Goal: Task Accomplishment & Management: Use online tool/utility

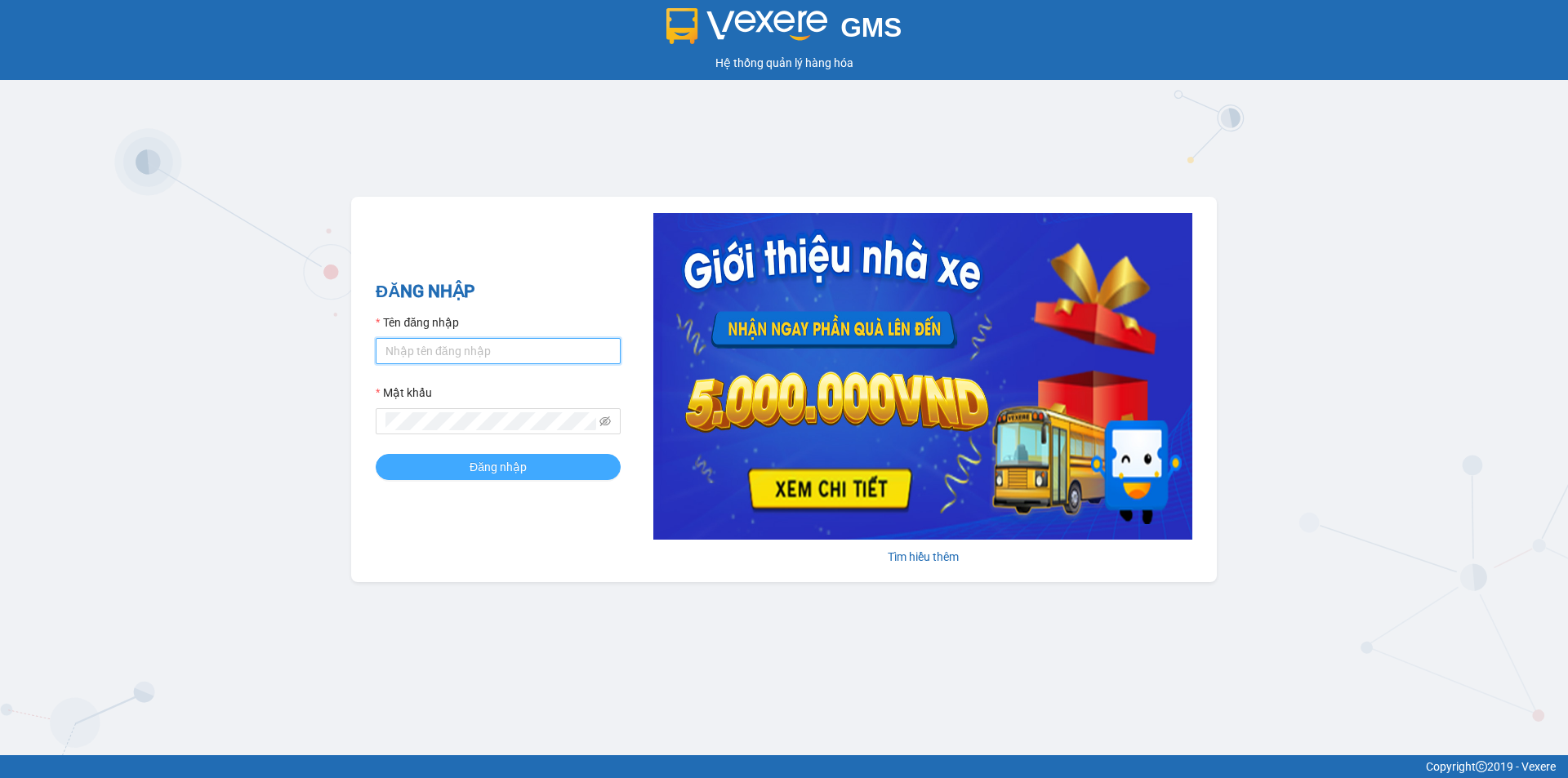
type input "gtnbt.minhtam"
click at [490, 458] on span "Đăng nhập" at bounding box center [498, 467] width 57 height 18
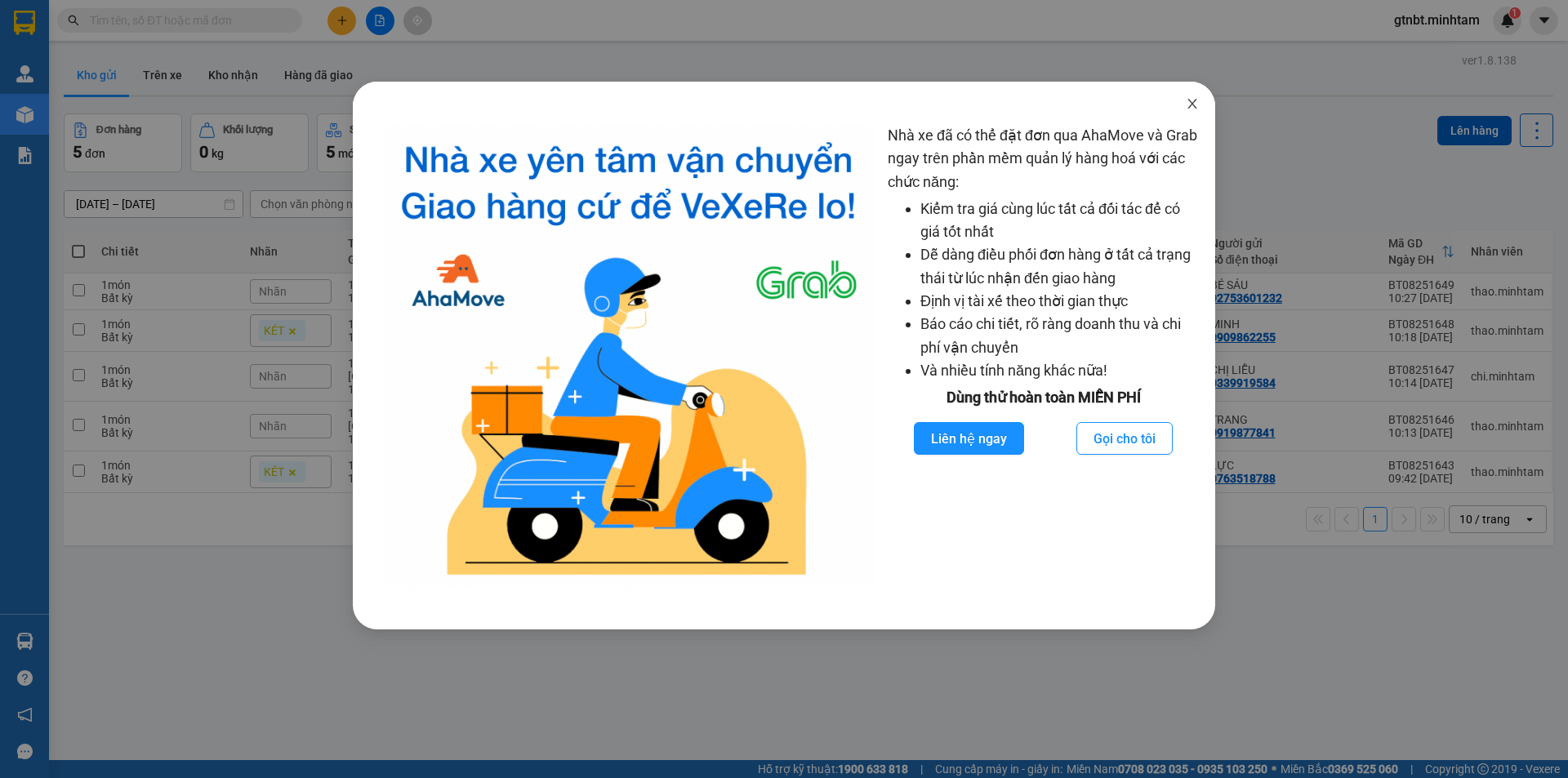
click at [1196, 106] on icon "close" at bounding box center [1193, 104] width 13 height 13
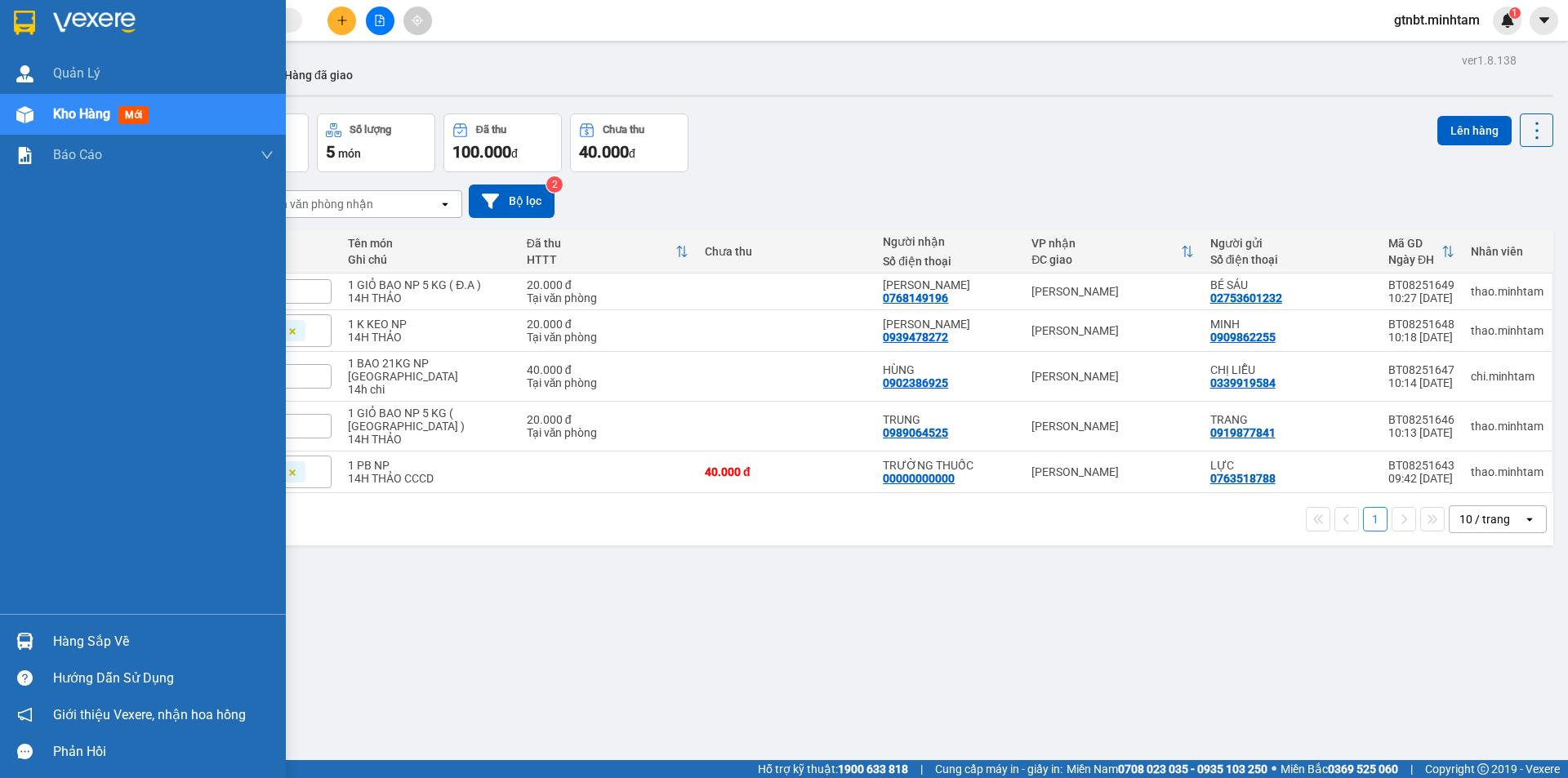
click at [19, 14] on img at bounding box center [25, 23] width 21 height 25
click at [23, 26] on img at bounding box center [25, 23] width 21 height 25
click at [37, 21] on div at bounding box center [25, 23] width 29 height 29
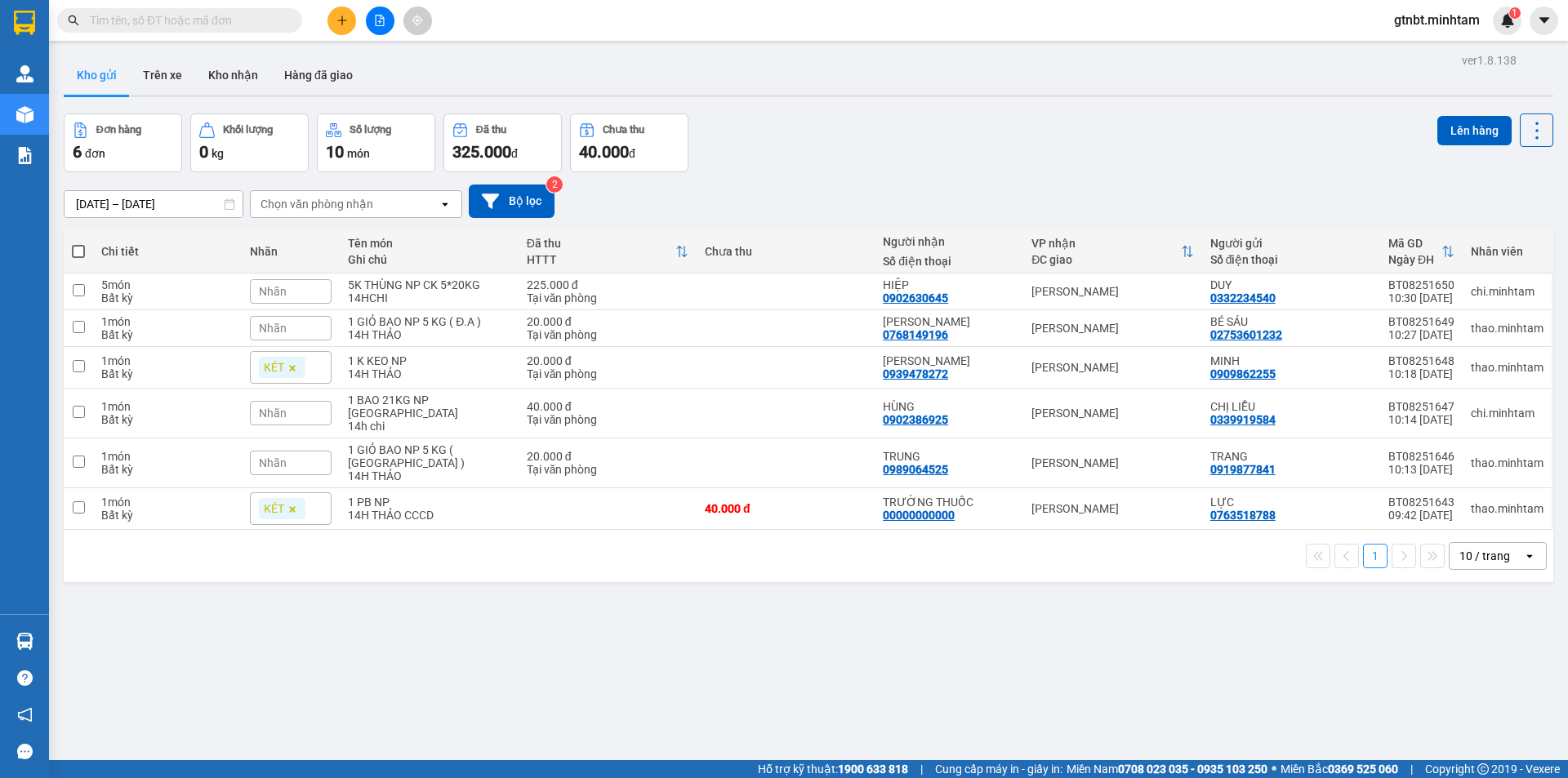
click at [379, 23] on icon "file-add" at bounding box center [380, 20] width 11 height 11
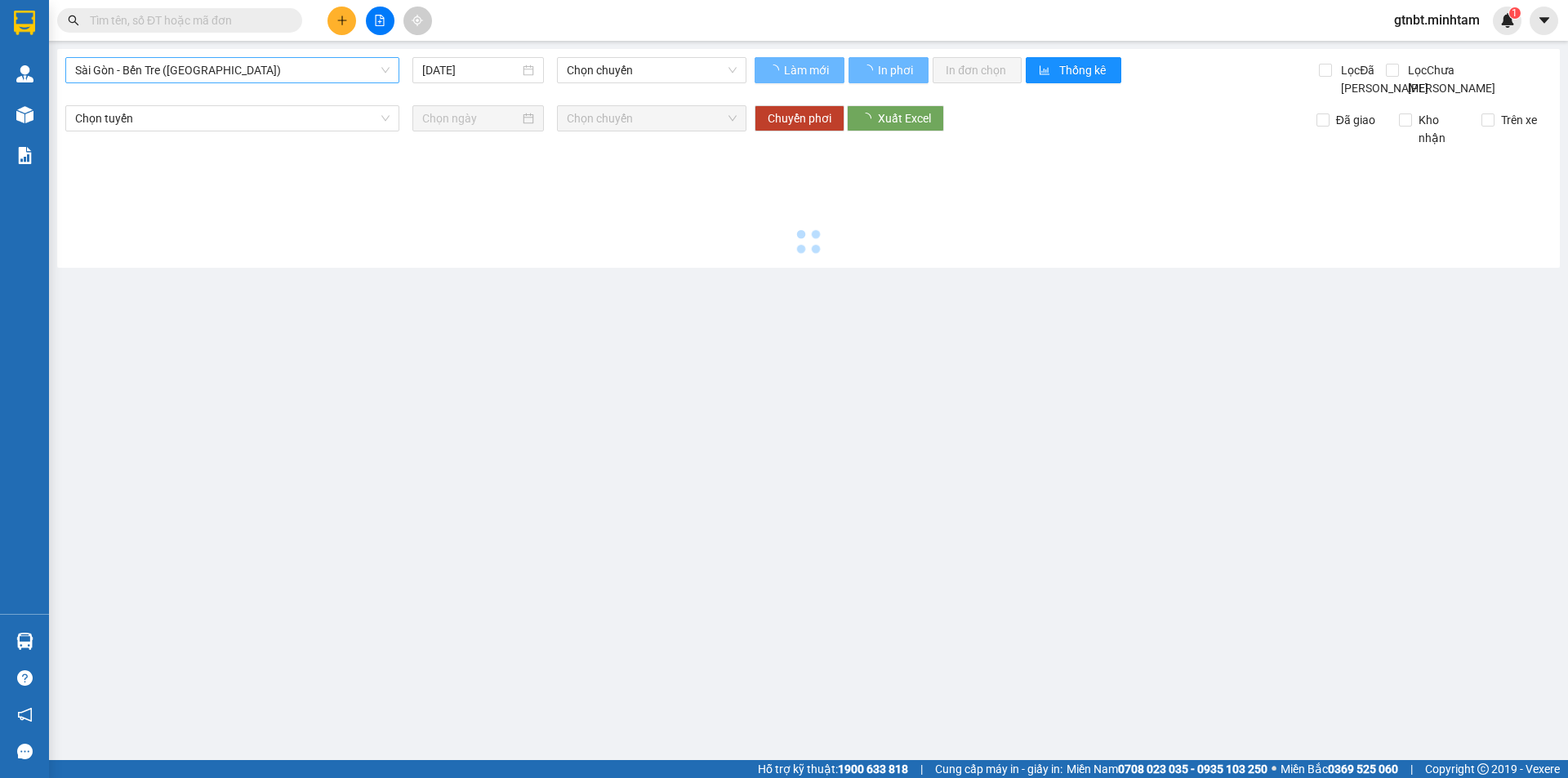
click at [186, 73] on span "Sài Gòn - Bến Tre (CN)" at bounding box center [232, 70] width 314 height 25
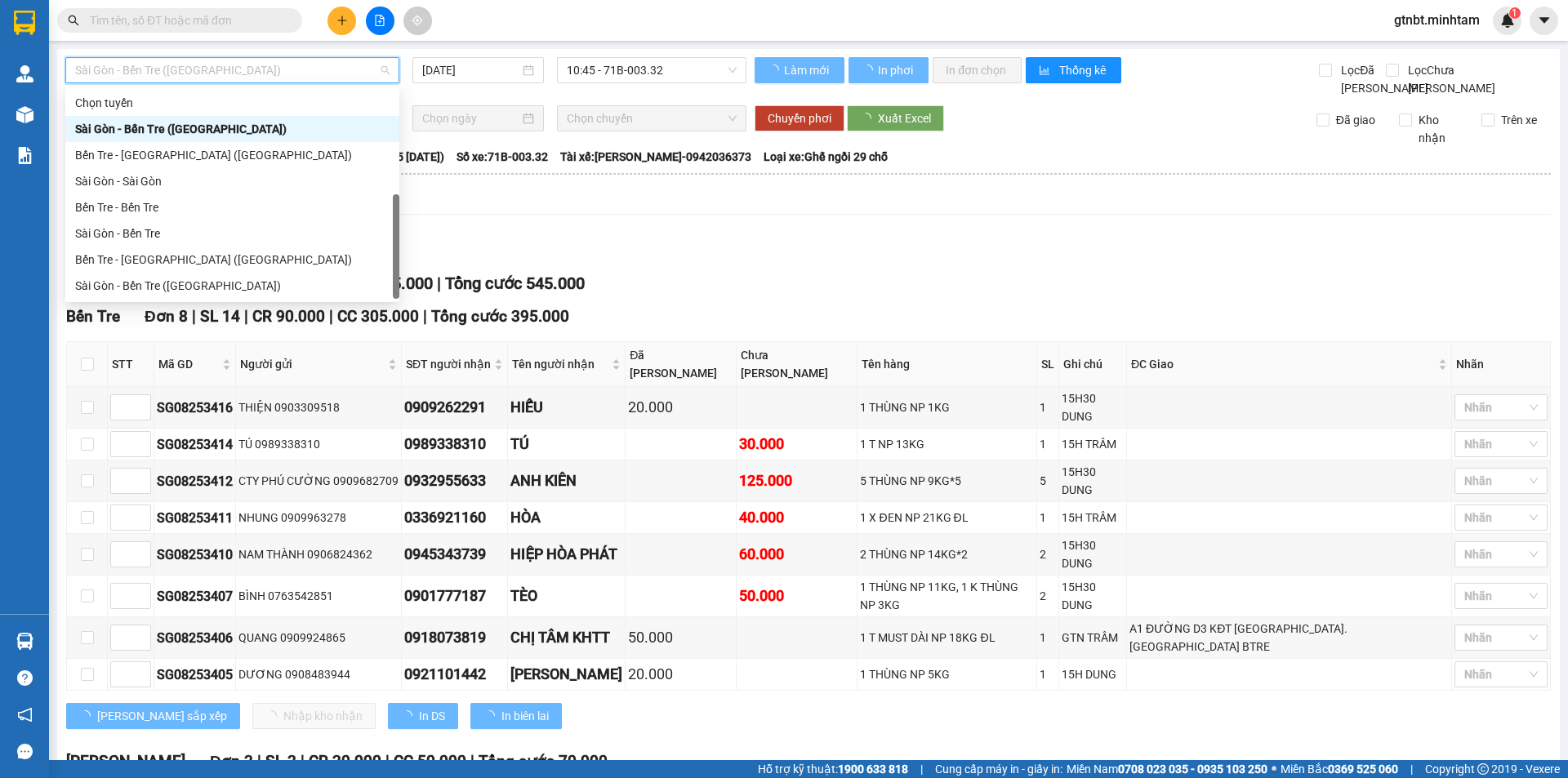
scroll to position [26, 0]
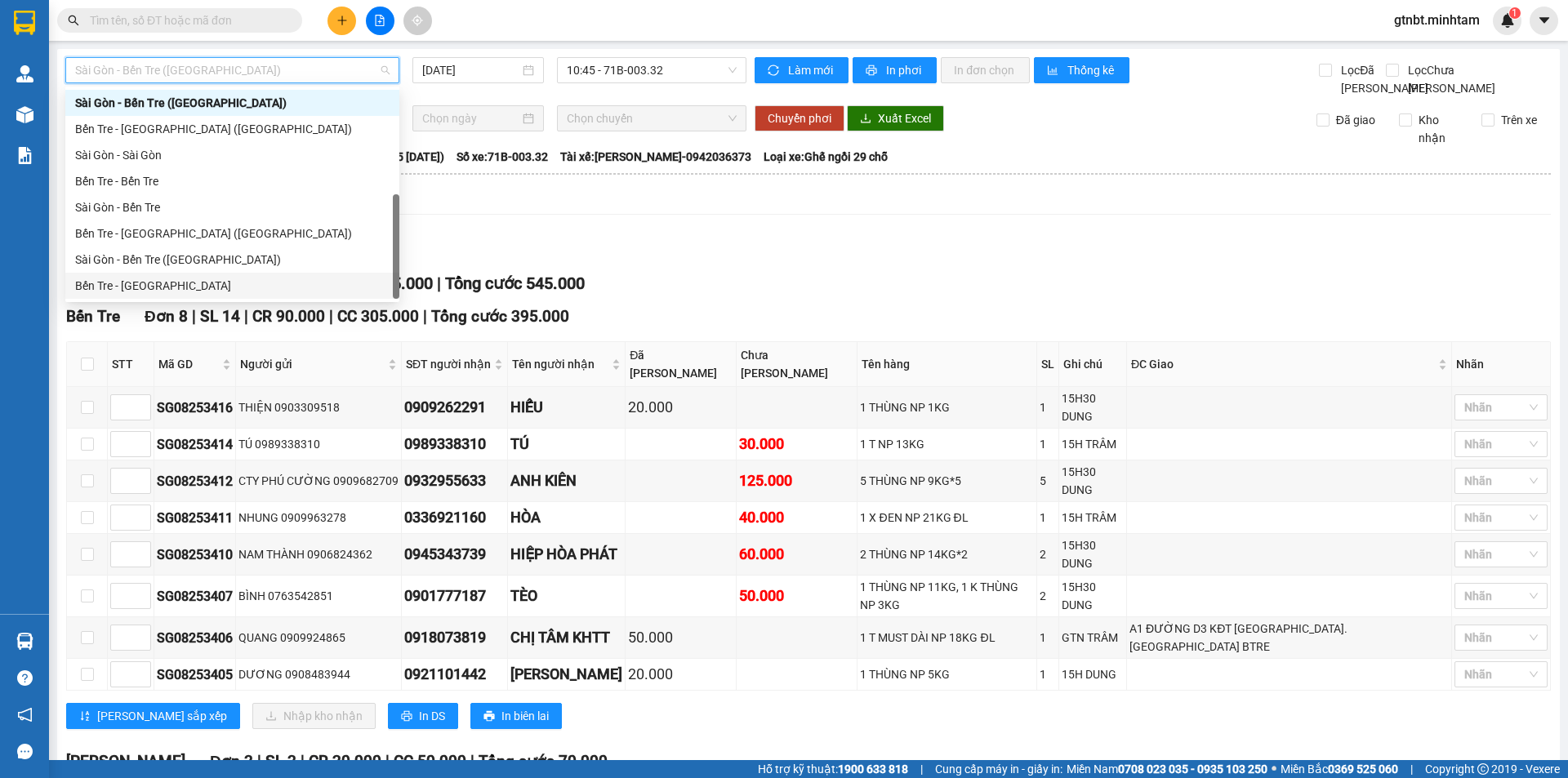
click at [147, 277] on div "Bến Tre - Sài Gòn" at bounding box center [232, 286] width 314 height 18
type input "14/08/2025"
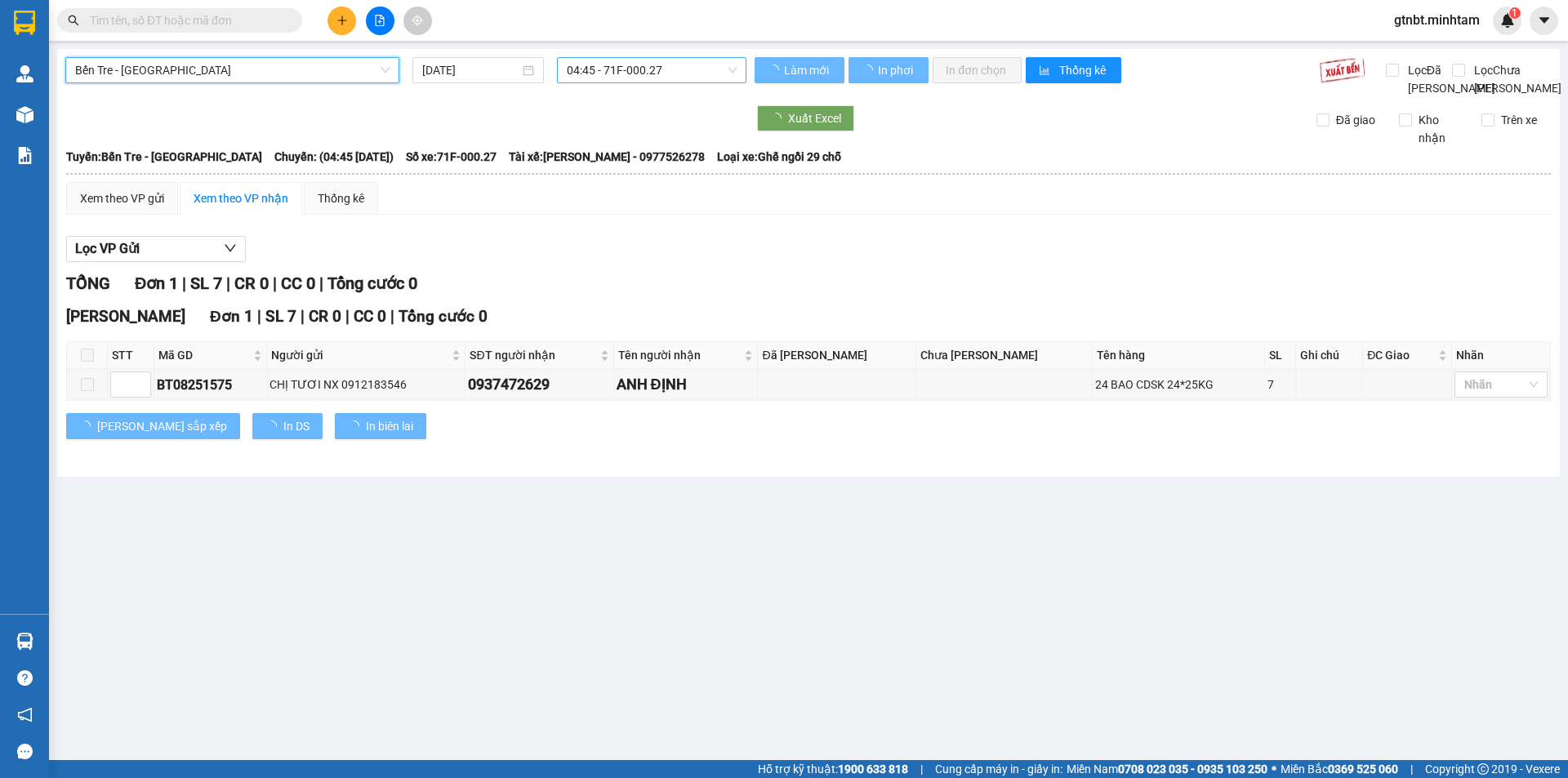
click at [647, 68] on span "04:45 - 71F-000.27" at bounding box center [652, 70] width 170 height 25
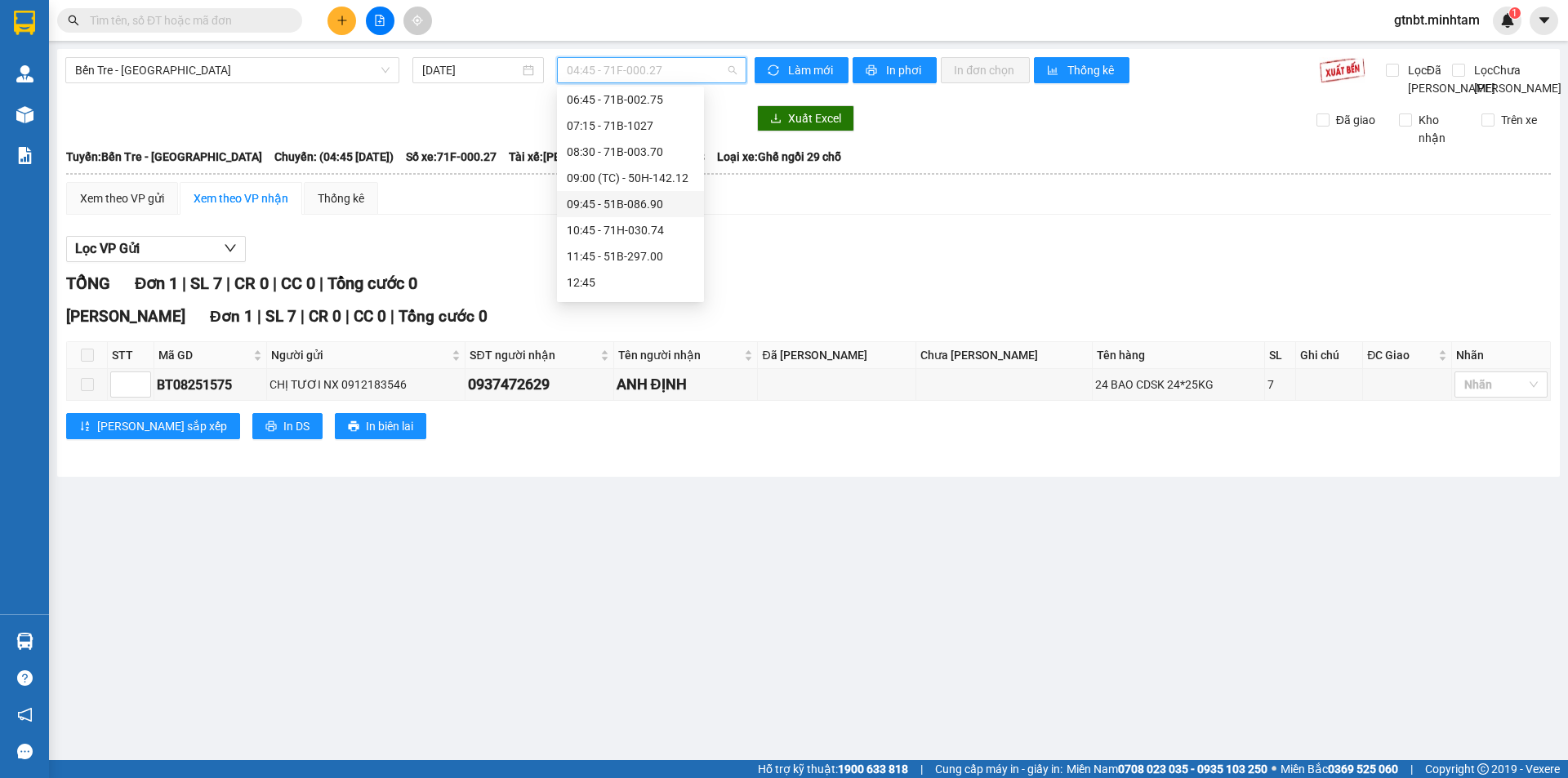
scroll to position [163, 0]
click at [650, 140] on div "10:45 - 71H-030.74" at bounding box center [631, 149] width 128 height 18
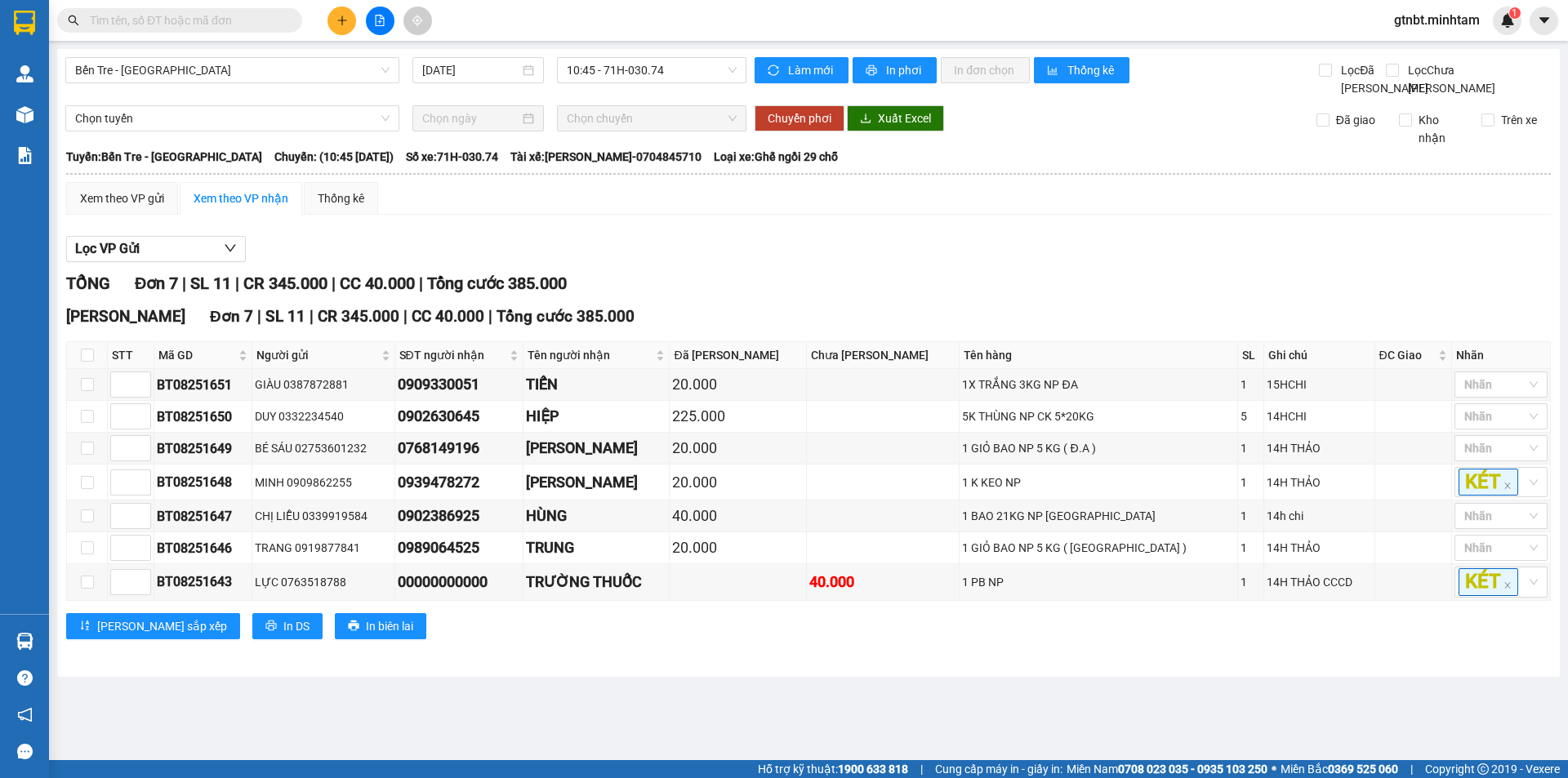
click at [129, 16] on input "text" at bounding box center [186, 20] width 192 height 18
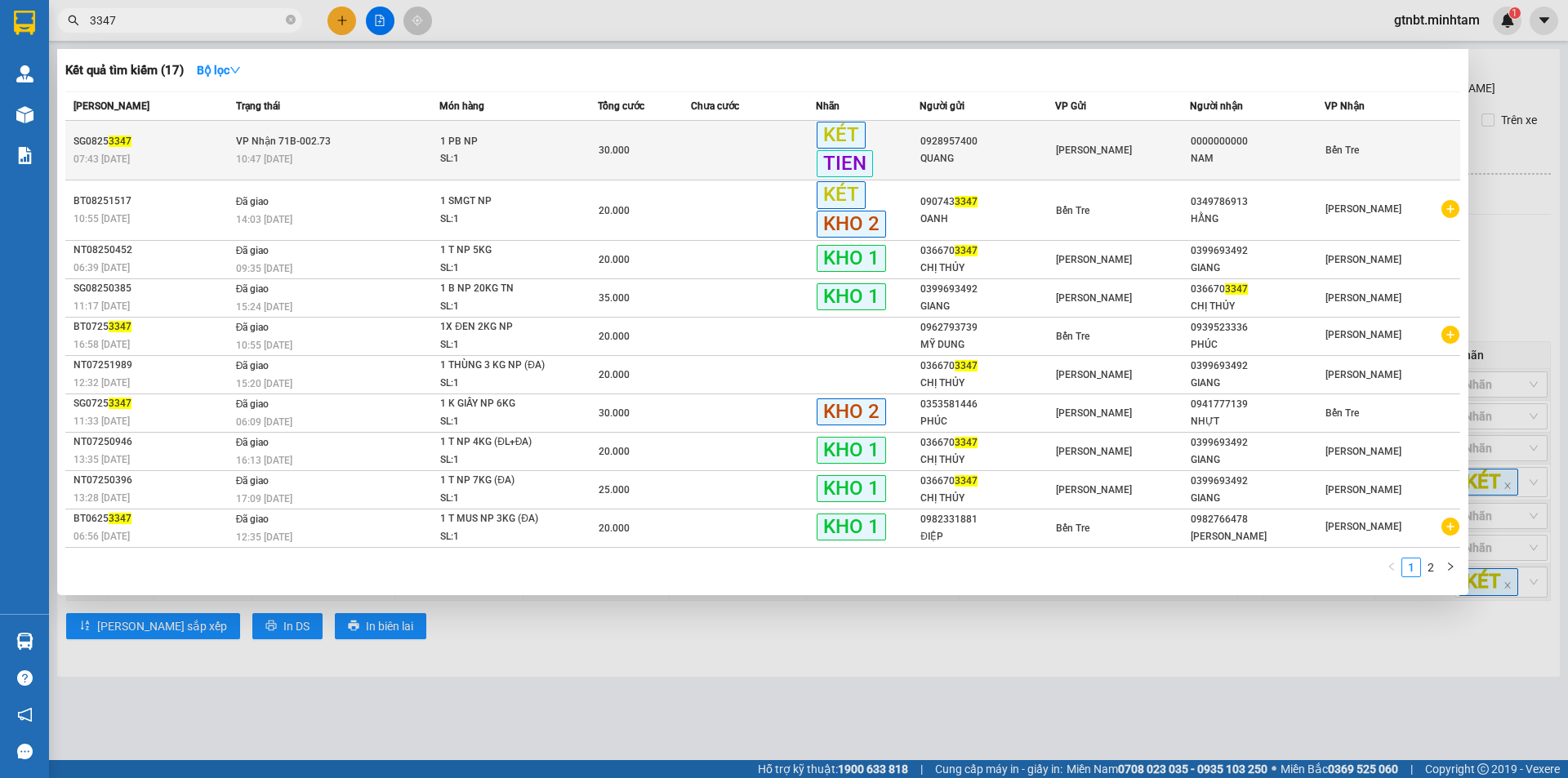
type input "3347"
click at [563, 150] on div "SL: 1" at bounding box center [501, 159] width 123 height 18
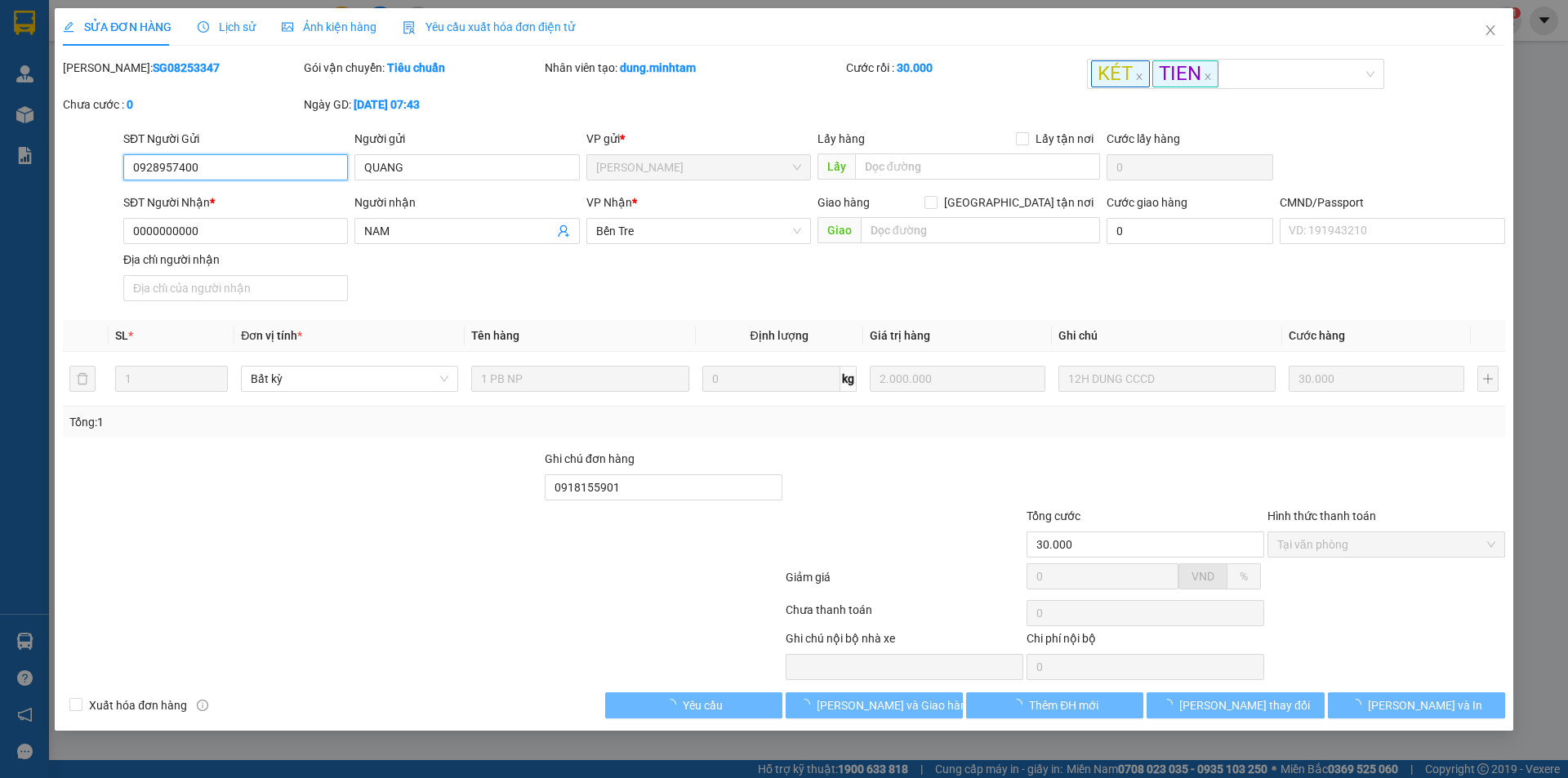
type input "0928957400"
type input "QUANG"
type input "0000000000"
type input "NAM"
type input "0918155901"
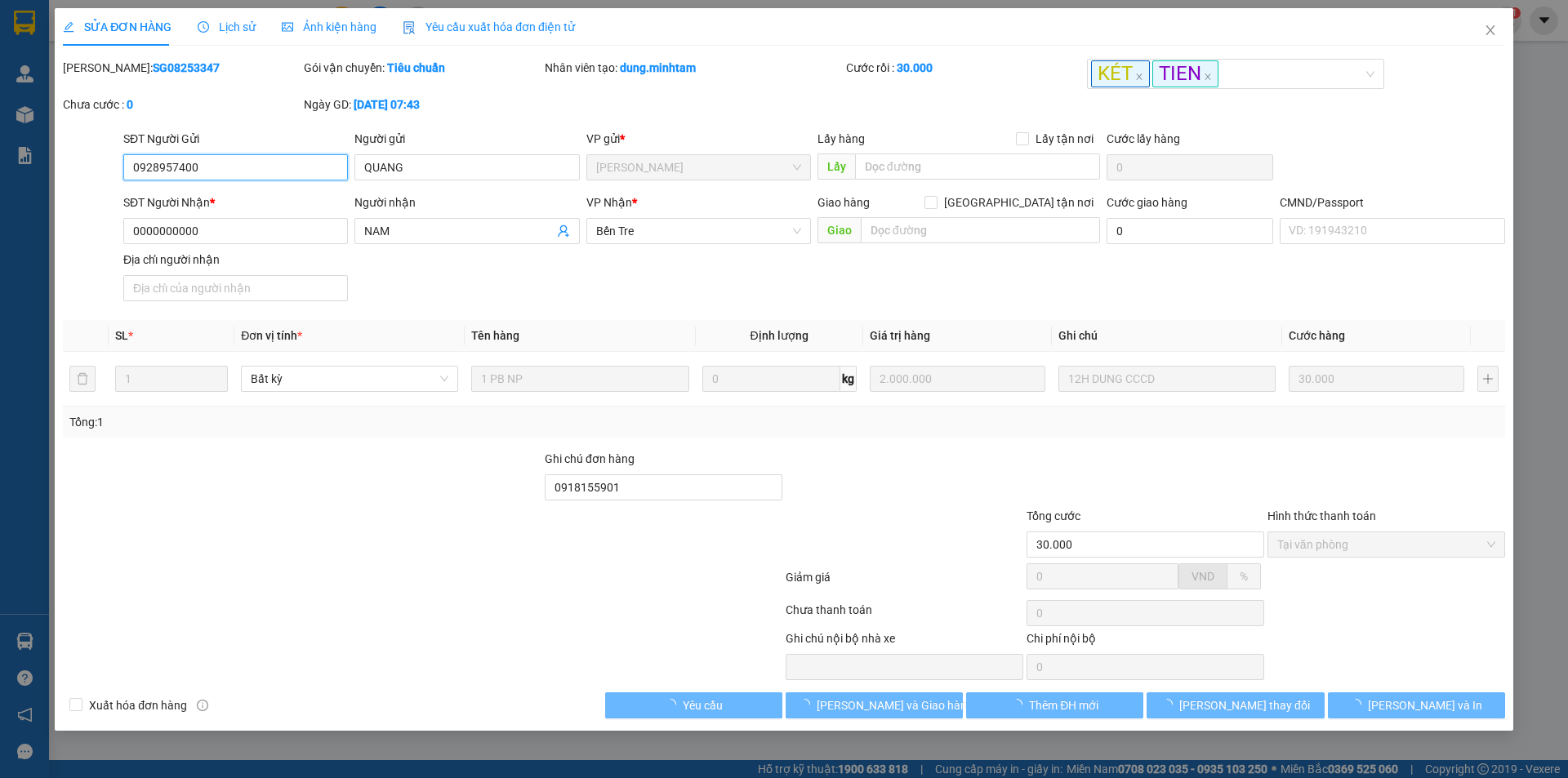
type input "30.000"
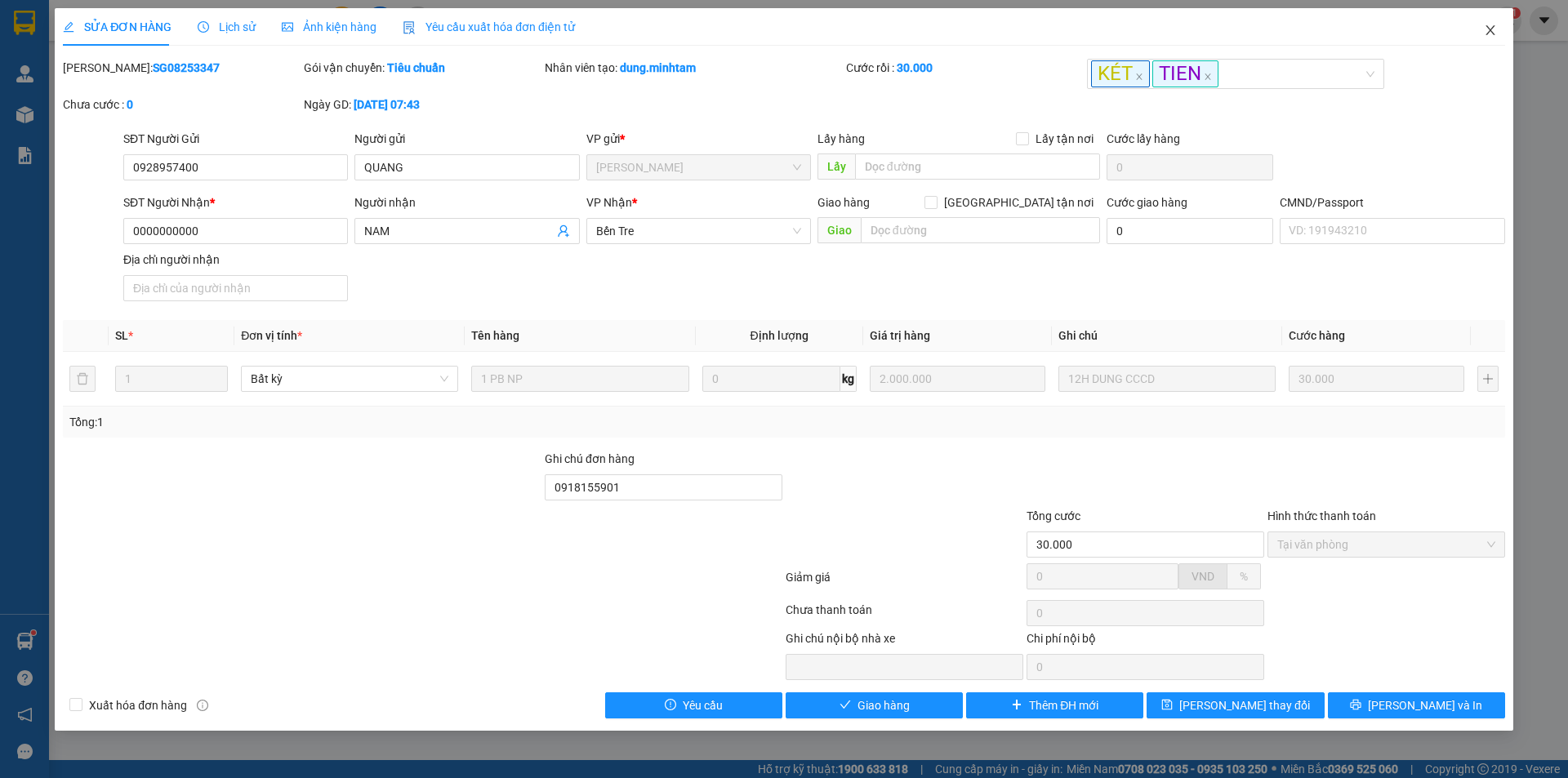
click at [1500, 31] on span "Close" at bounding box center [1491, 31] width 46 height 46
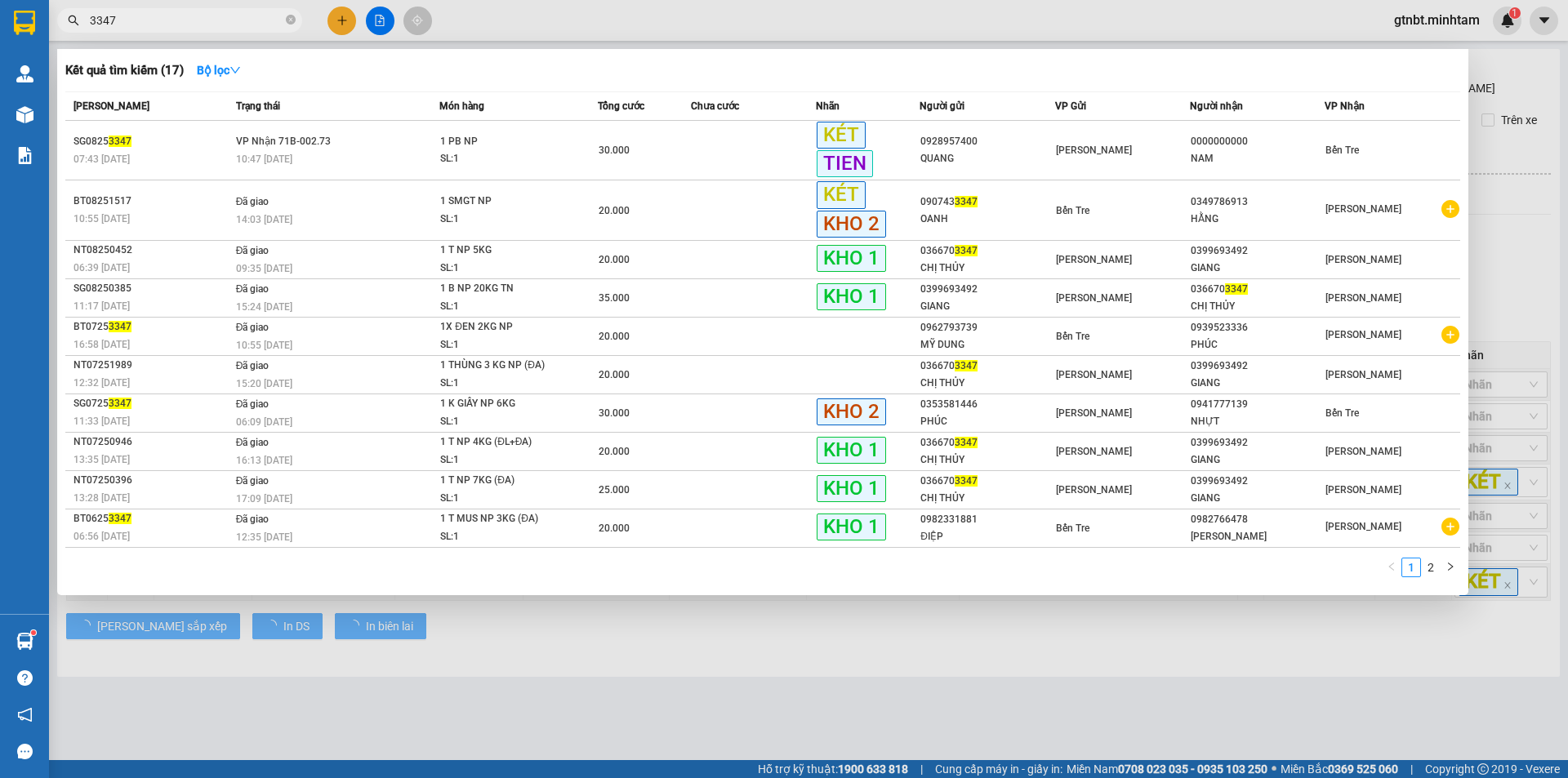
click at [181, 18] on input "3347" at bounding box center [186, 20] width 192 height 18
drag, startPoint x: 295, startPoint y: 22, endPoint x: 287, endPoint y: 21, distance: 8.1
click at [295, 23] on span "3347" at bounding box center [179, 21] width 245 height 25
click at [288, 20] on icon "close-circle" at bounding box center [291, 19] width 10 height 10
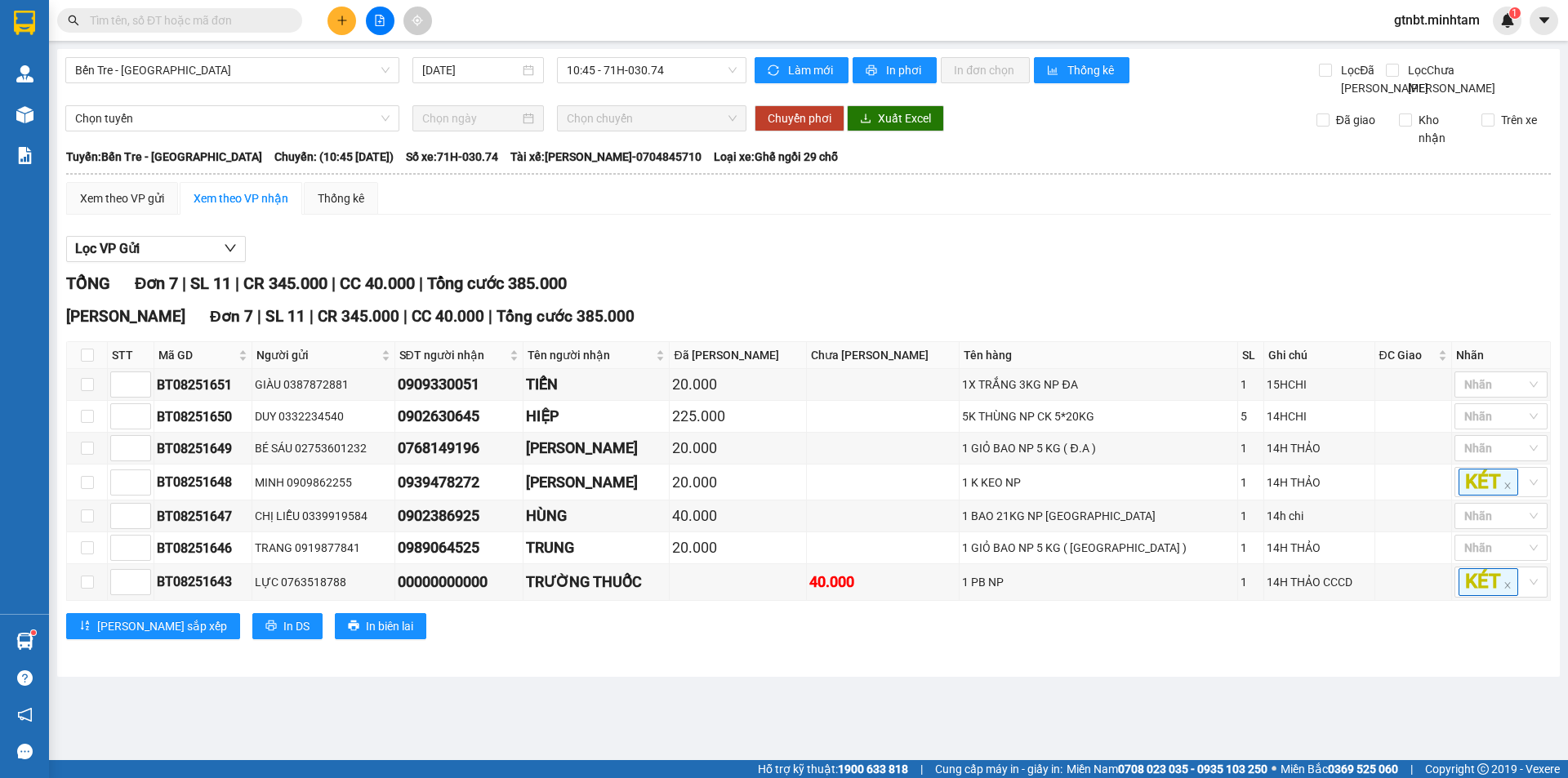
click at [257, 20] on input "text" at bounding box center [186, 20] width 192 height 18
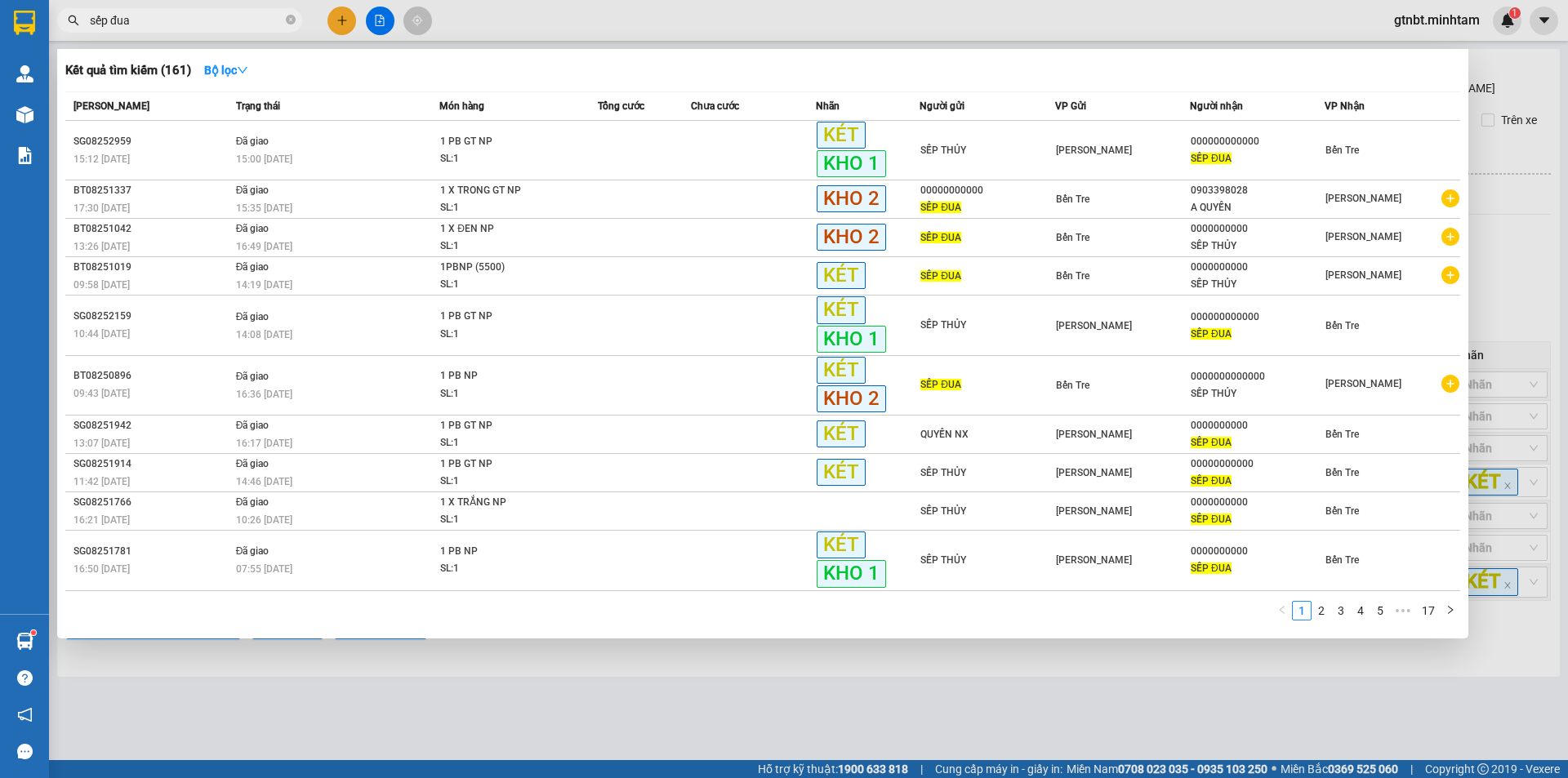
drag, startPoint x: 199, startPoint y: 23, endPoint x: 89, endPoint y: 34, distance: 110.5
click at [89, 34] on div "Kết quả tìm kiếm ( 161 ) Bộ lọc Mã ĐH Trạng thái Món hàng Tổng cước Chưa cước N…" at bounding box center [159, 21] width 318 height 29
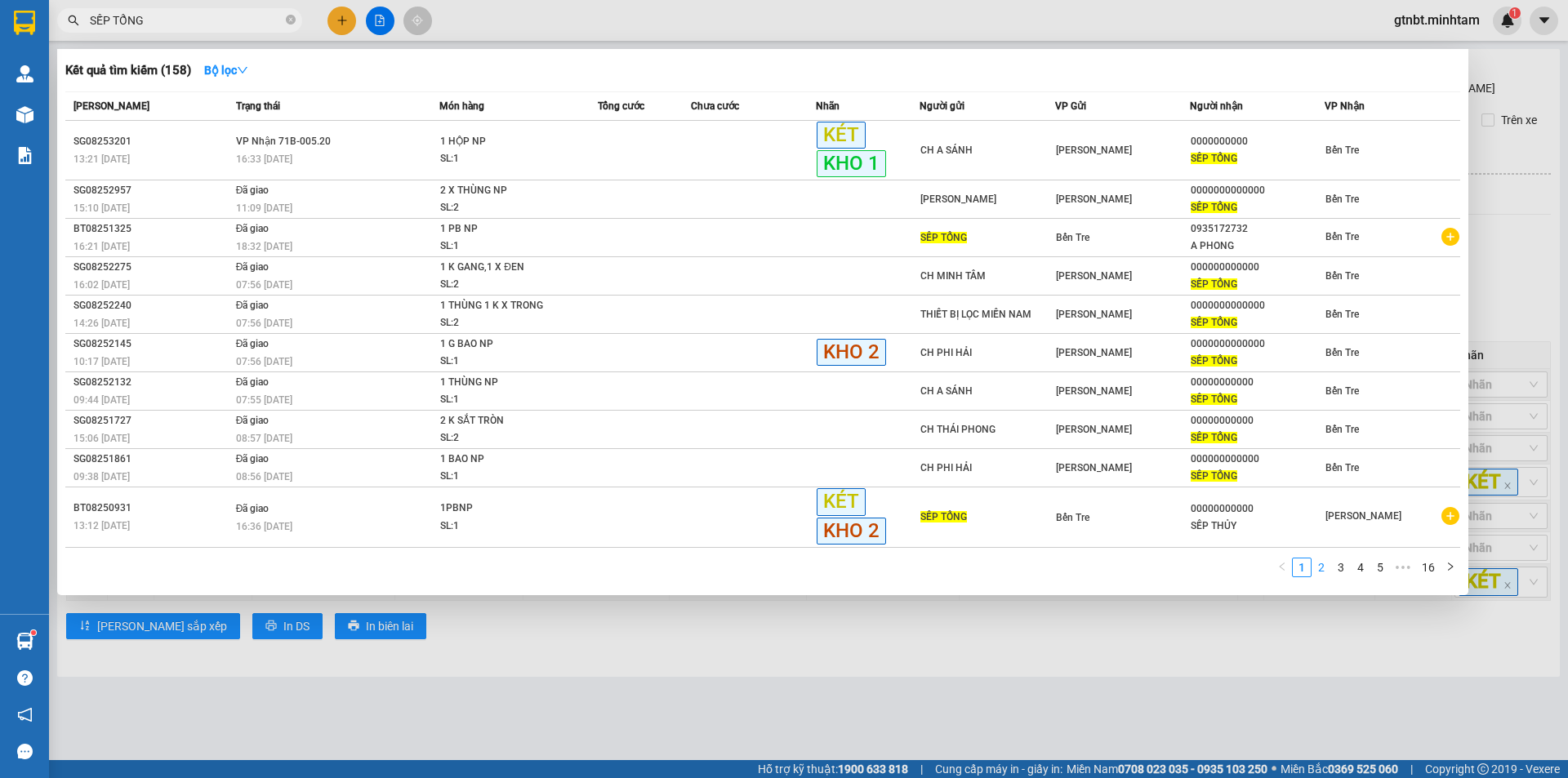
type input "SẾP TỔNG"
click at [1324, 564] on link "2" at bounding box center [1321, 567] width 18 height 18
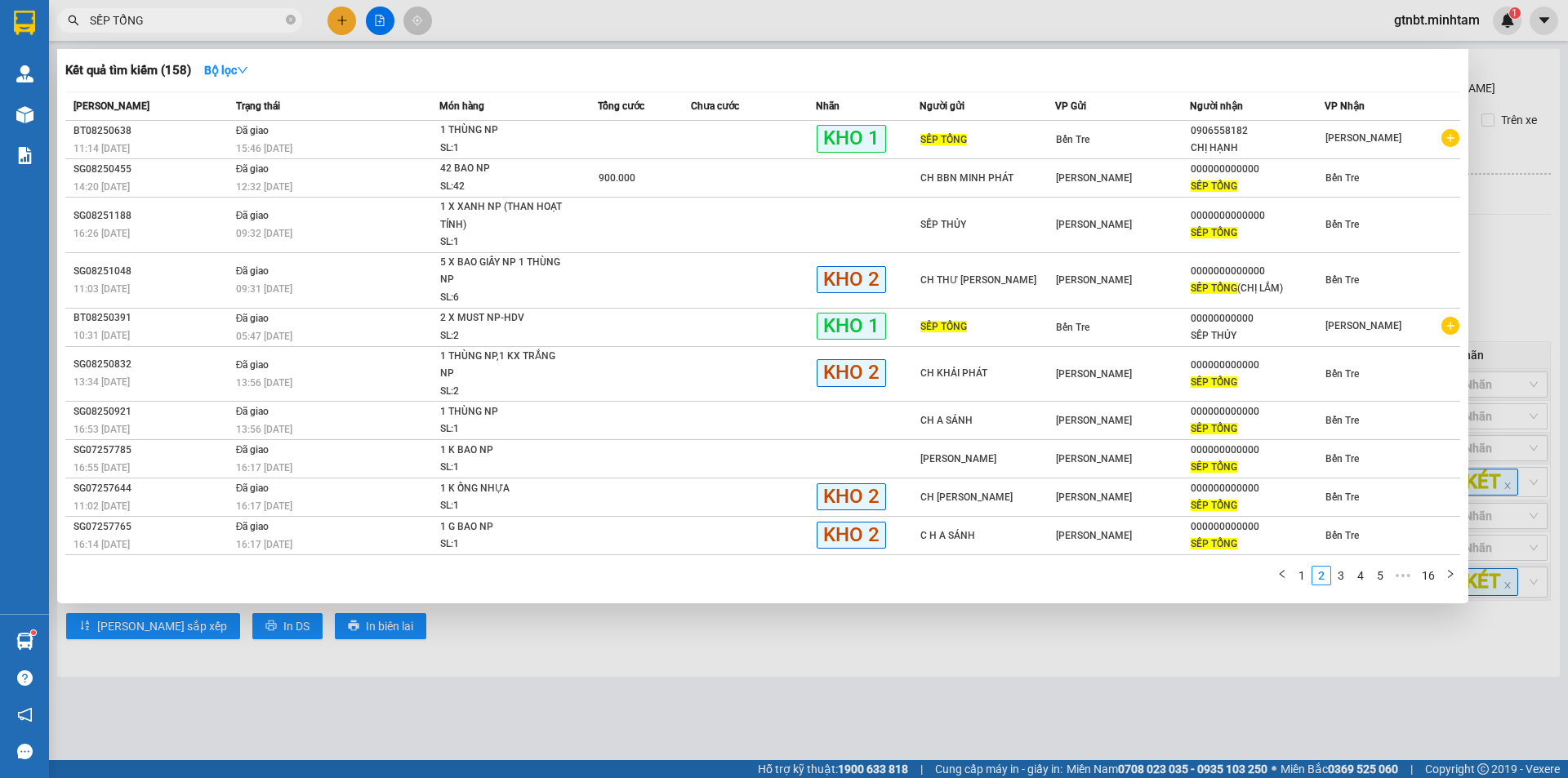
click at [186, 30] on span "SẾP TỔNG" at bounding box center [179, 21] width 245 height 25
click at [290, 21] on icon "close-circle" at bounding box center [291, 19] width 10 height 10
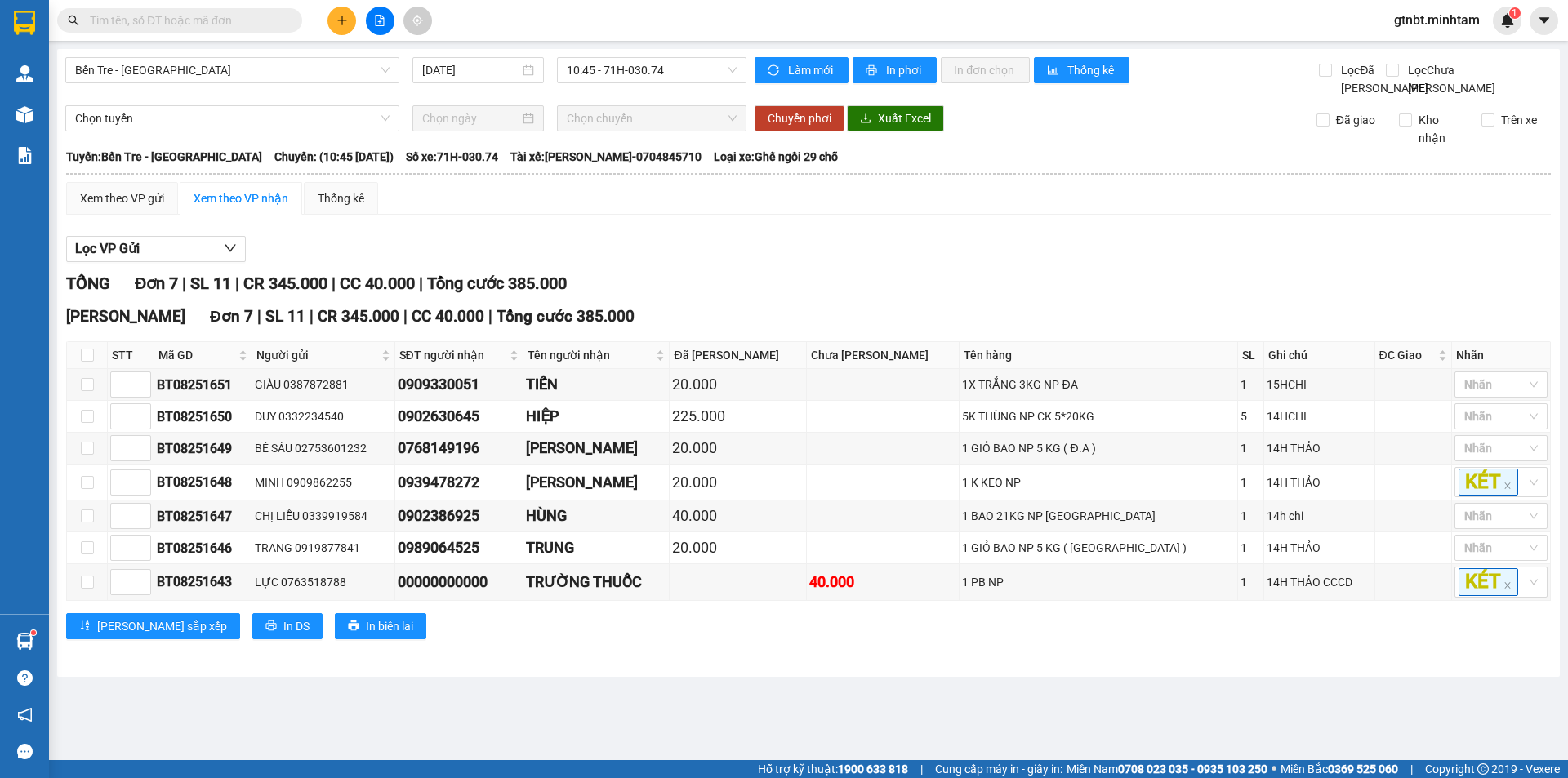
click at [230, 16] on input "text" at bounding box center [186, 20] width 192 height 18
paste input "SG08253093"
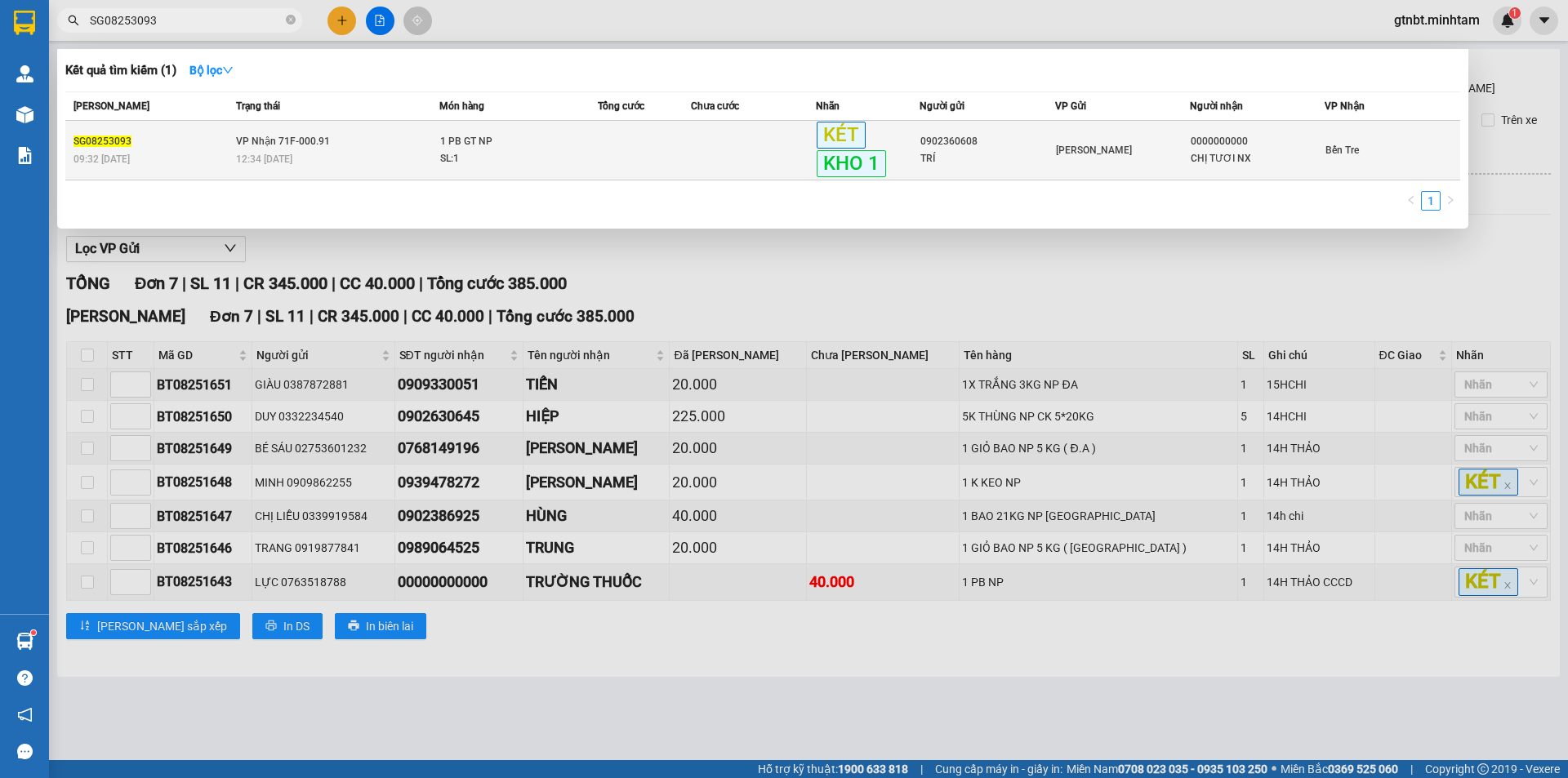
type input "SG08253093"
click at [546, 150] on div "1 PB GT NP" at bounding box center [501, 142] width 123 height 18
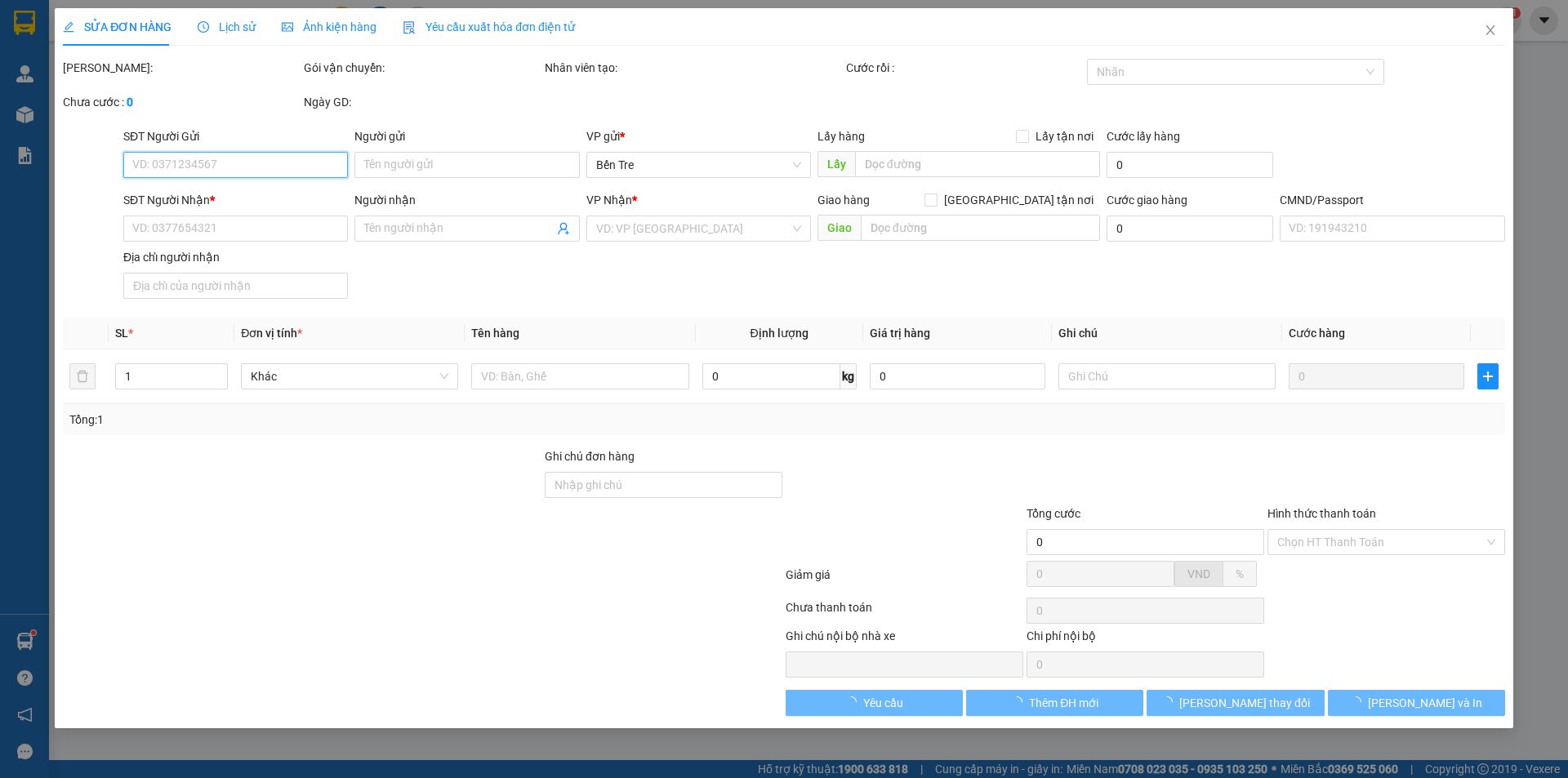
type input "0902360608"
type input "TRÍ"
type input "0000000000"
type input "CHỊ TƯƠI NX"
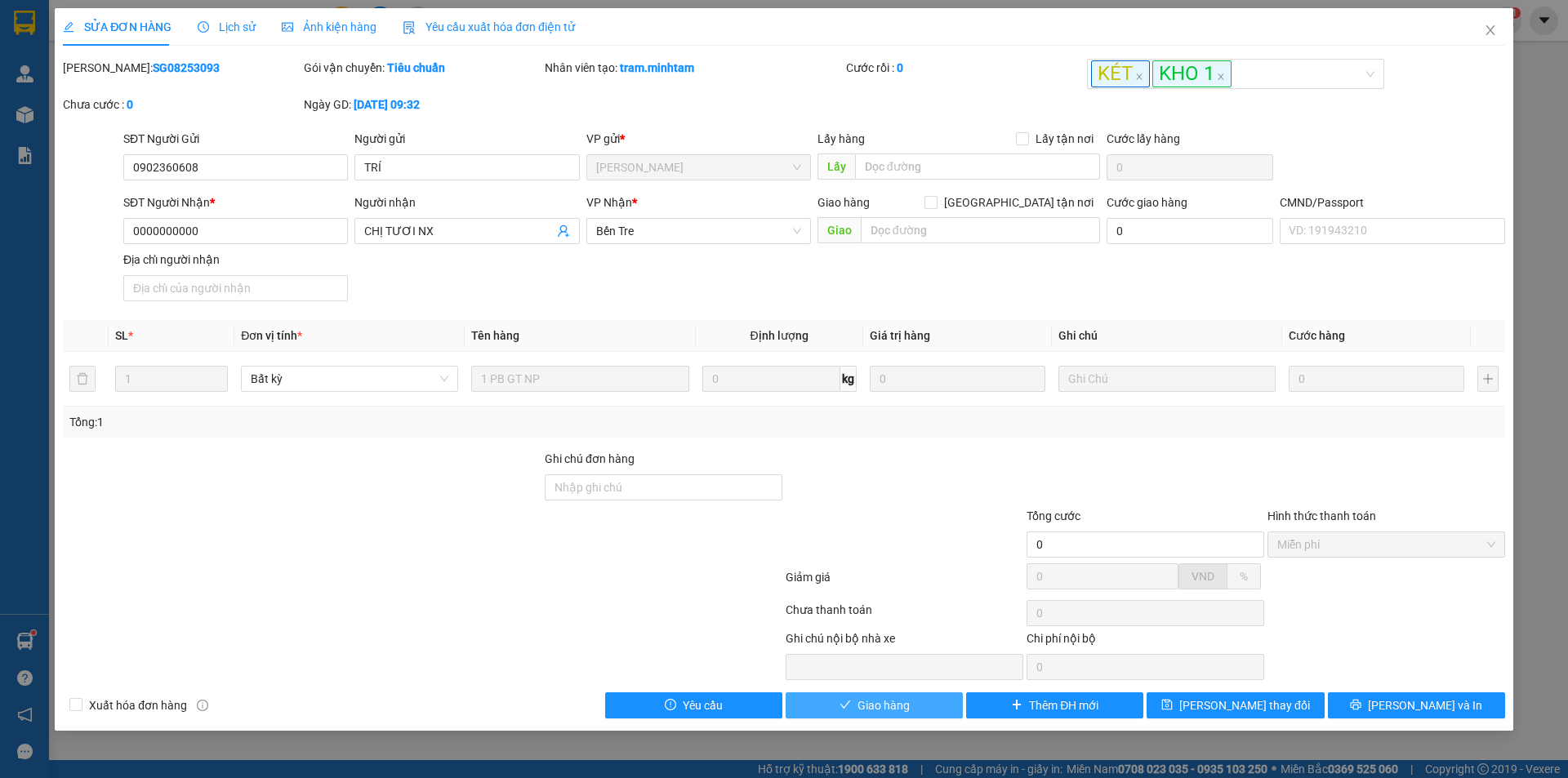
click at [861, 707] on span "Giao hàng" at bounding box center [883, 705] width 52 height 18
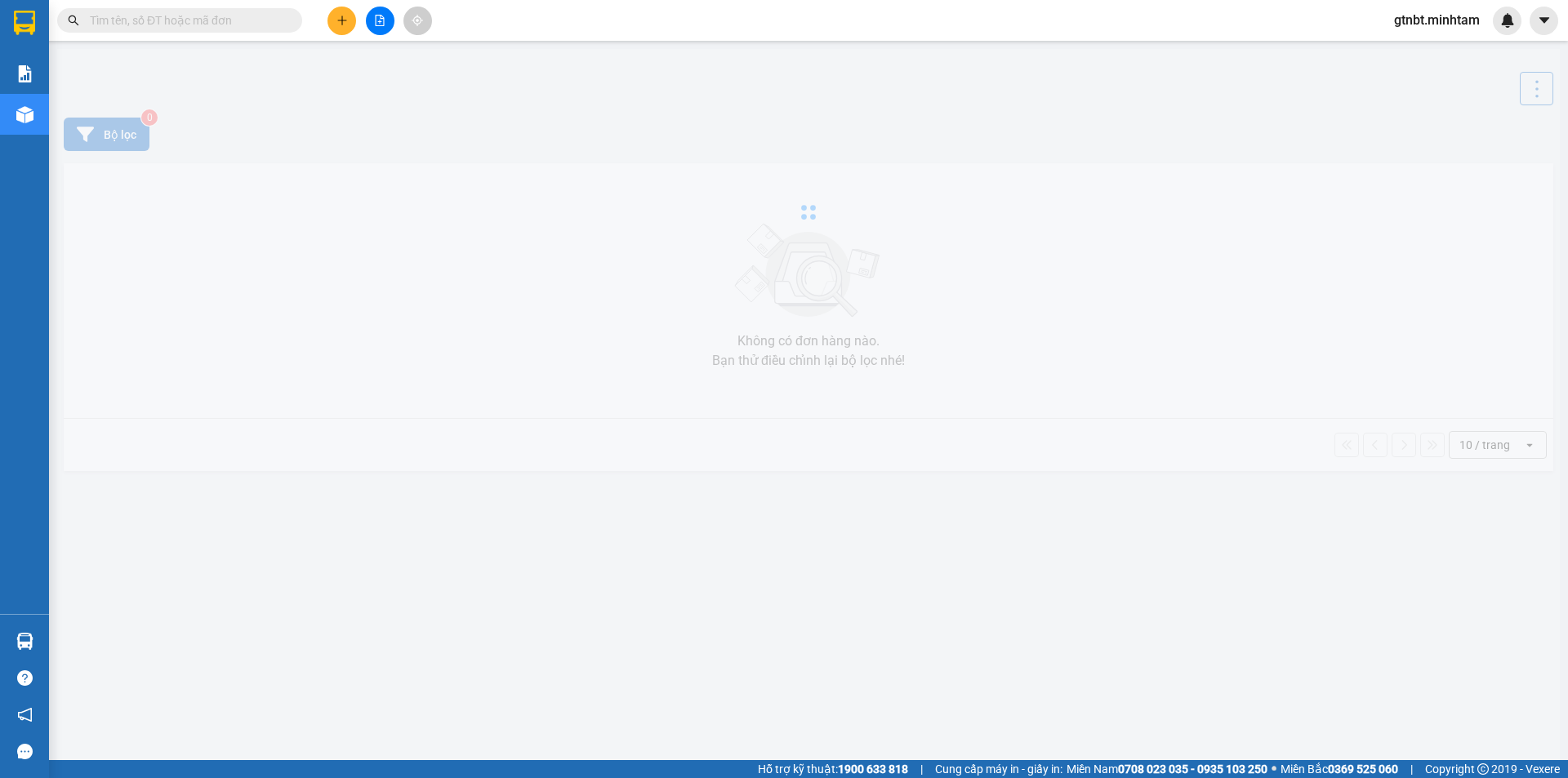
click at [154, 23] on input "text" at bounding box center [186, 20] width 192 height 18
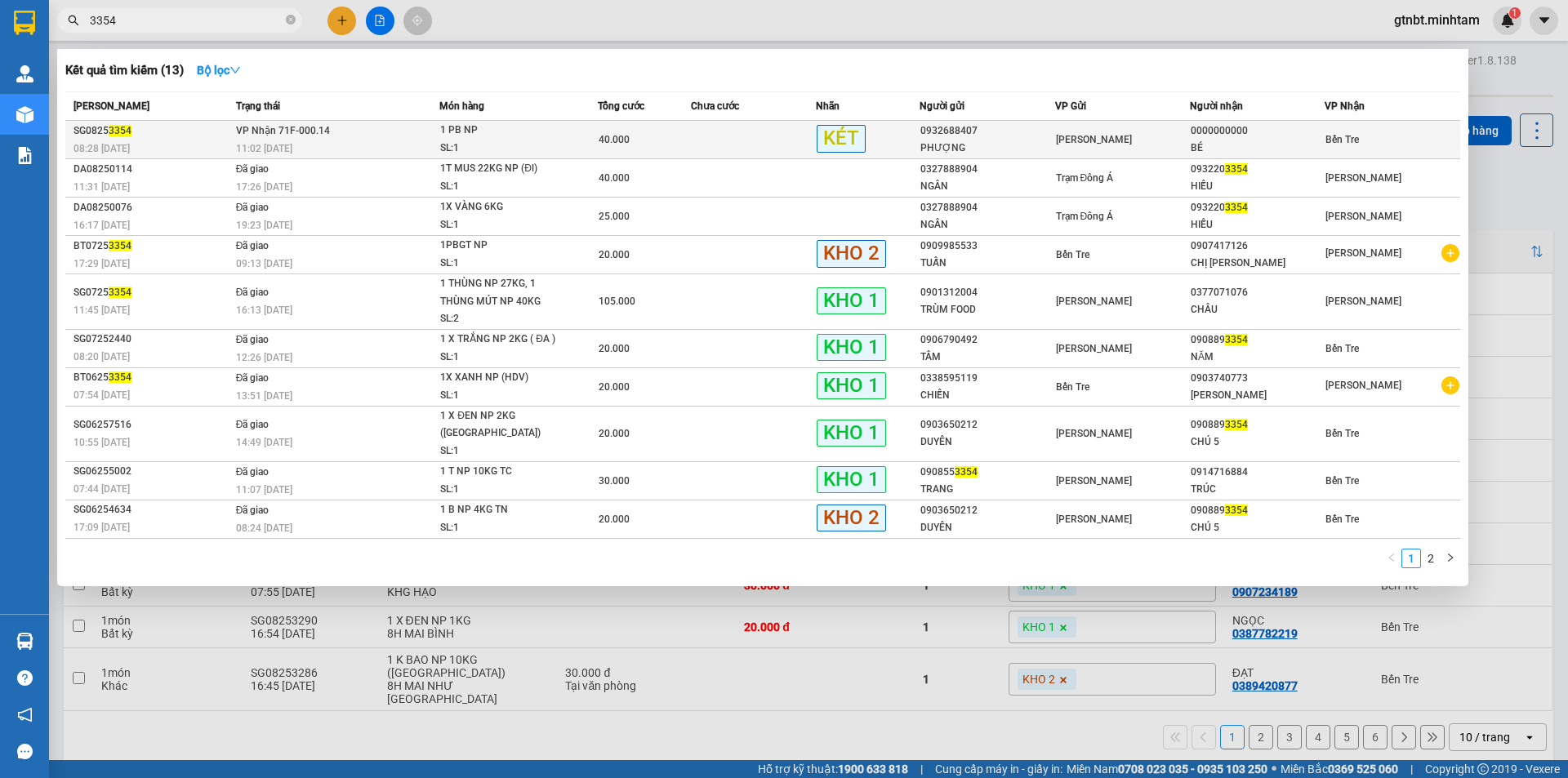
type input "3354"
click at [343, 143] on div "11:02 [DATE]" at bounding box center [337, 149] width 203 height 18
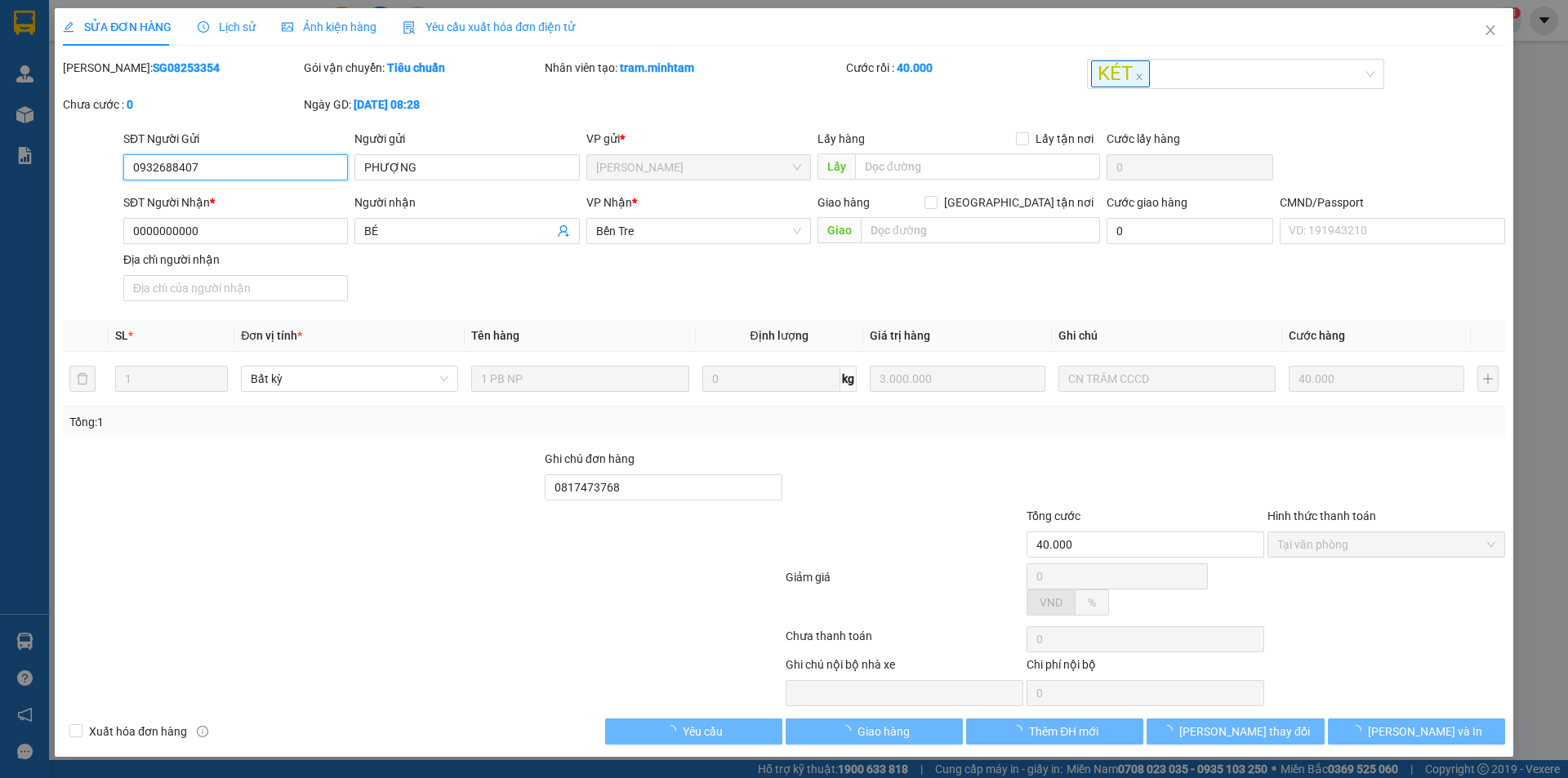
type input "0932688407"
type input "PHƯỢNG"
type input "0000000000"
type input "BÉ"
type input "0817473768"
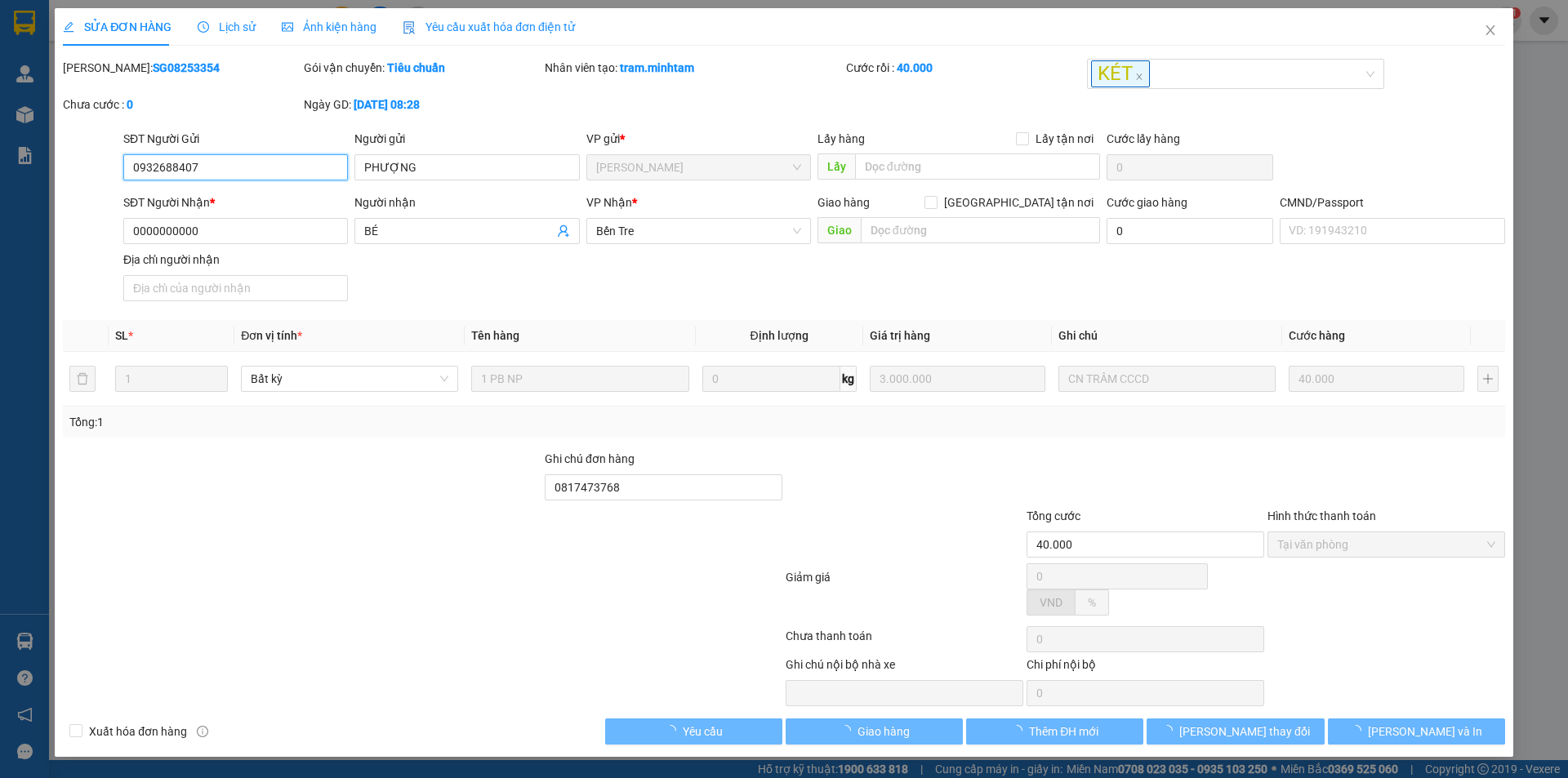
type input "40.000"
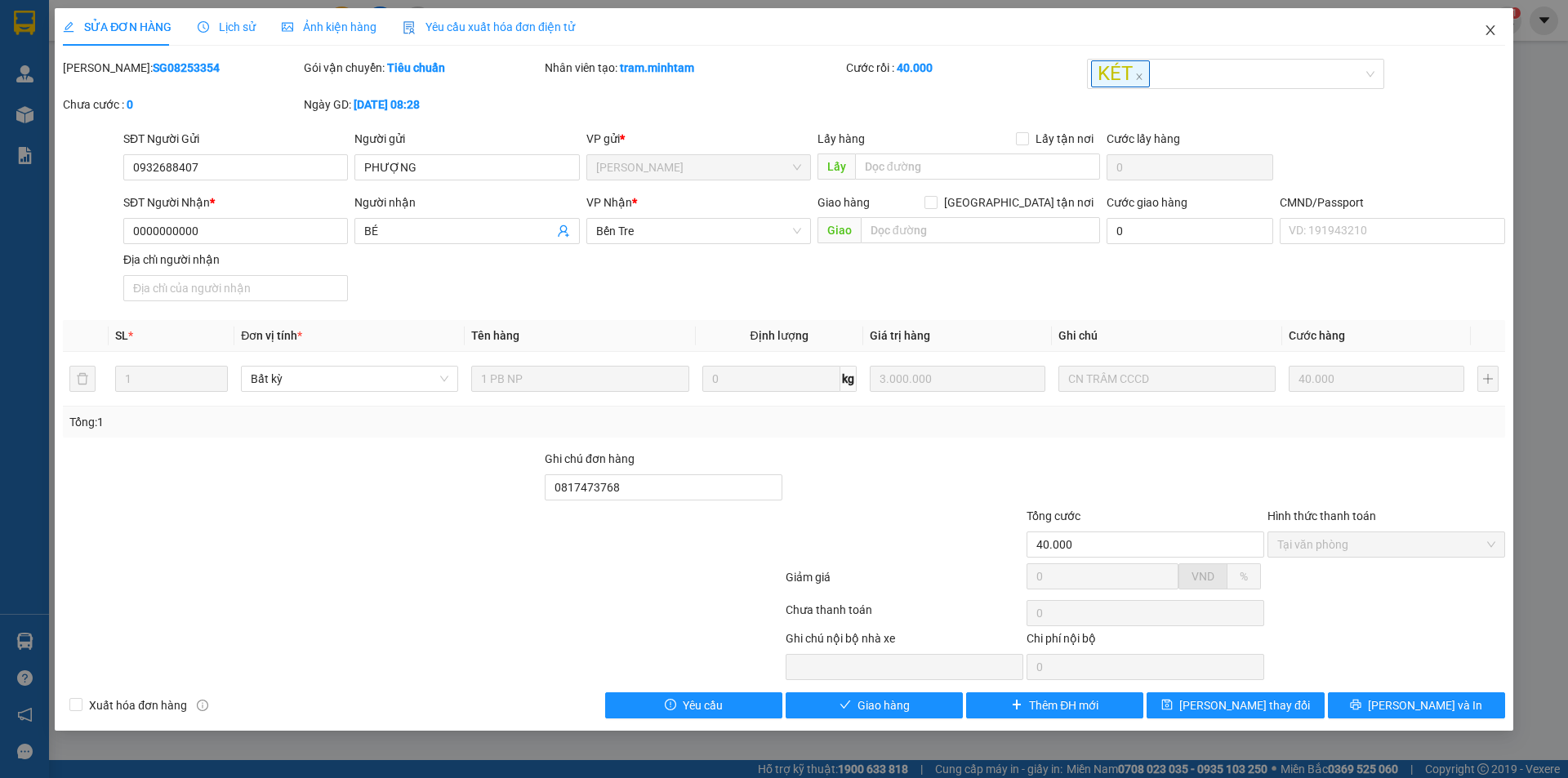
click at [1495, 35] on icon "close" at bounding box center [1491, 30] width 13 height 13
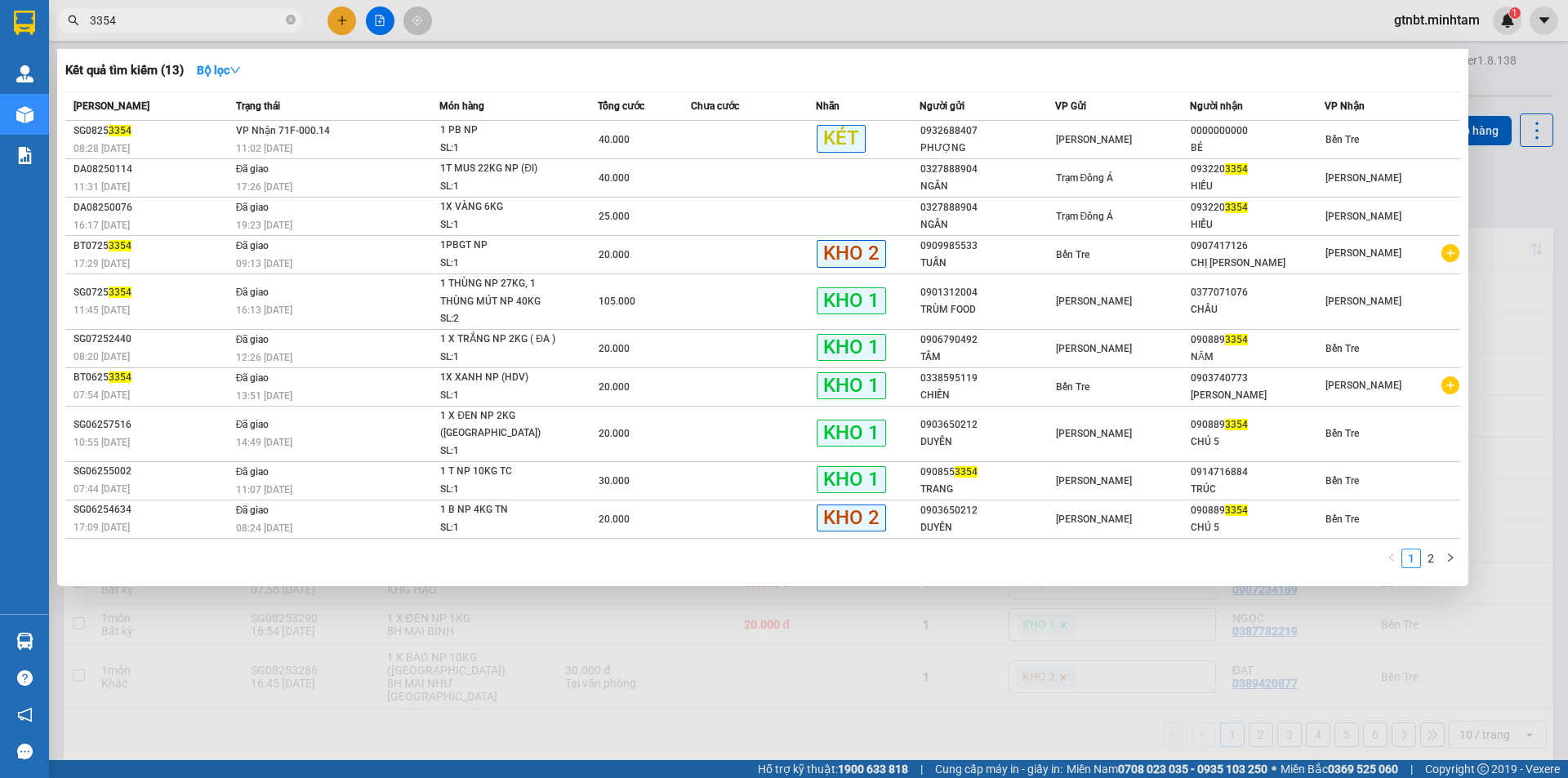
click at [169, 25] on input "3354" at bounding box center [186, 20] width 192 height 18
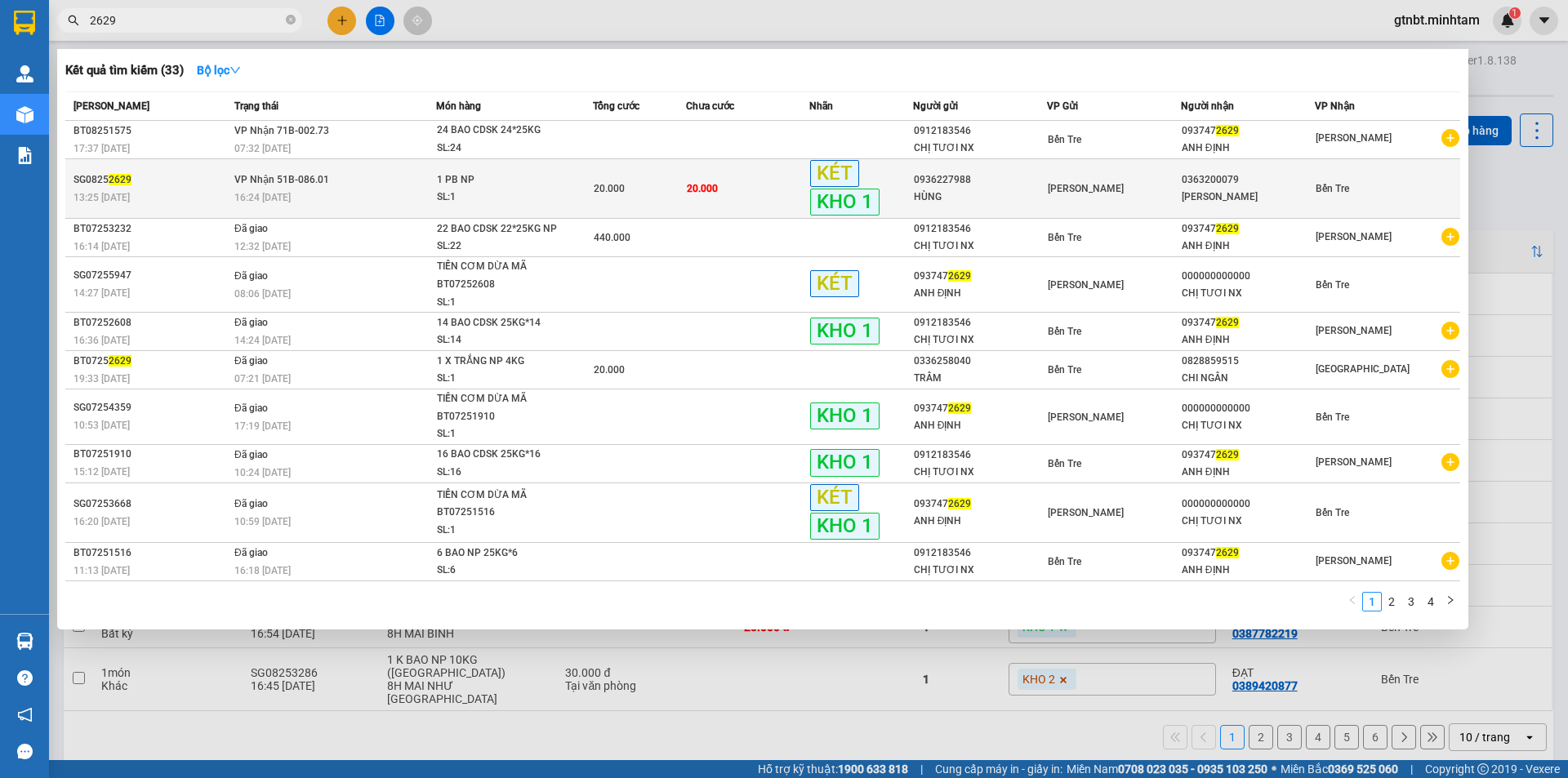
type input "2629"
click at [424, 180] on td "VP Nhận 51B-086.01 16:24 [DATE]" at bounding box center [333, 189] width 206 height 60
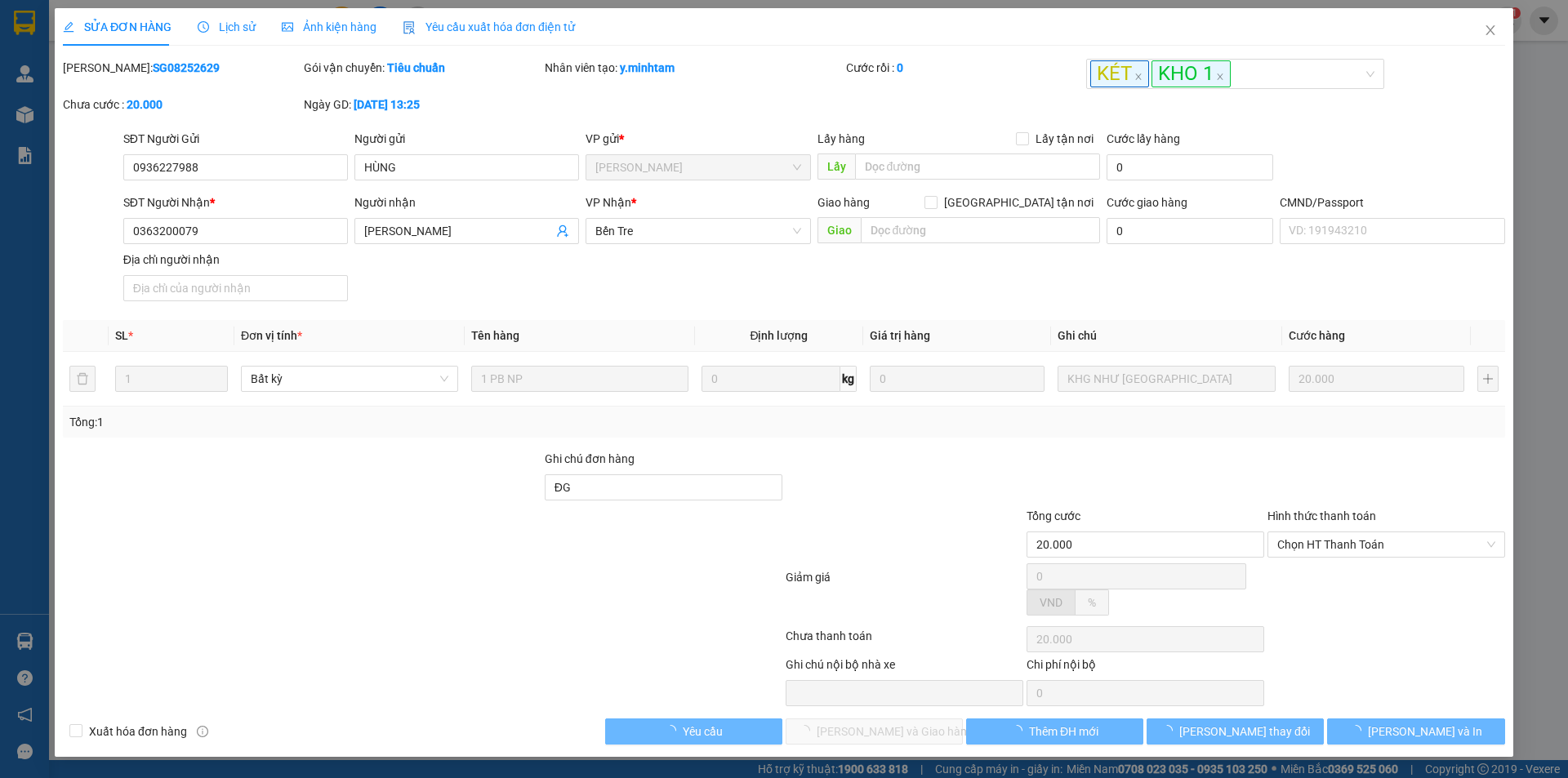
type input "0936227988"
type input "HÙNG"
type input "0363200079"
type input "[PERSON_NAME]"
type input "ĐG"
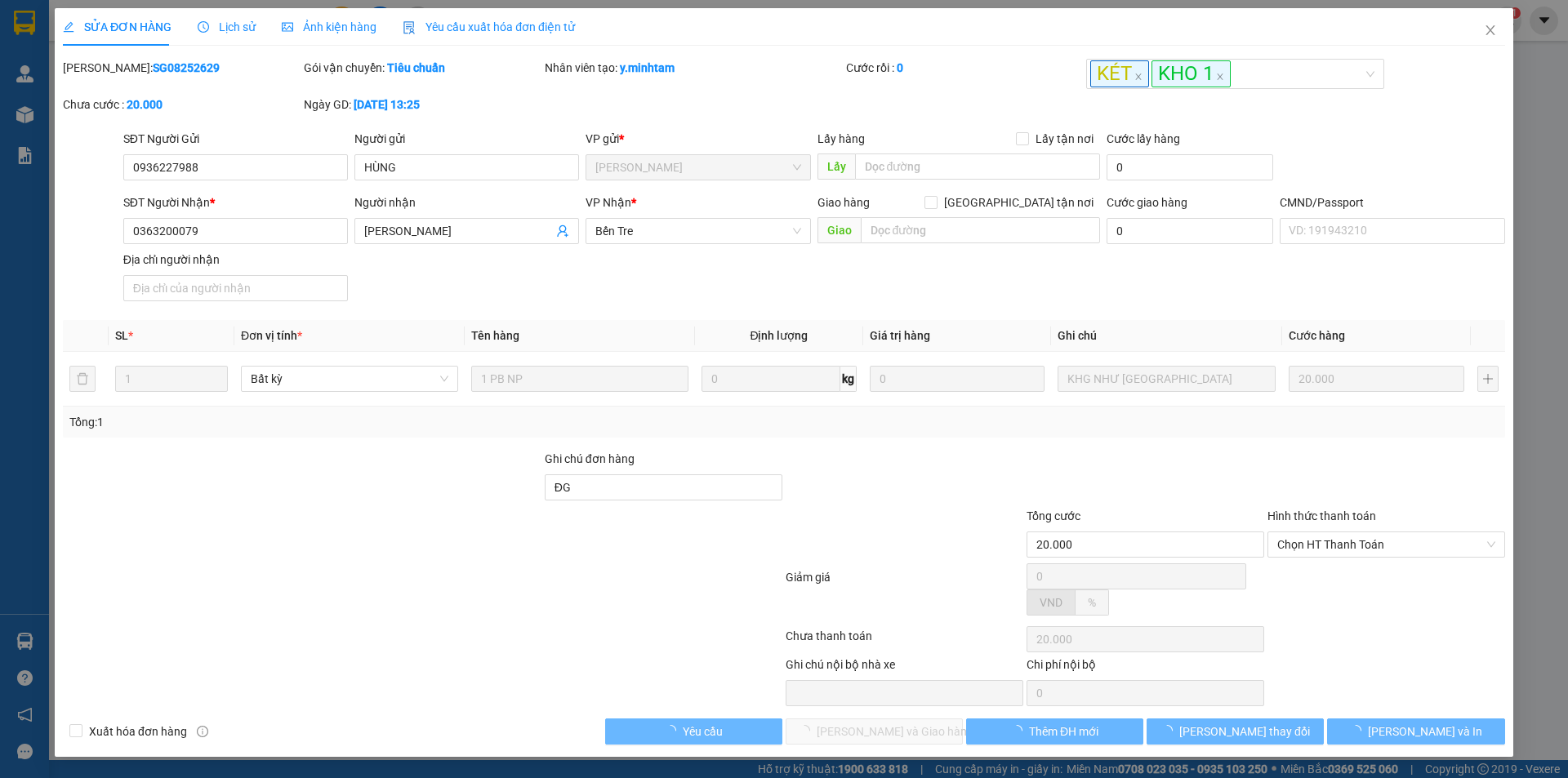
type input "20.000"
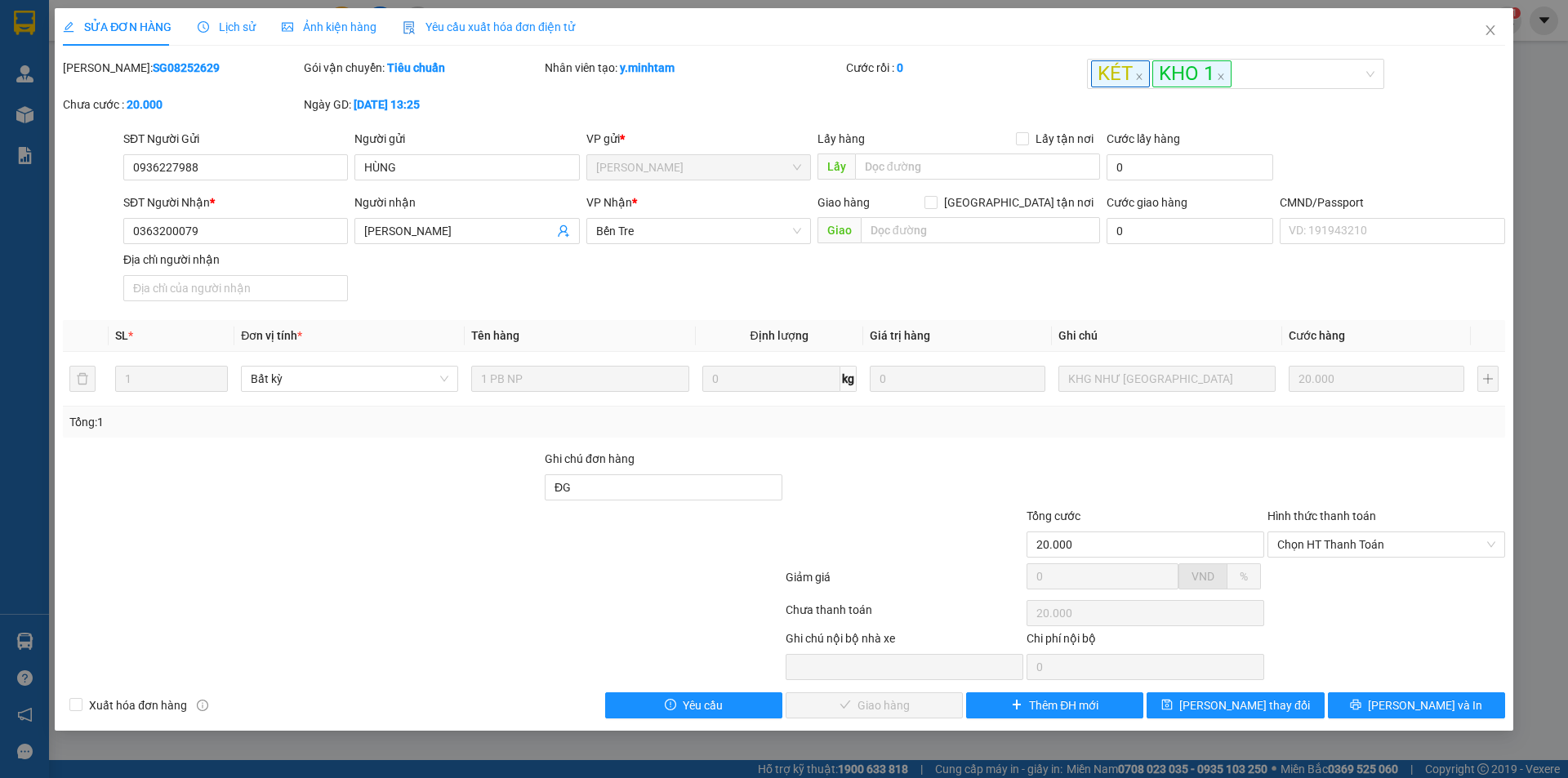
click at [238, 31] on span "Lịch sử" at bounding box center [226, 27] width 58 height 13
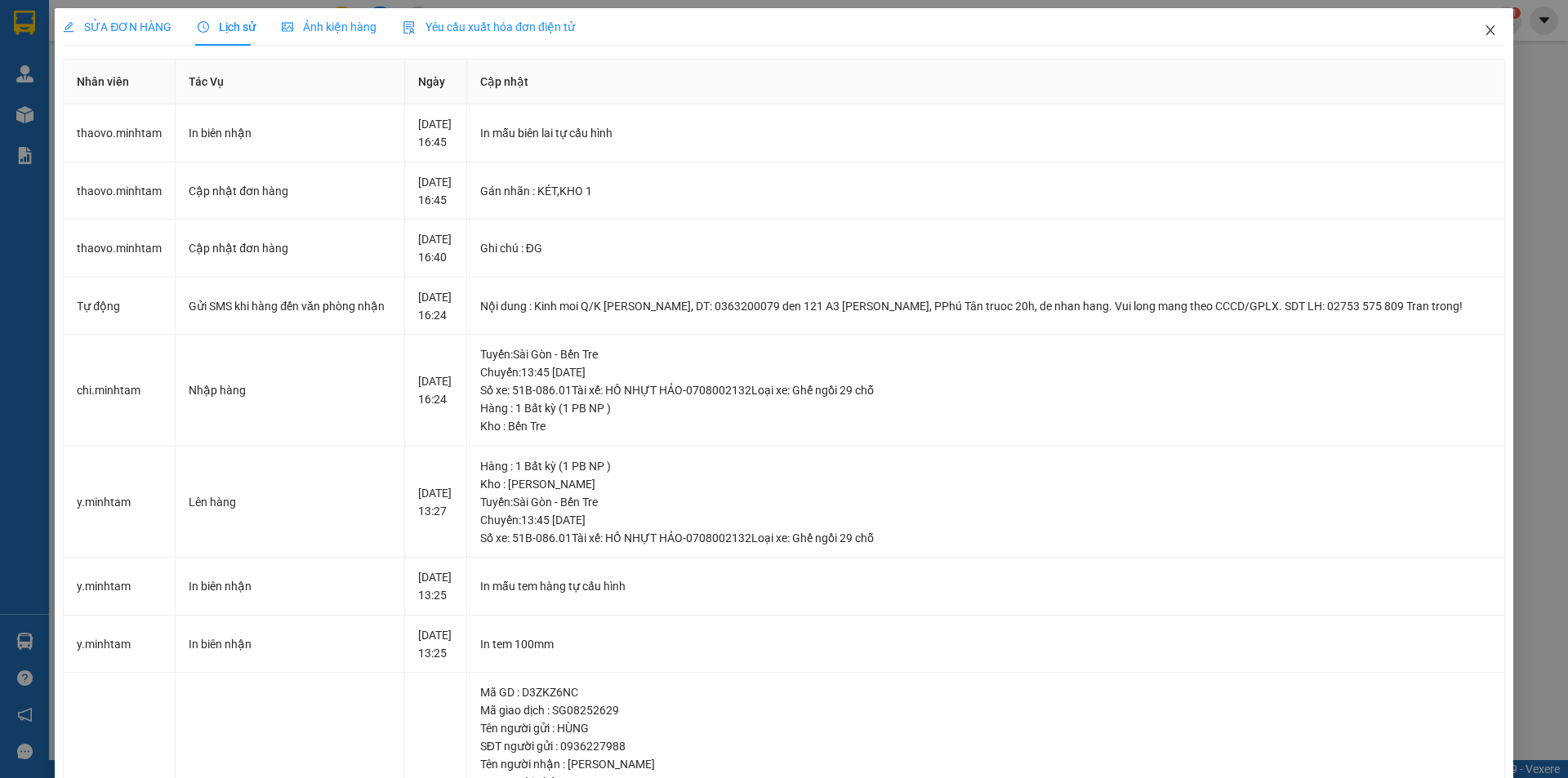
drag, startPoint x: 1485, startPoint y: 23, endPoint x: 20, endPoint y: 25, distance: 1465.0
click at [1485, 26] on span "Close" at bounding box center [1491, 31] width 46 height 46
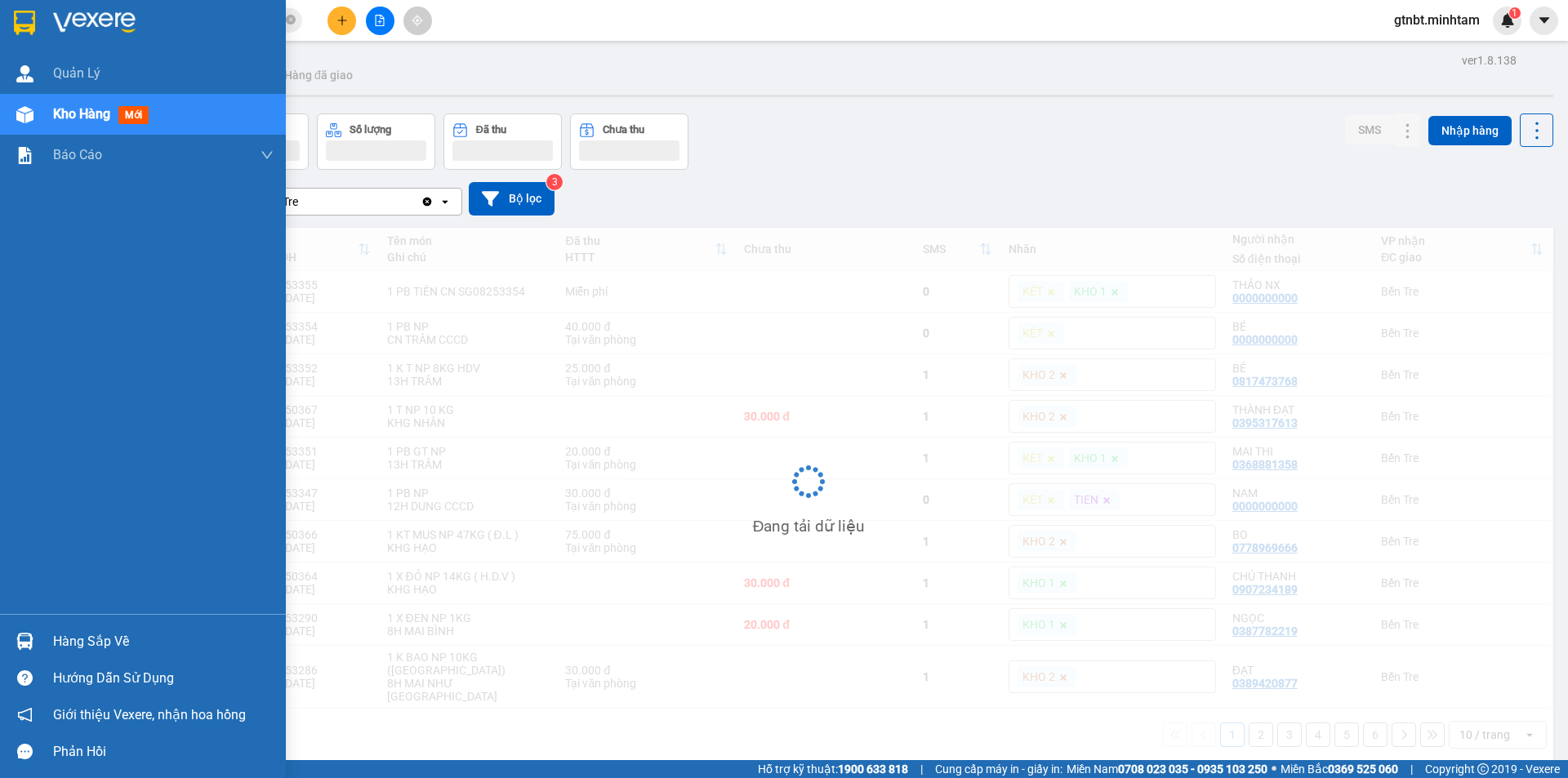
click at [19, 21] on img at bounding box center [25, 23] width 21 height 25
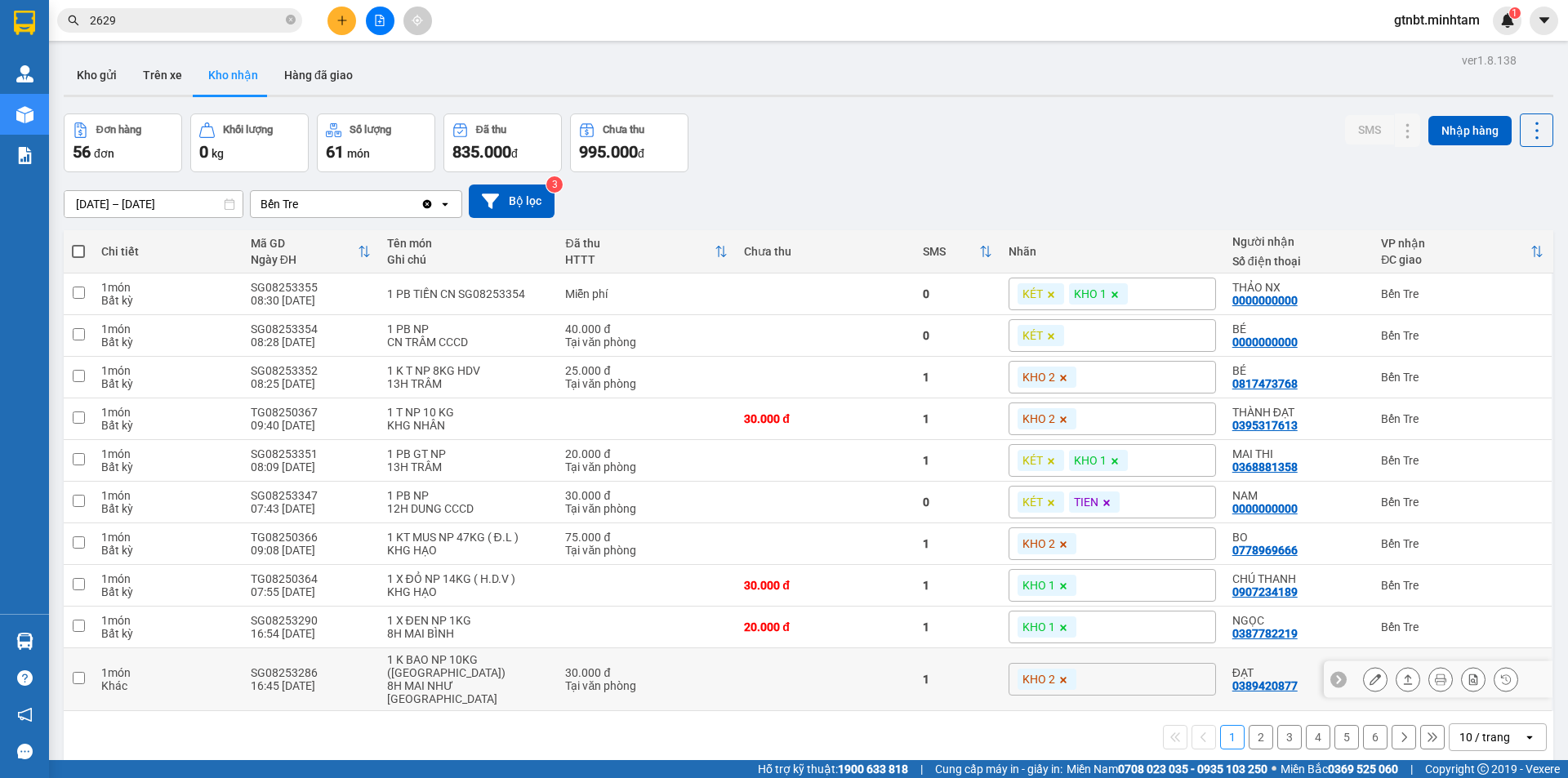
scroll to position [75, 0]
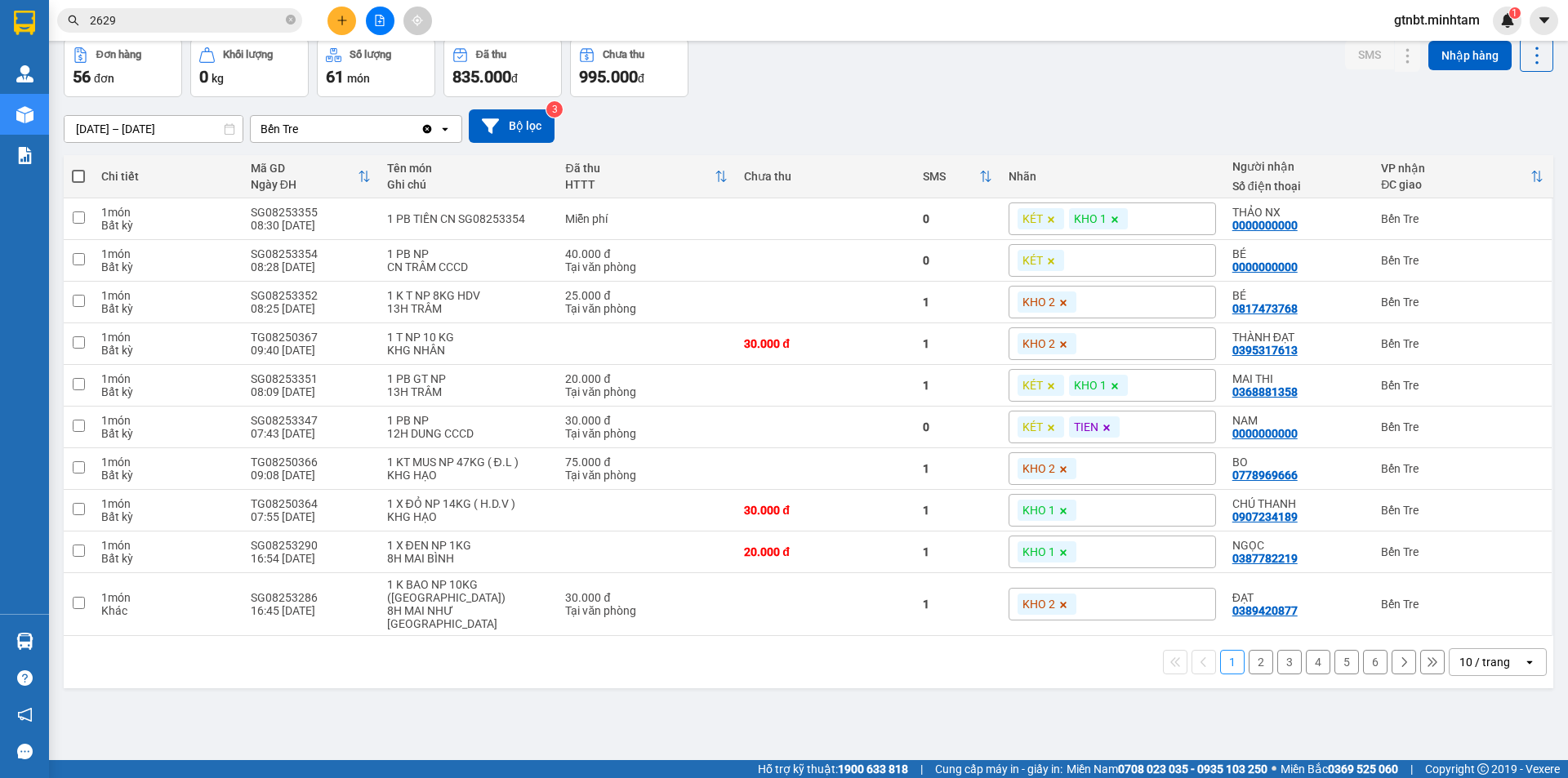
click at [209, 123] on input "[DATE] – [DATE]" at bounding box center [153, 129] width 178 height 26
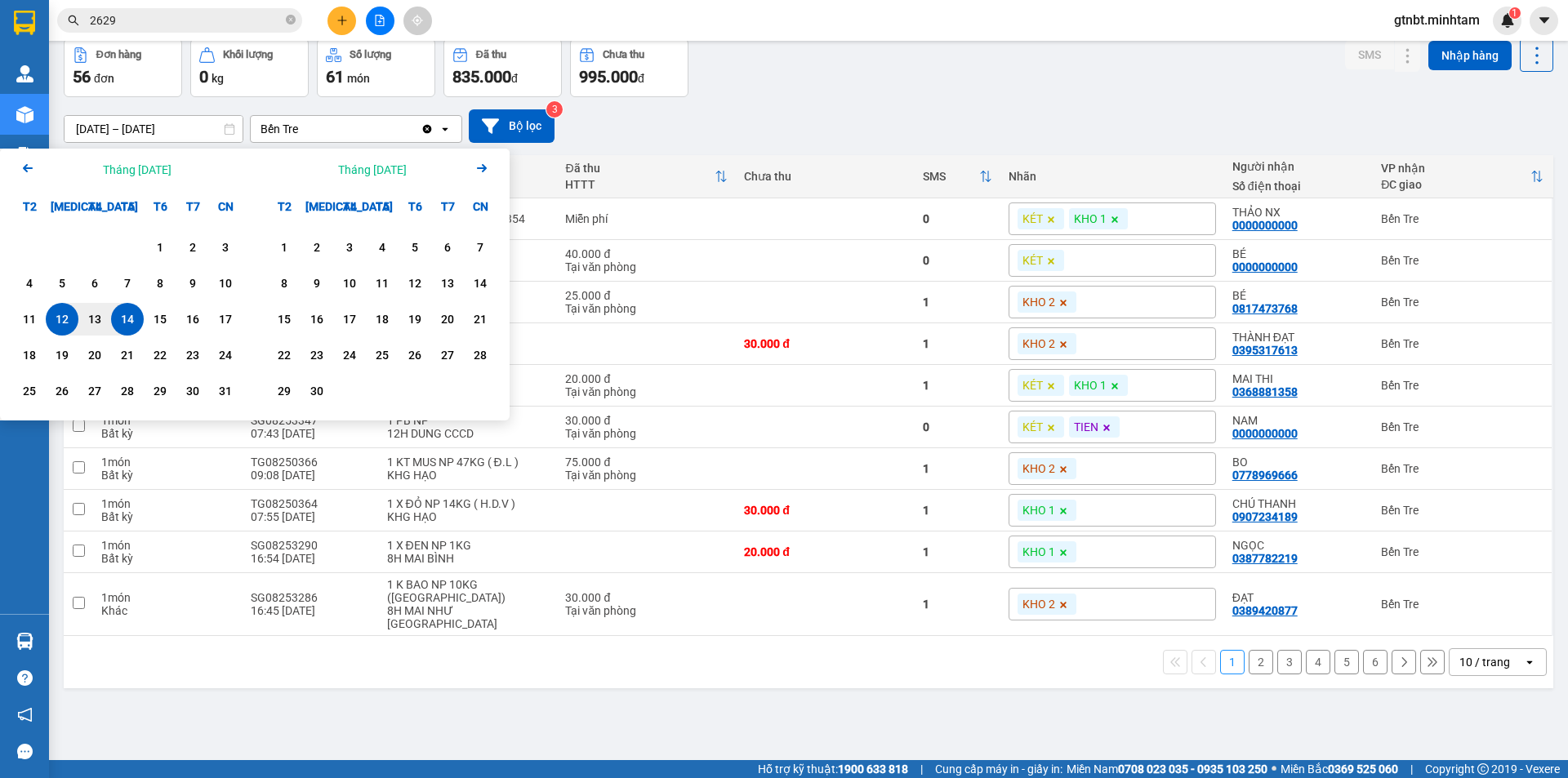
click at [30, 174] on icon "Arrow Left" at bounding box center [28, 168] width 20 height 20
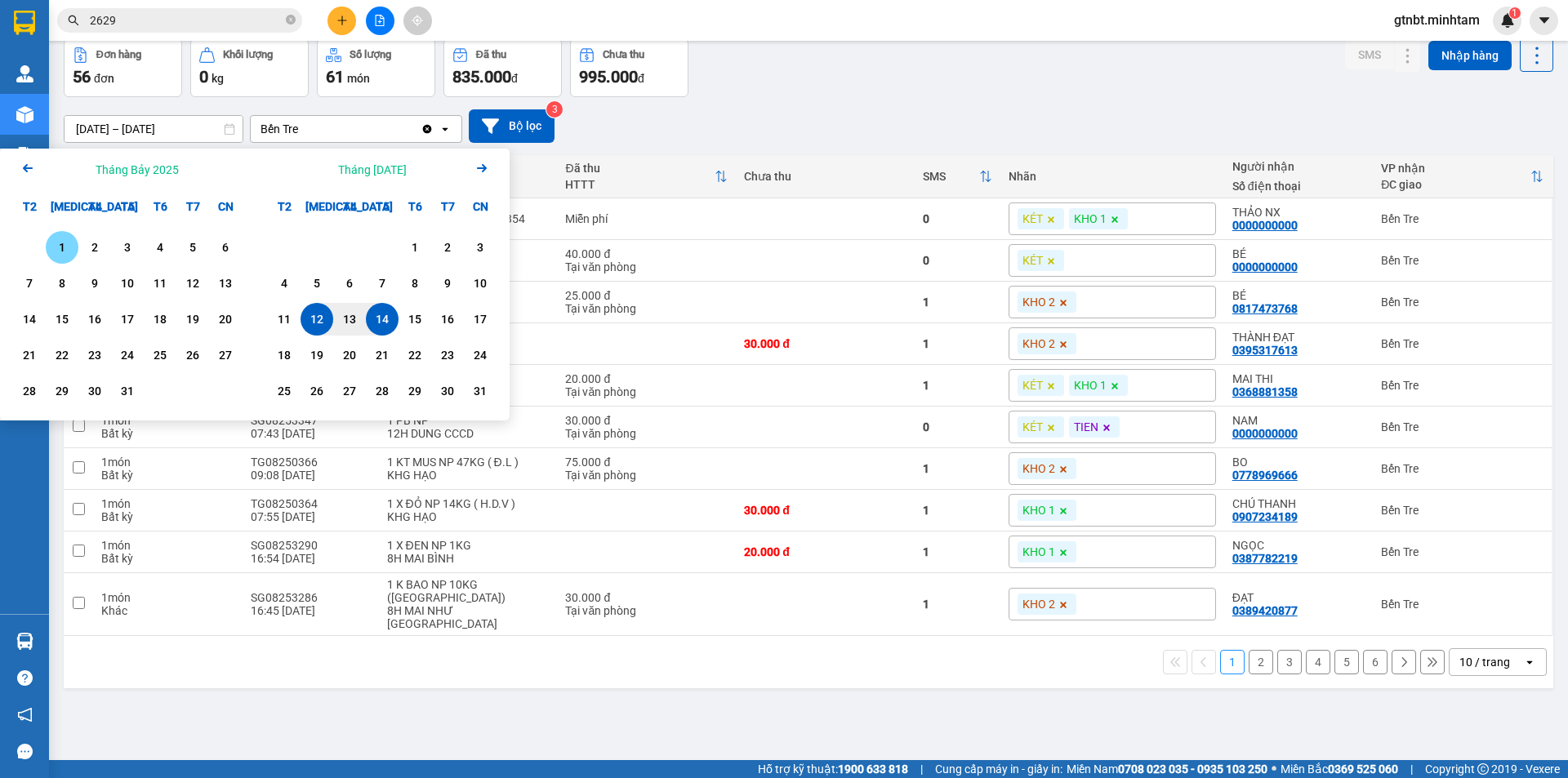
click at [30, 173] on icon "Arrow Left" at bounding box center [28, 168] width 20 height 20
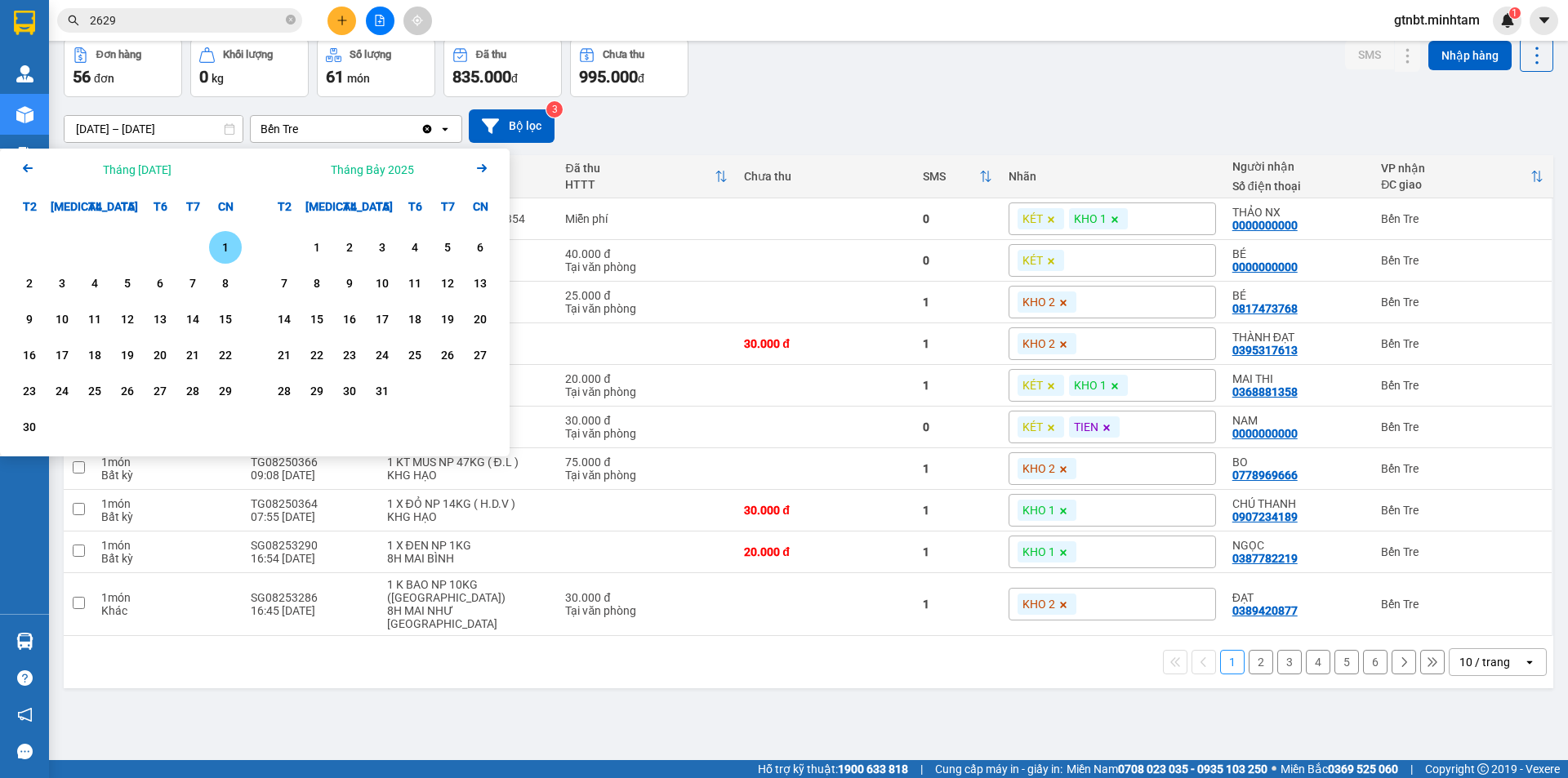
click at [36, 172] on icon "Arrow Left" at bounding box center [28, 168] width 20 height 20
click at [42, 174] on div "Arrow Left Tháng [DATE]" at bounding box center [127, 170] width 254 height 42
click at [20, 165] on icon "Arrow Left" at bounding box center [28, 168] width 20 height 20
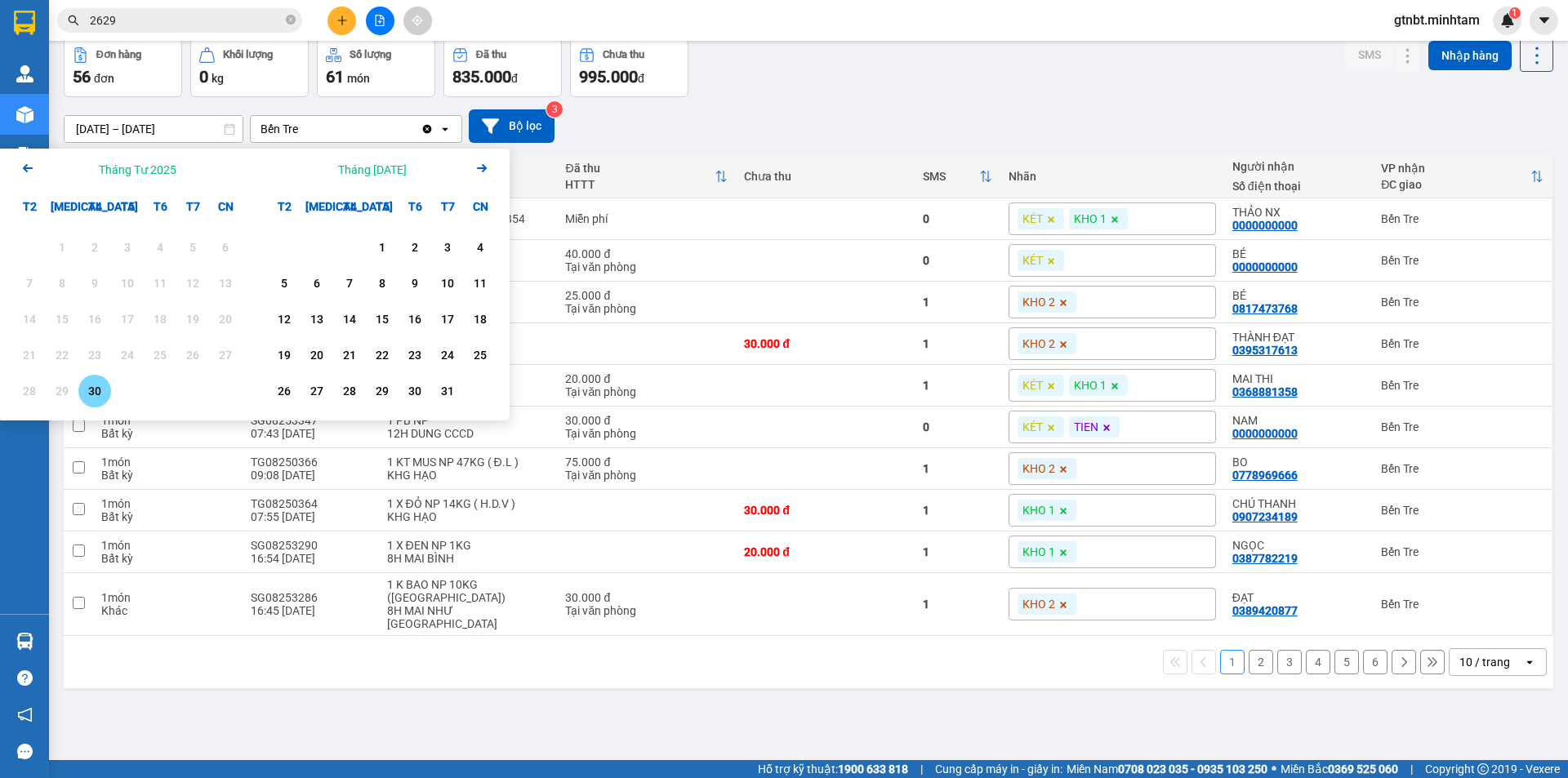
click at [103, 391] on div "30" at bounding box center [94, 390] width 23 height 20
click at [483, 169] on icon "Next month." at bounding box center [482, 168] width 10 height 9
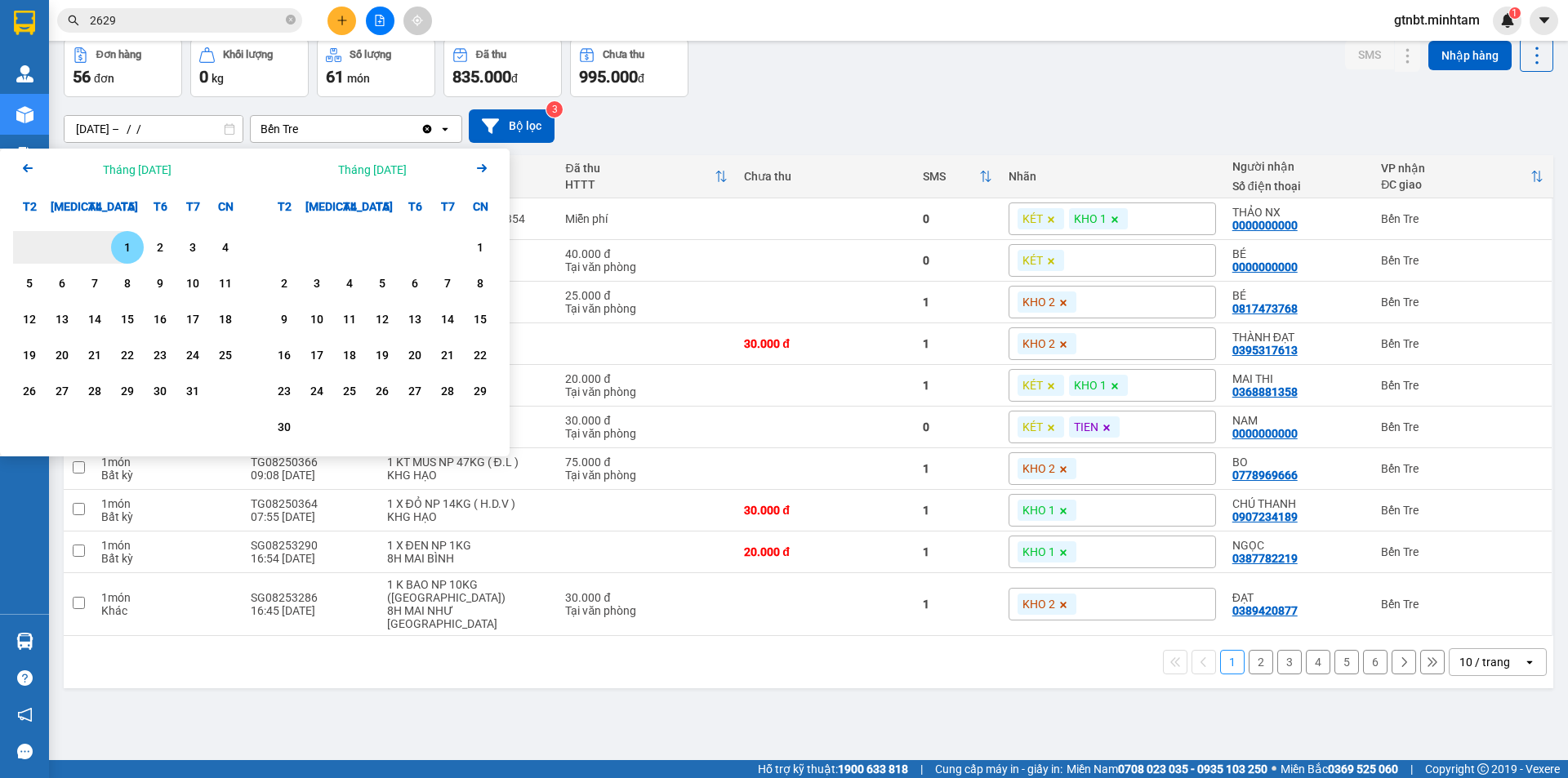
click at [483, 169] on icon "Next month." at bounding box center [482, 168] width 10 height 9
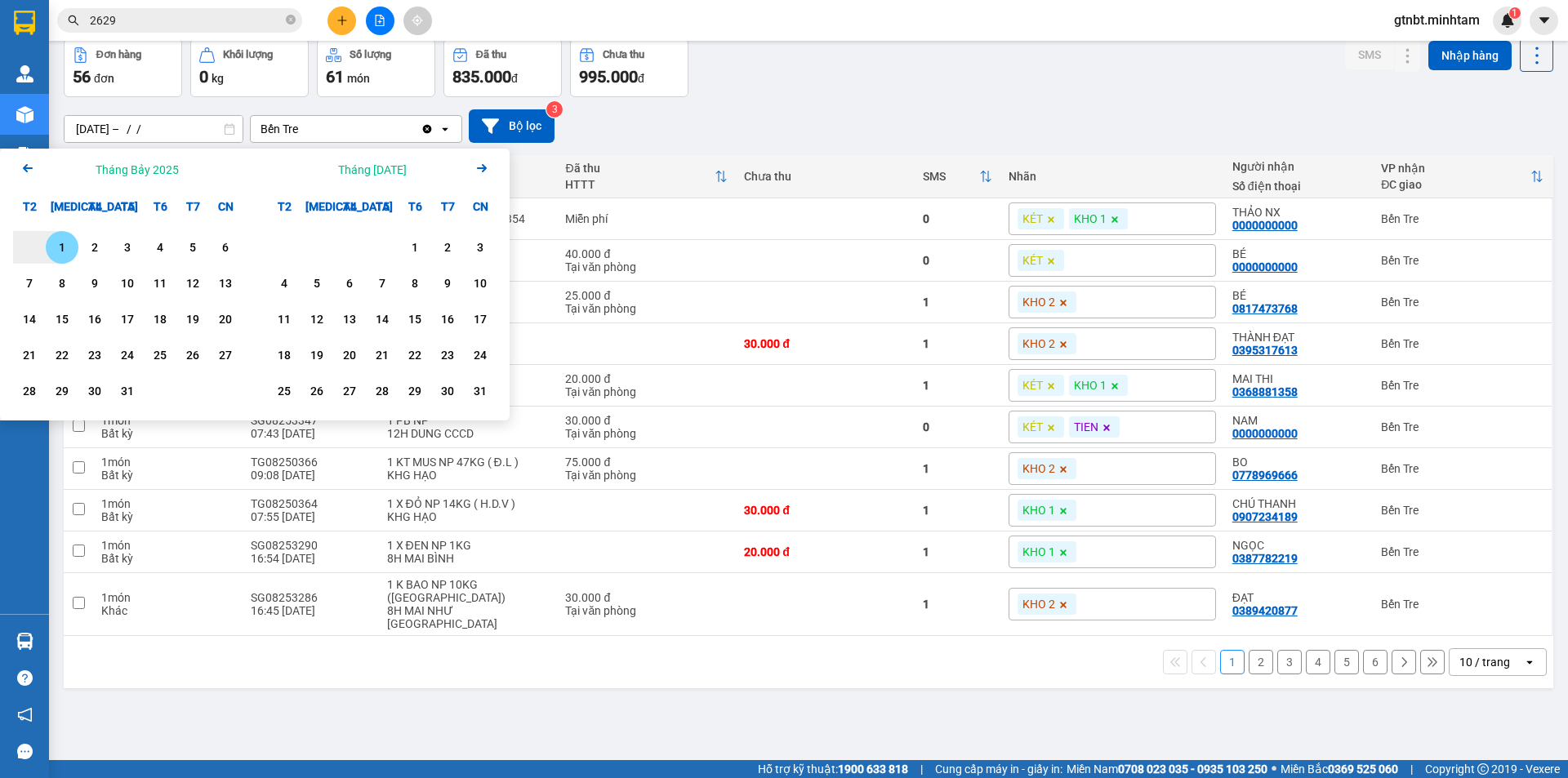
click at [483, 169] on icon "Next month." at bounding box center [482, 168] width 10 height 9
drag, startPoint x: 23, startPoint y: 170, endPoint x: 166, endPoint y: 176, distance: 143.1
click at [24, 170] on icon "Arrow Left" at bounding box center [28, 168] width 20 height 20
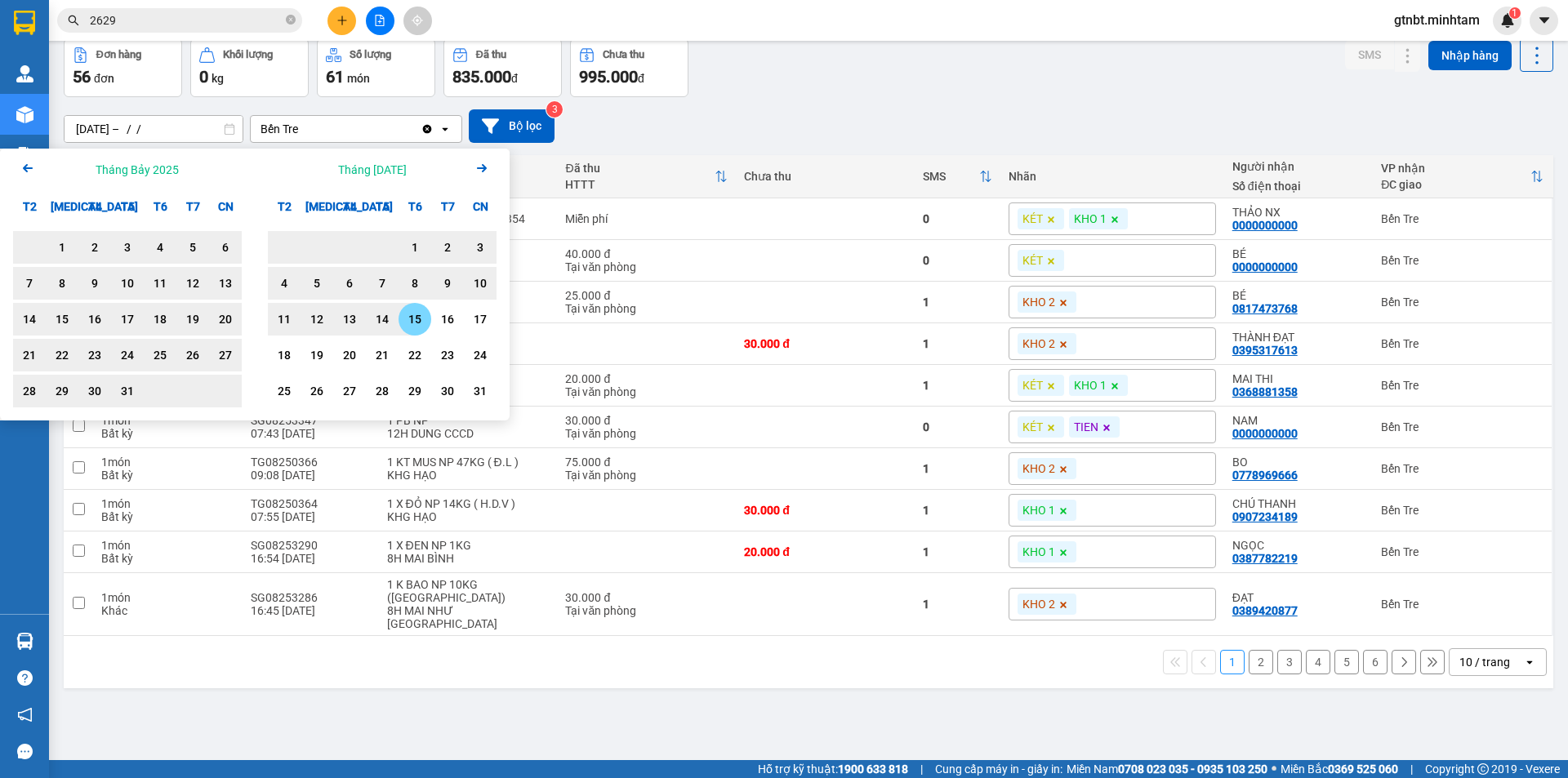
click at [407, 318] on div "15" at bounding box center [415, 319] width 23 height 20
type input "[DATE] – [DATE]"
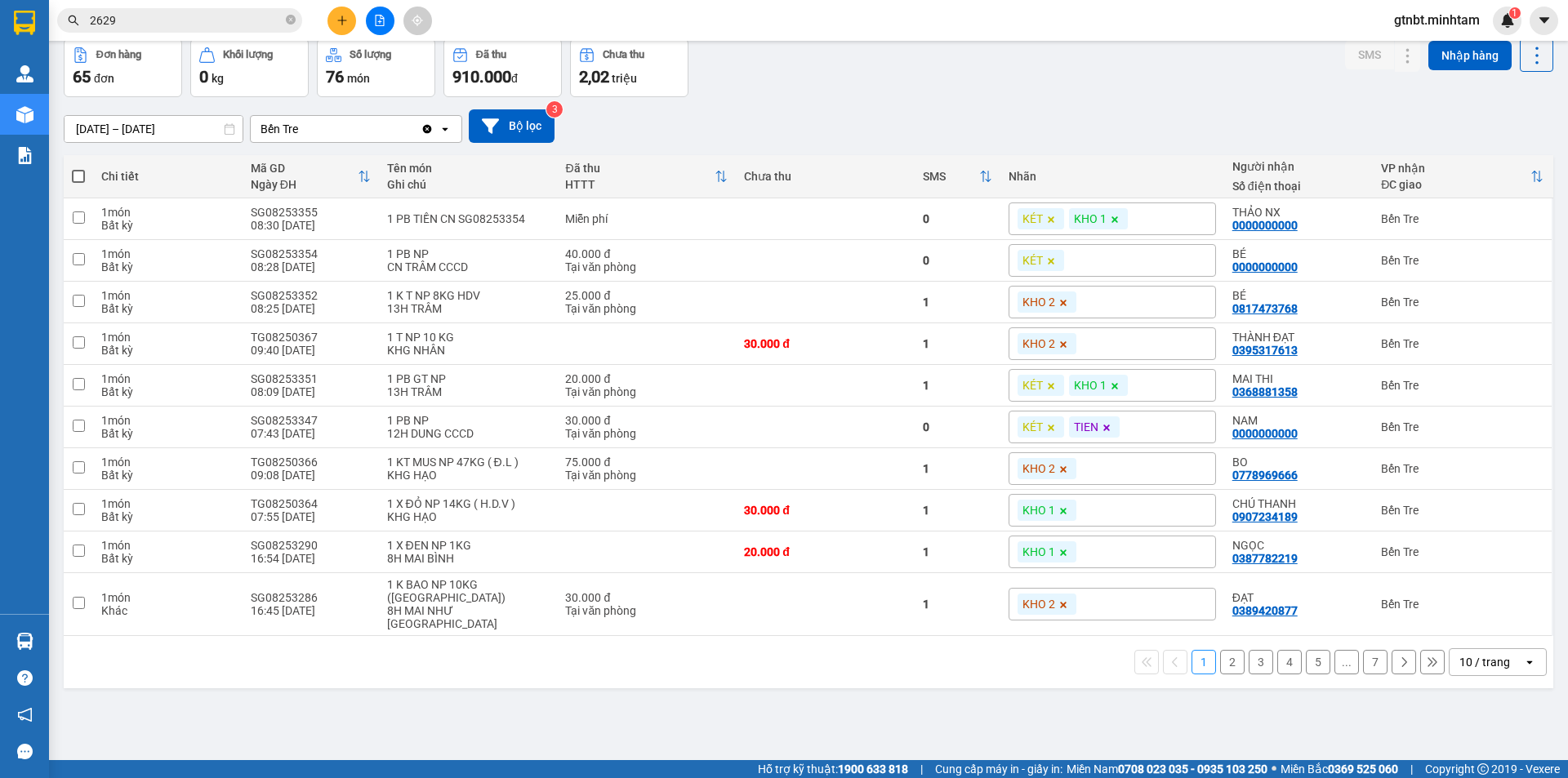
click at [1398, 656] on icon at bounding box center [1404, 662] width 11 height 11
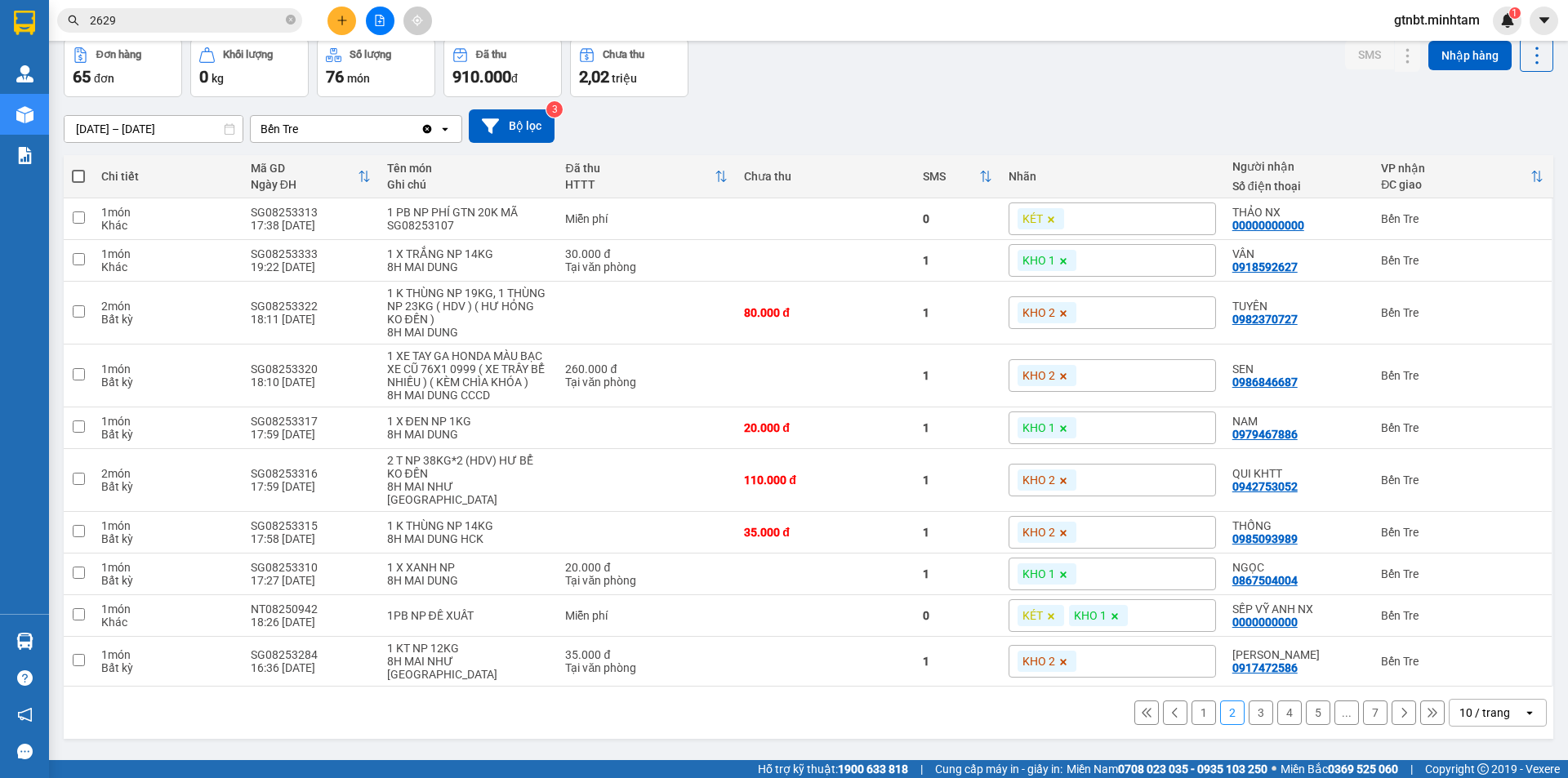
click at [1398, 707] on icon at bounding box center [1404, 712] width 11 height 11
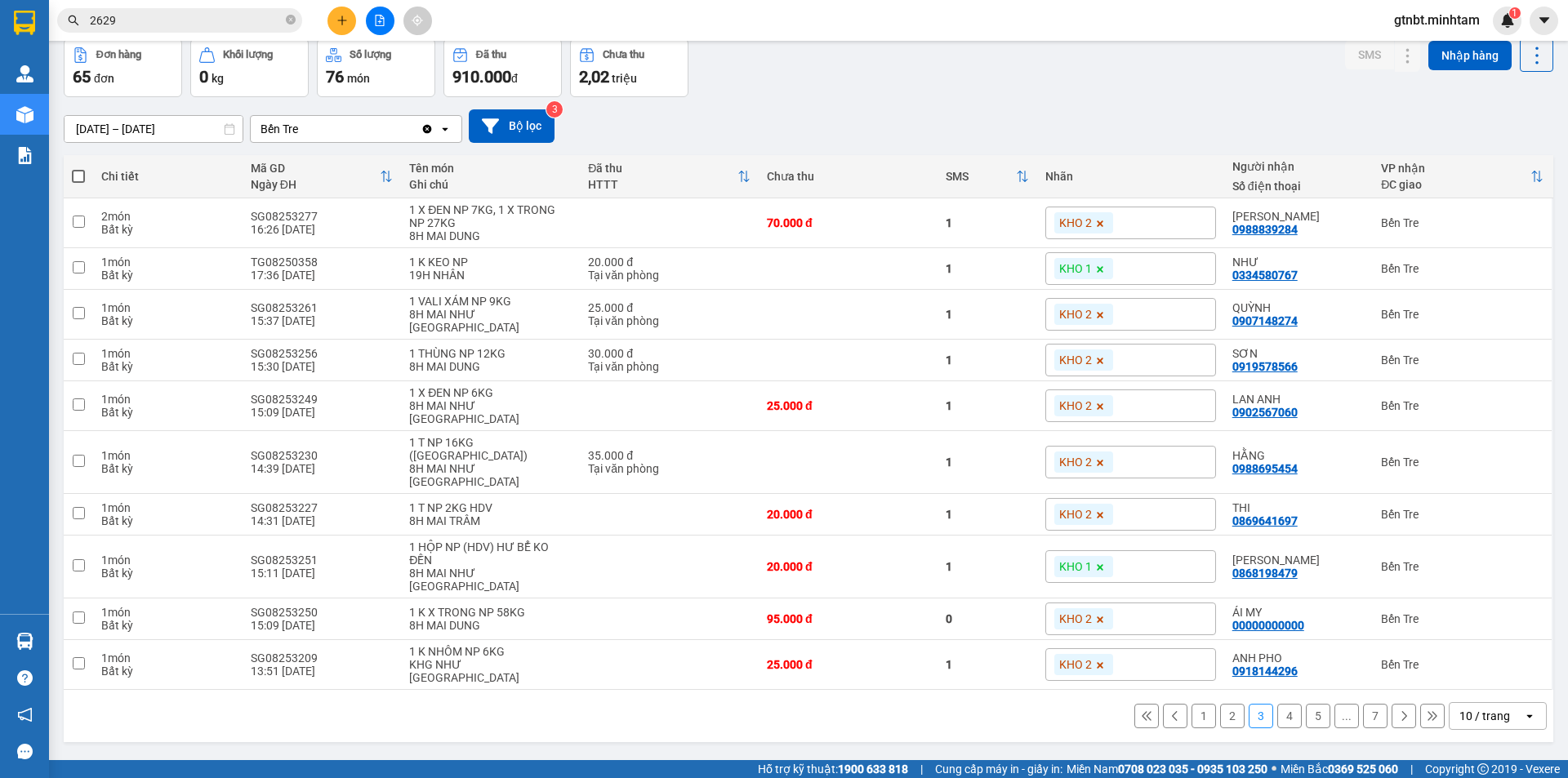
click at [1392, 704] on button at bounding box center [1404, 716] width 25 height 25
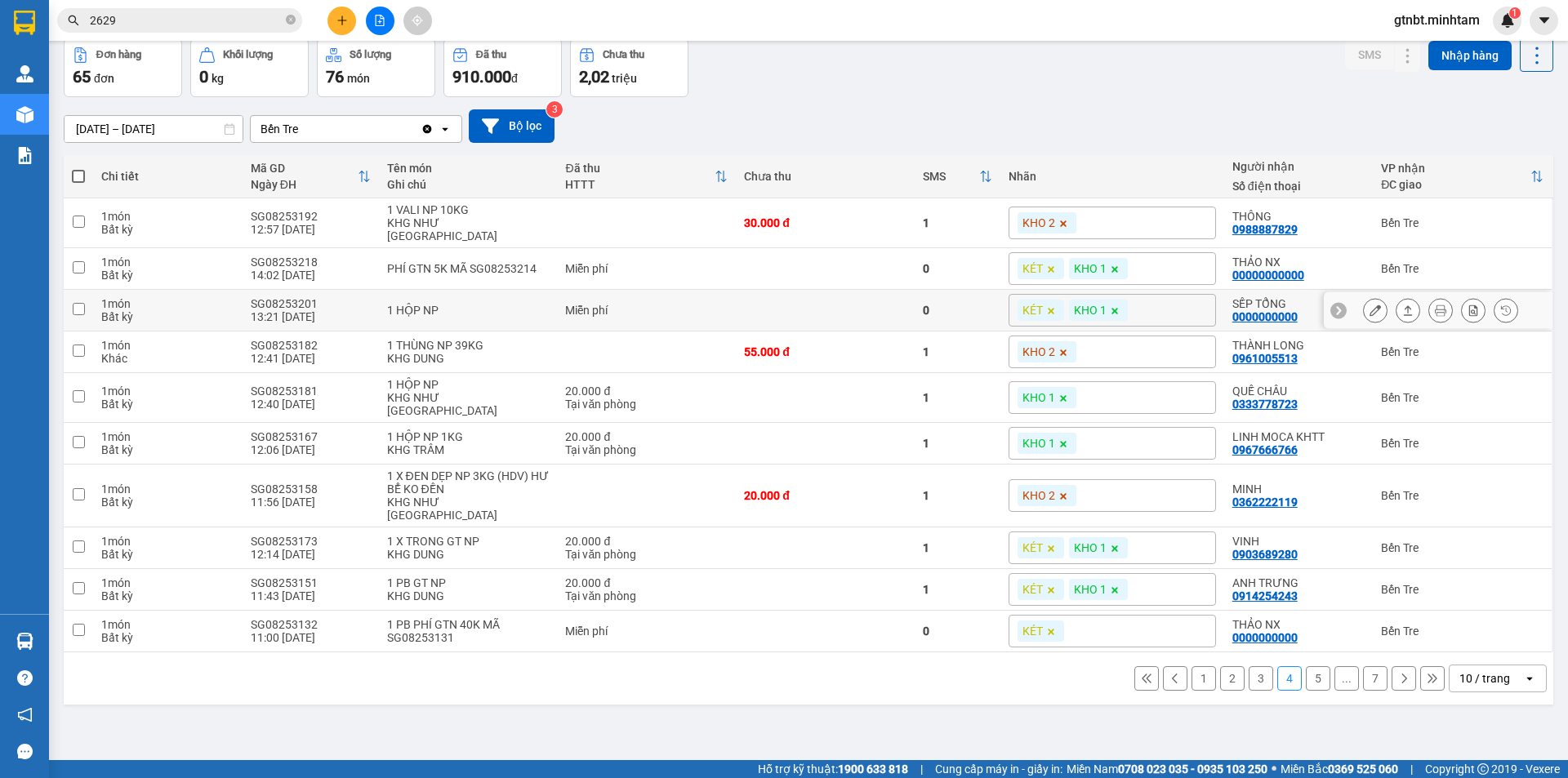
click at [280, 297] on div "SG08253201" at bounding box center [311, 304] width 120 height 13
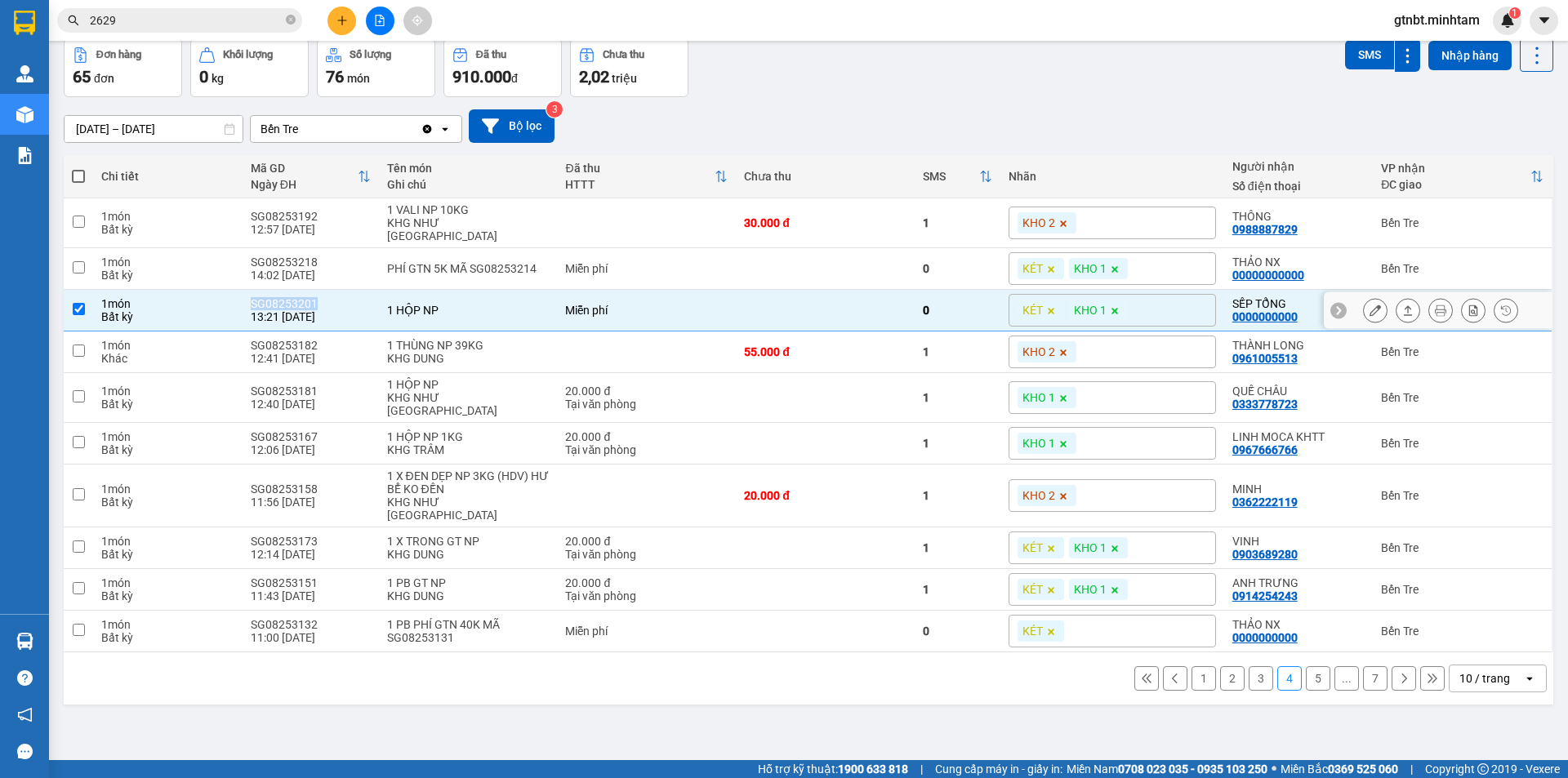
click at [280, 297] on div "SG08253201" at bounding box center [311, 304] width 120 height 13
checkbox input "false"
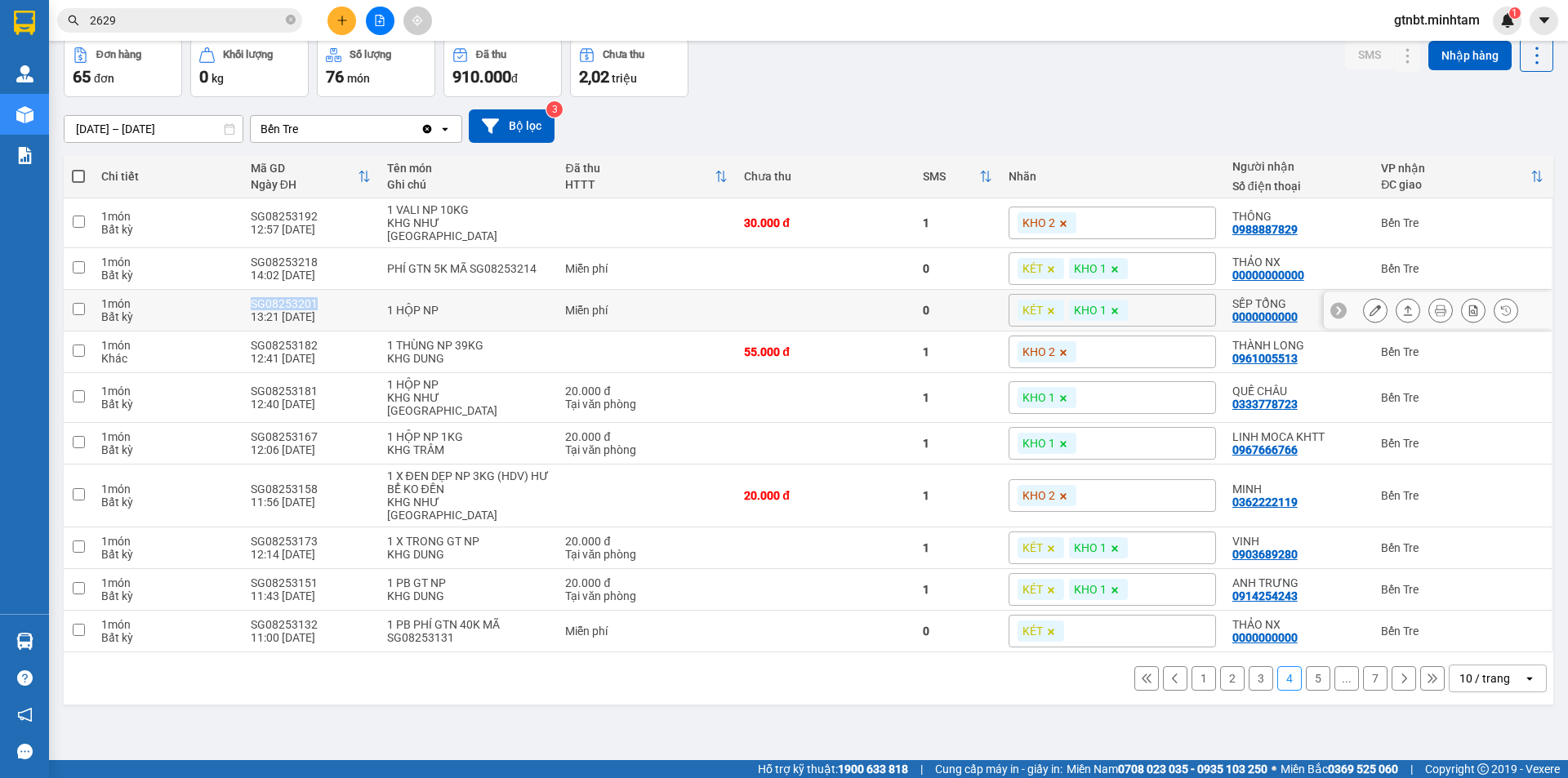
copy div "SG08253201"
click at [232, 16] on input "2629" at bounding box center [186, 20] width 192 height 18
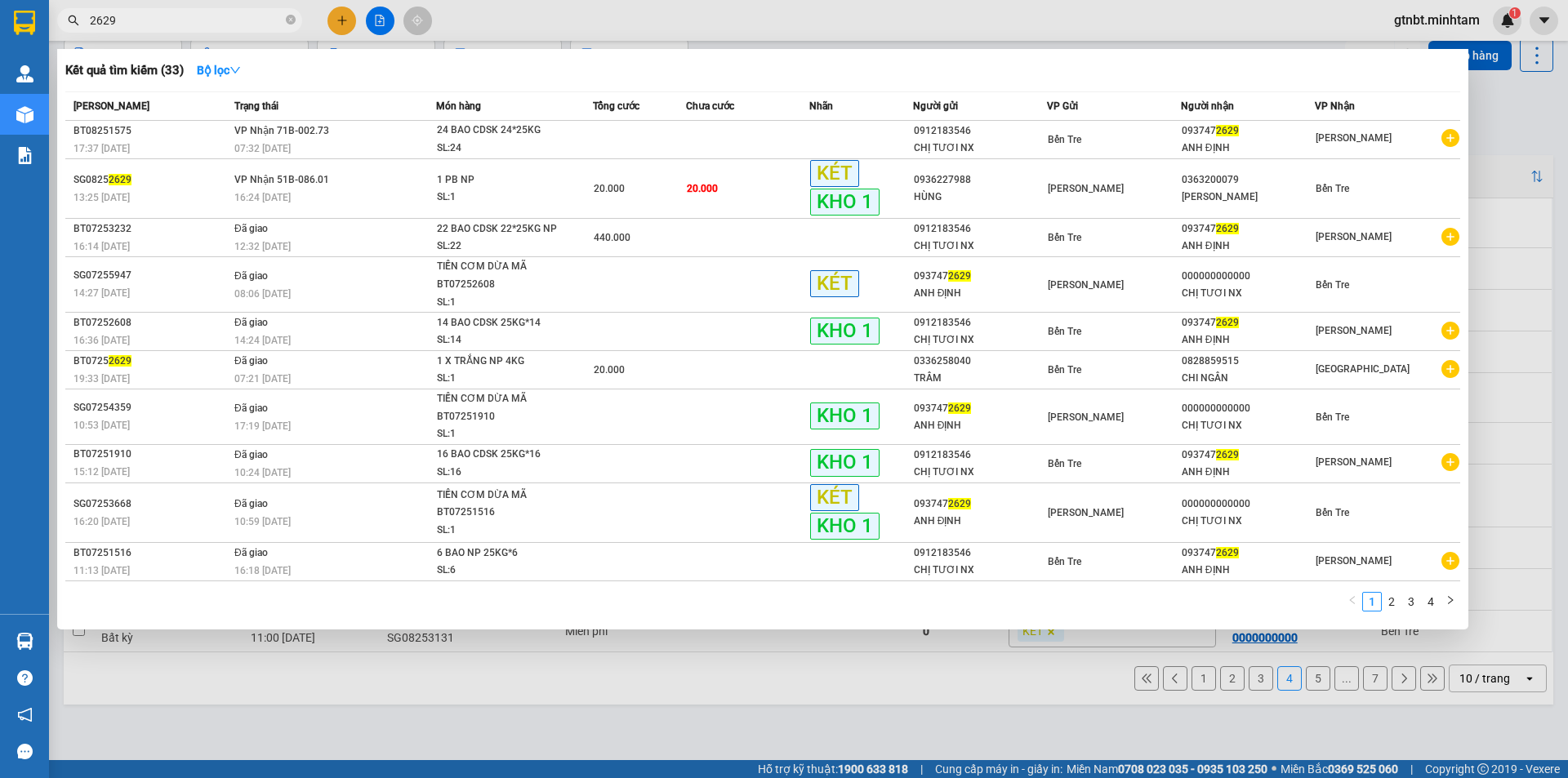
click at [232, 16] on input "2629" at bounding box center [186, 20] width 192 height 18
click at [1518, 140] on div at bounding box center [784, 389] width 1568 height 778
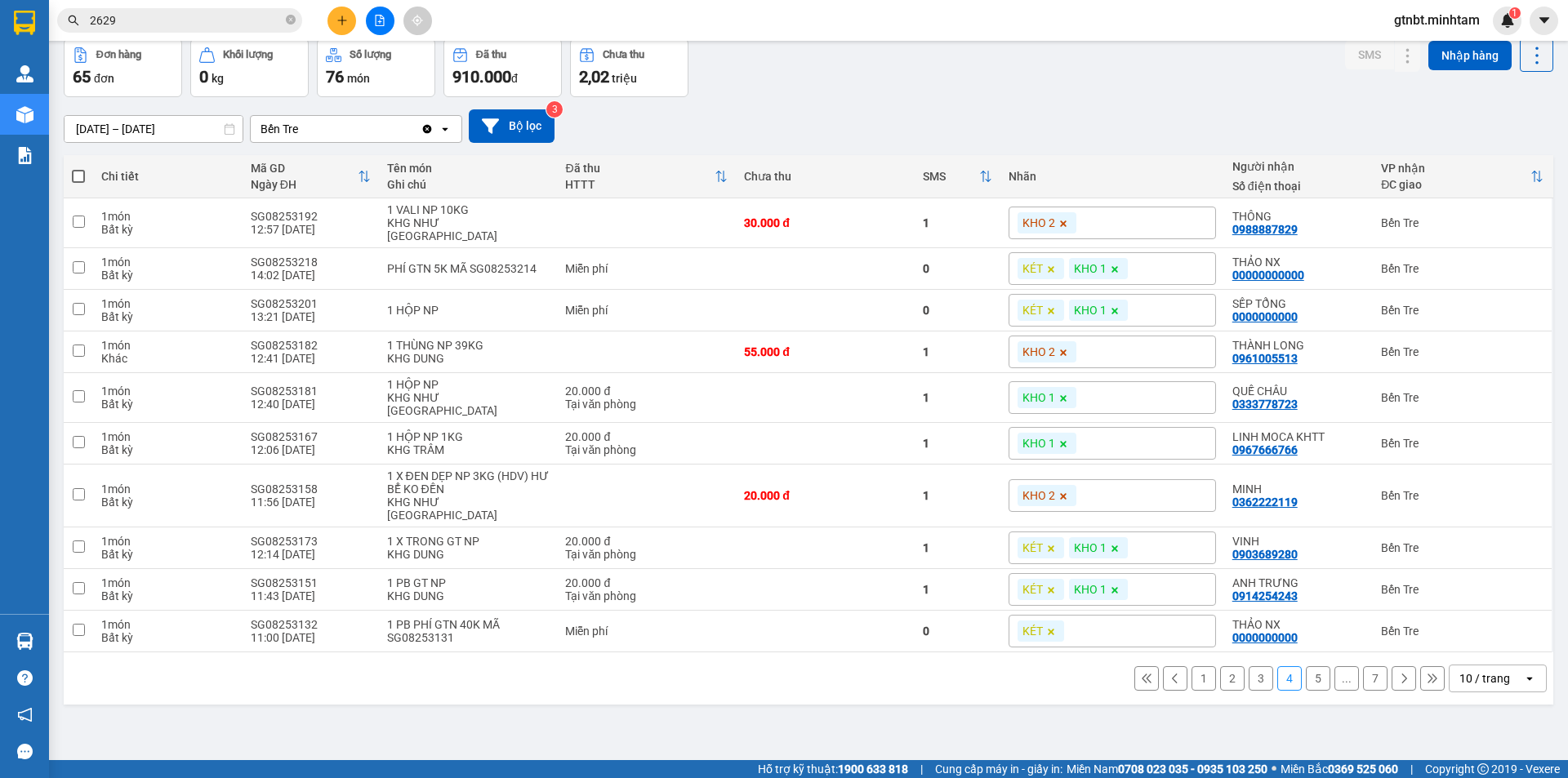
click at [1398, 672] on icon at bounding box center [1404, 678] width 11 height 11
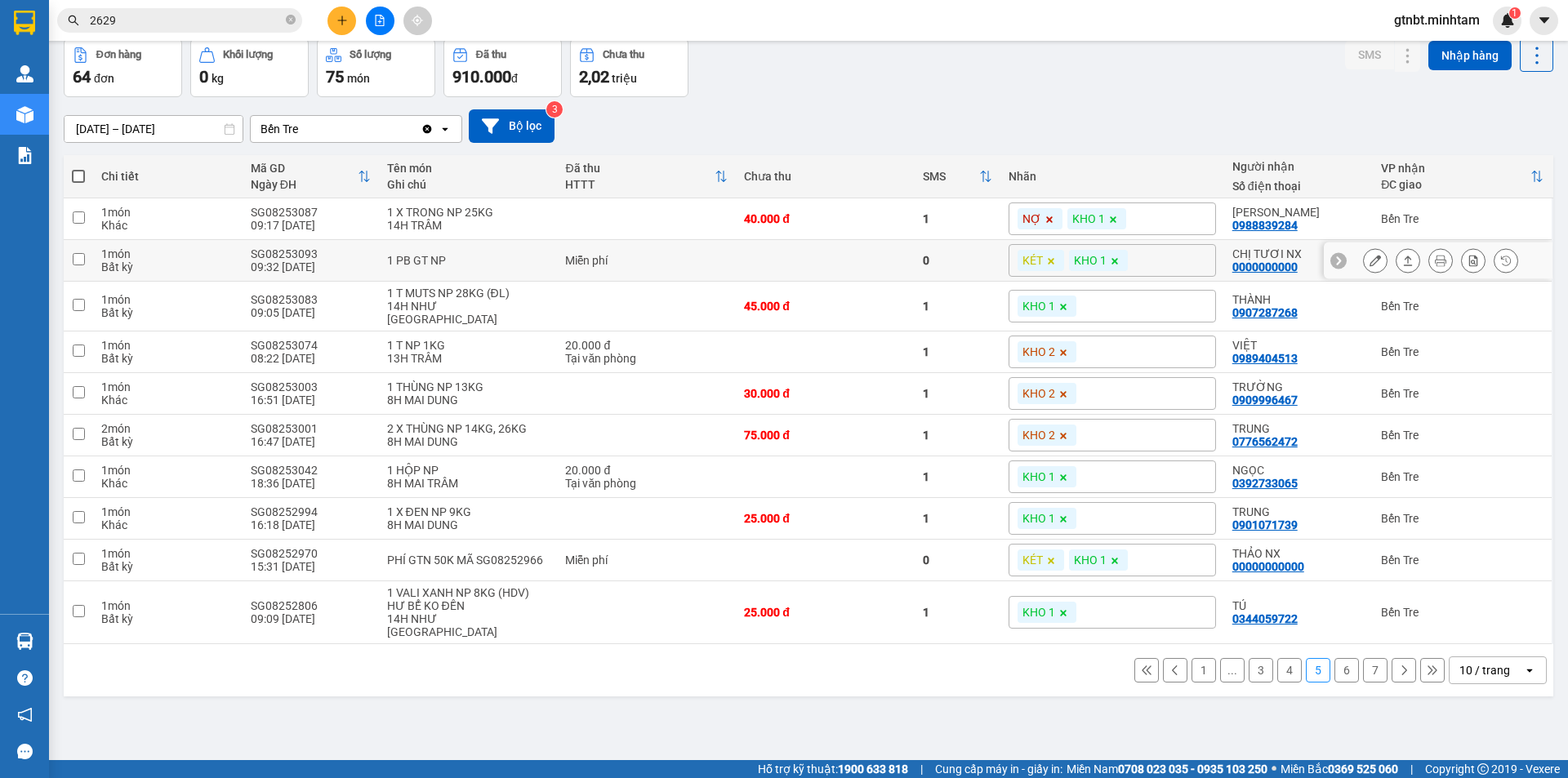
click at [305, 251] on div "SG08253093" at bounding box center [311, 254] width 120 height 13
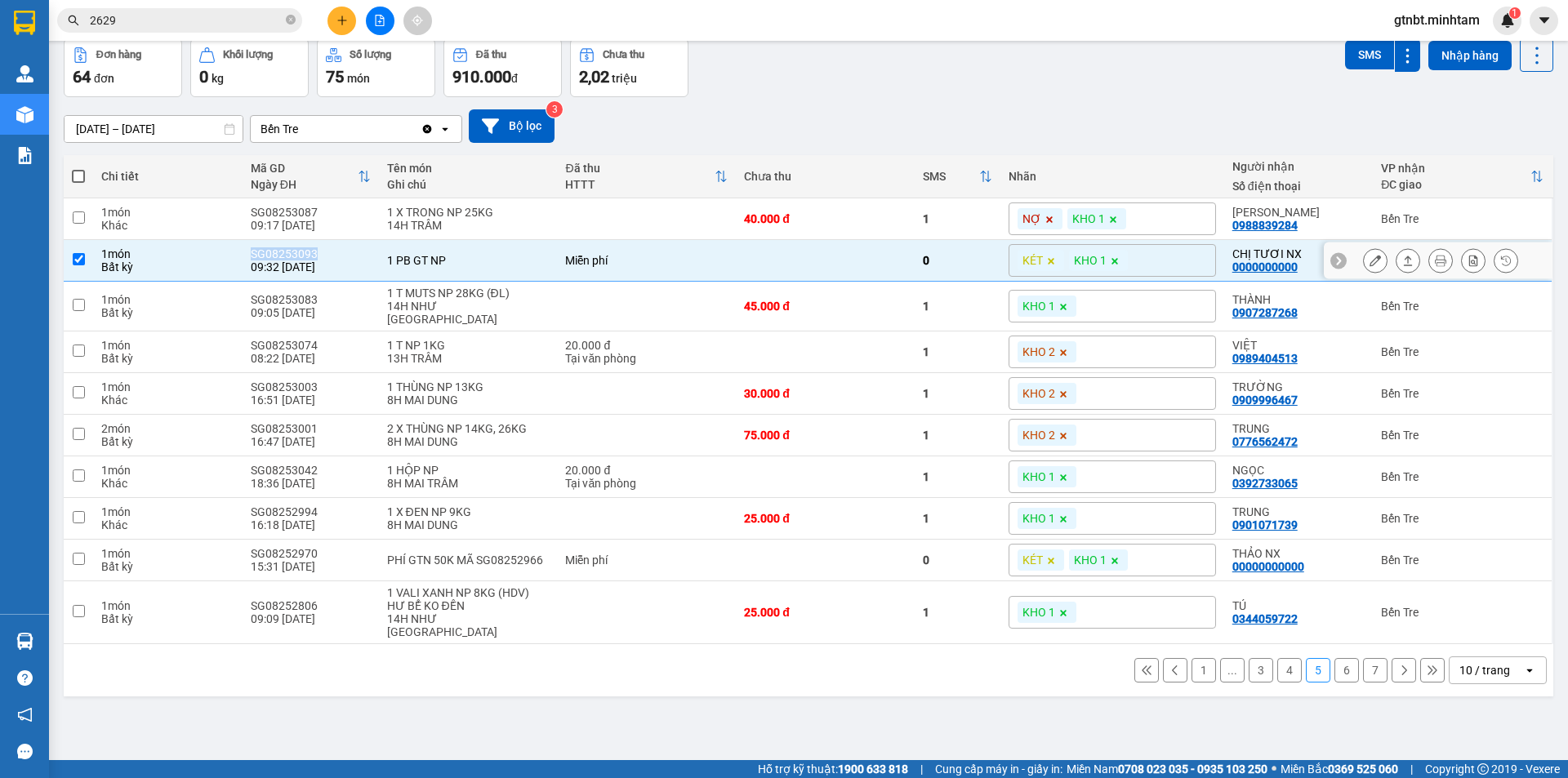
click at [305, 251] on div "SG08253093" at bounding box center [311, 254] width 120 height 13
checkbox input "false"
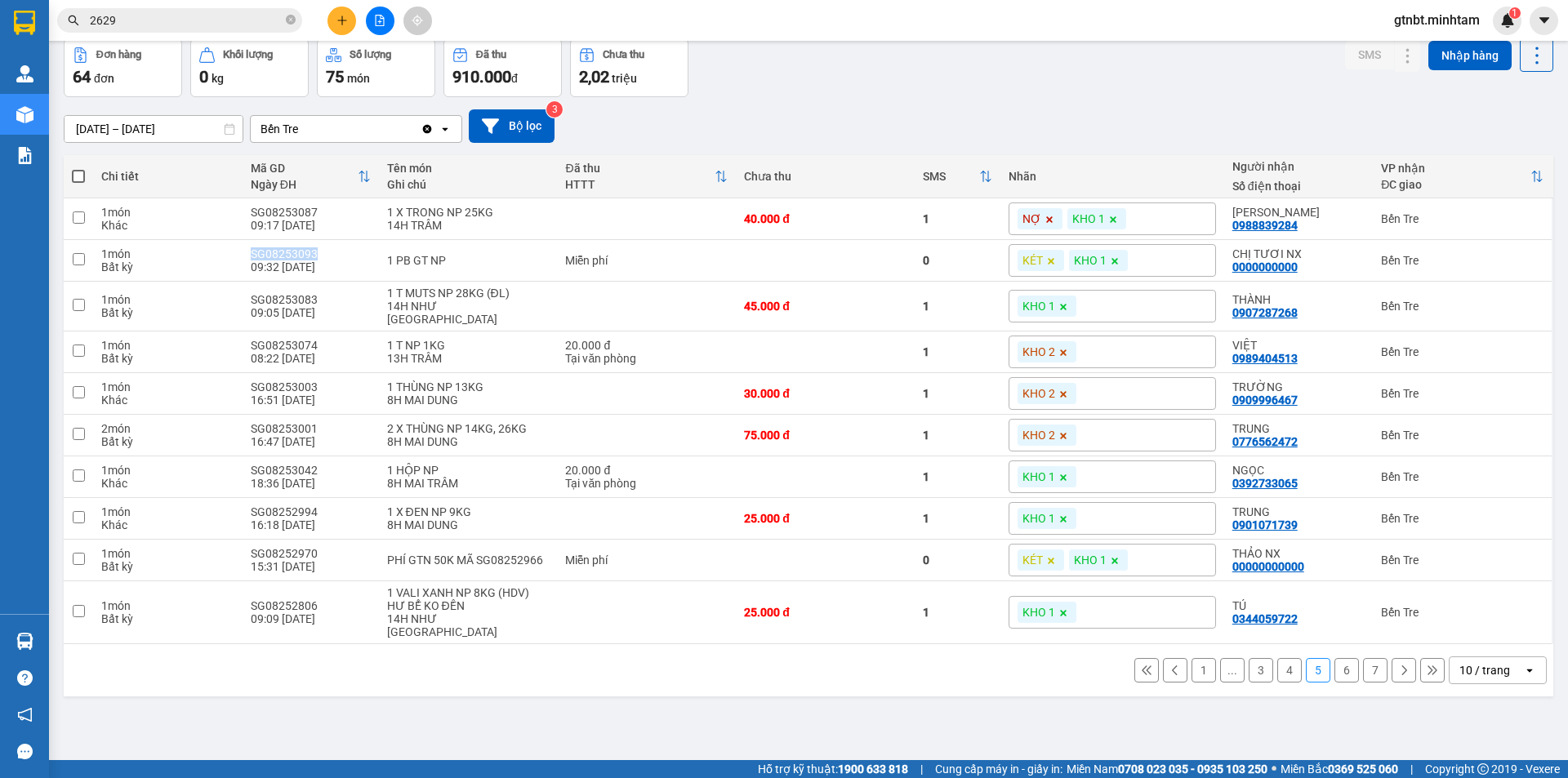
copy div "SG08253093"
click at [1398, 665] on icon at bounding box center [1404, 670] width 11 height 11
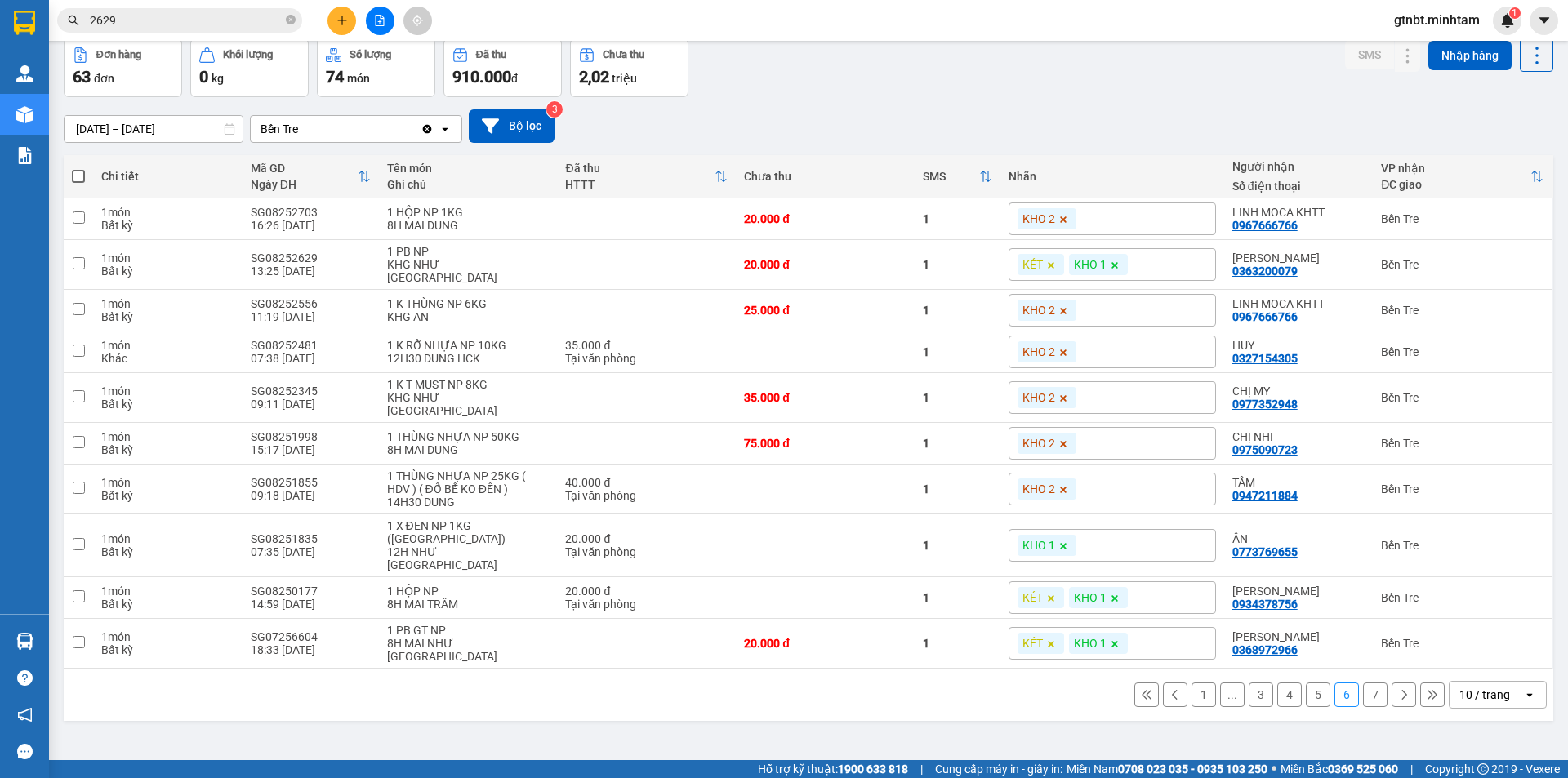
click at [1398, 689] on icon at bounding box center [1404, 695] width 11 height 11
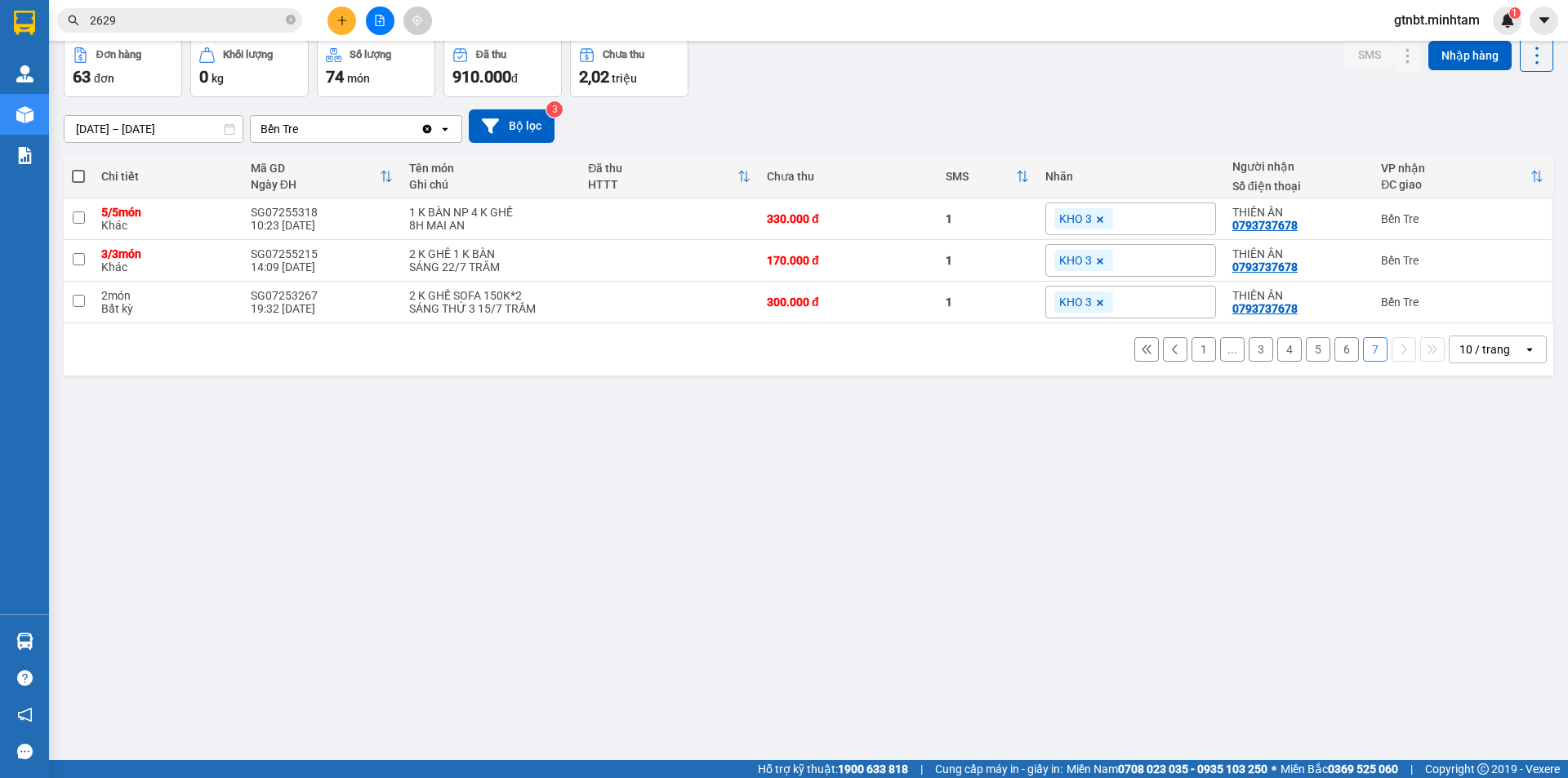
click at [1335, 351] on button "6" at bounding box center [1347, 349] width 25 height 25
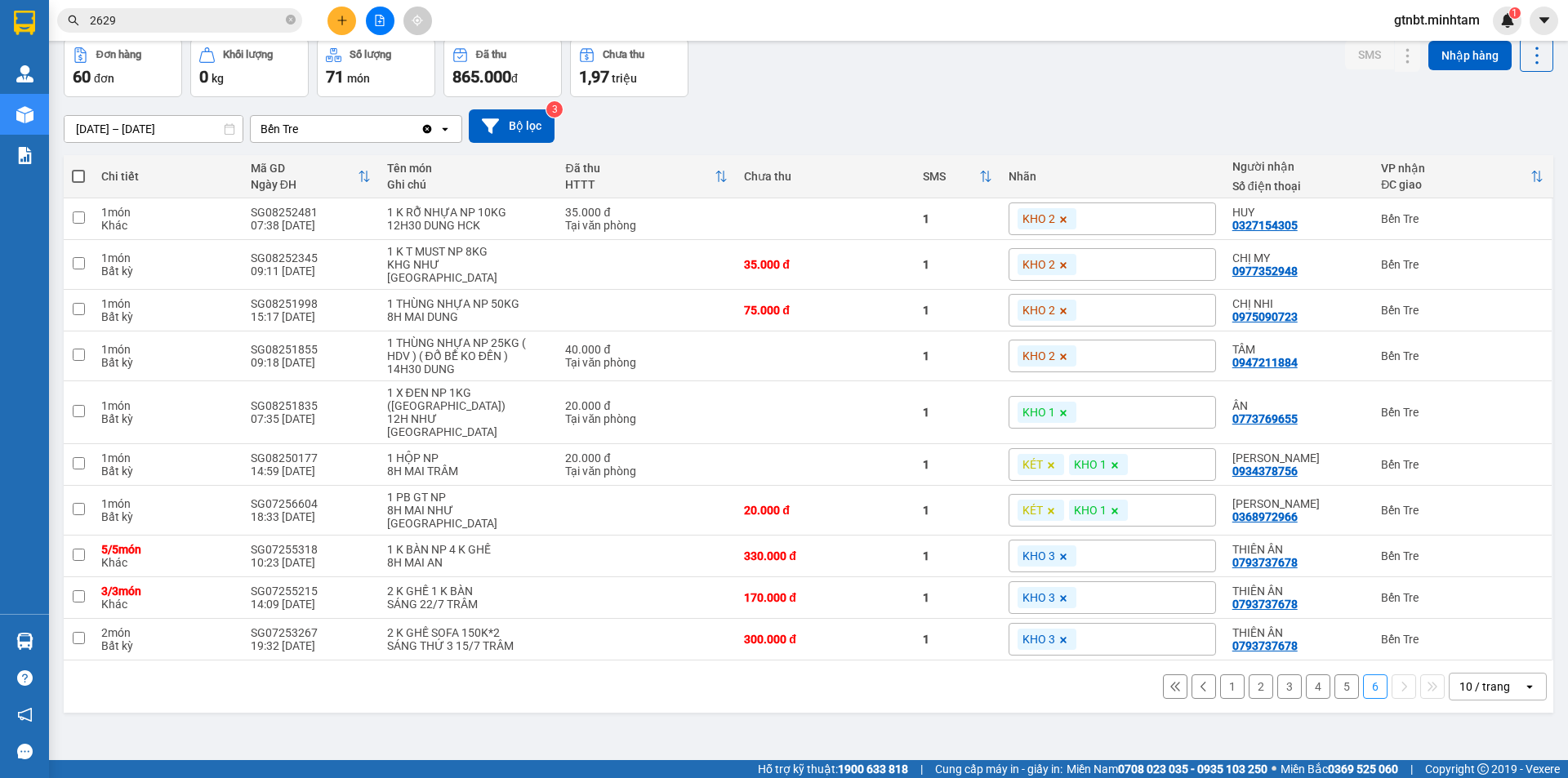
click at [1335, 674] on button "5" at bounding box center [1347, 687] width 25 height 25
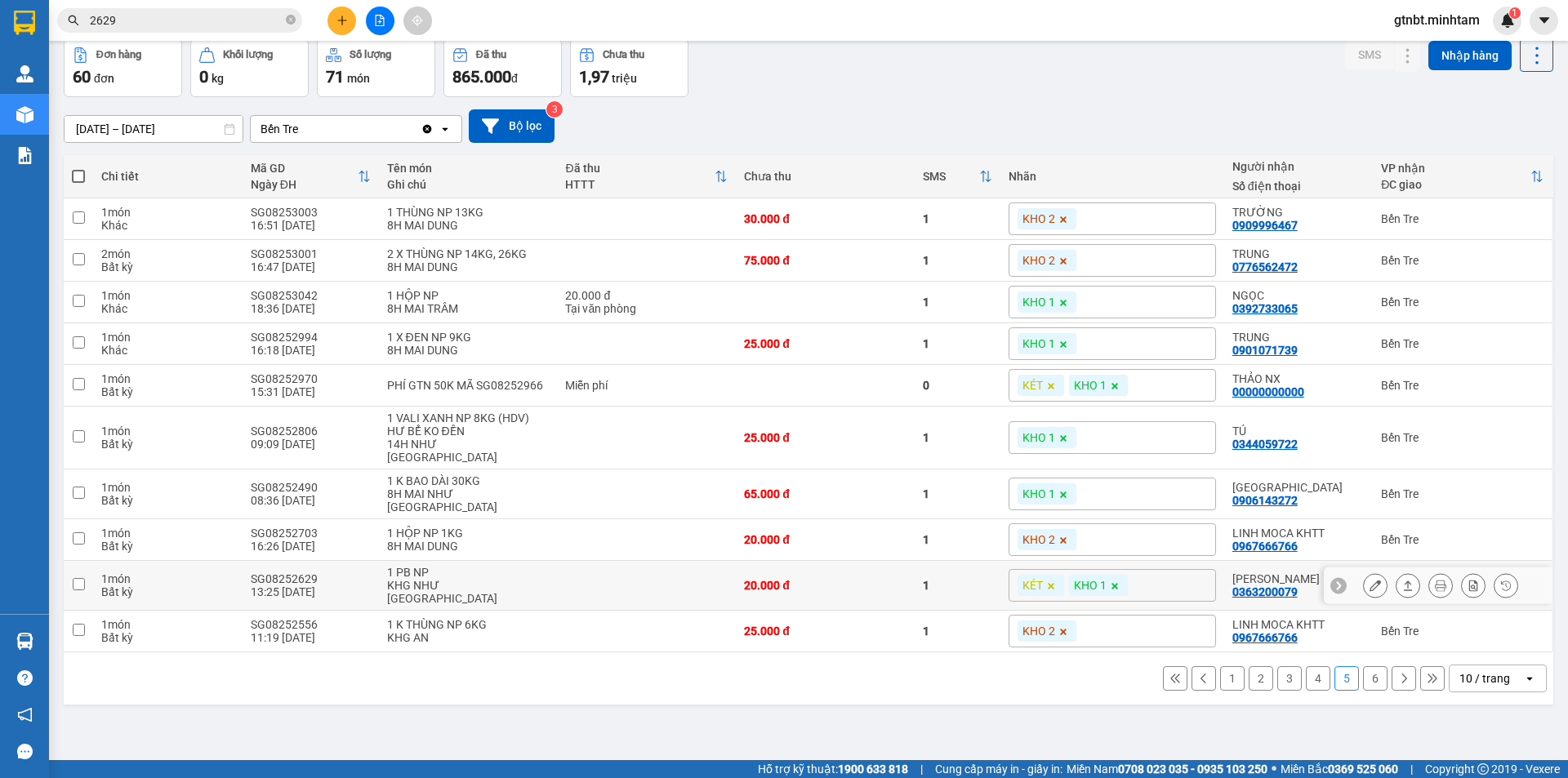
click at [295, 572] on div "SG08252629" at bounding box center [311, 579] width 120 height 13
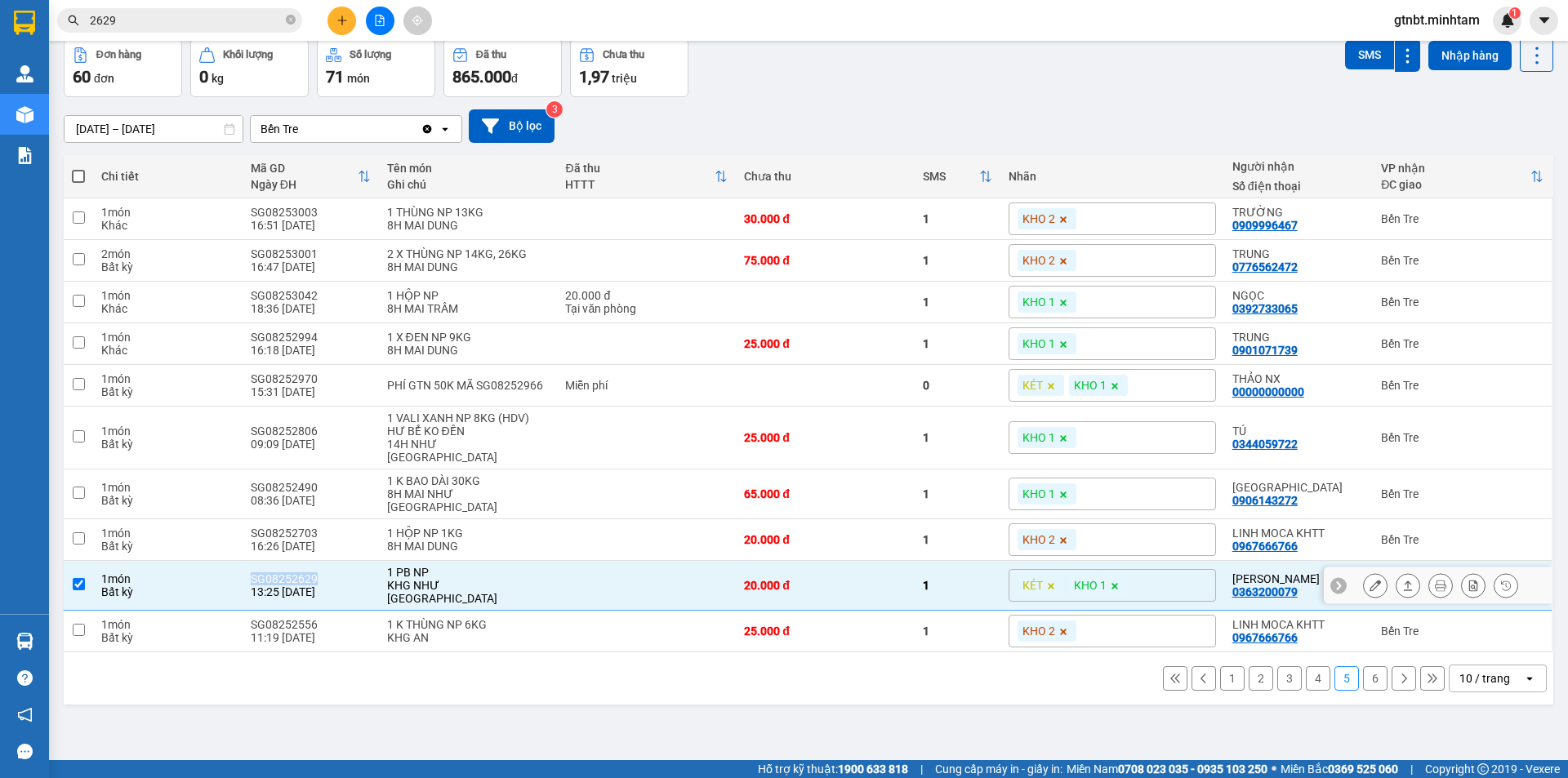
click at [295, 572] on div "SG08252629" at bounding box center [311, 579] width 120 height 13
checkbox input "false"
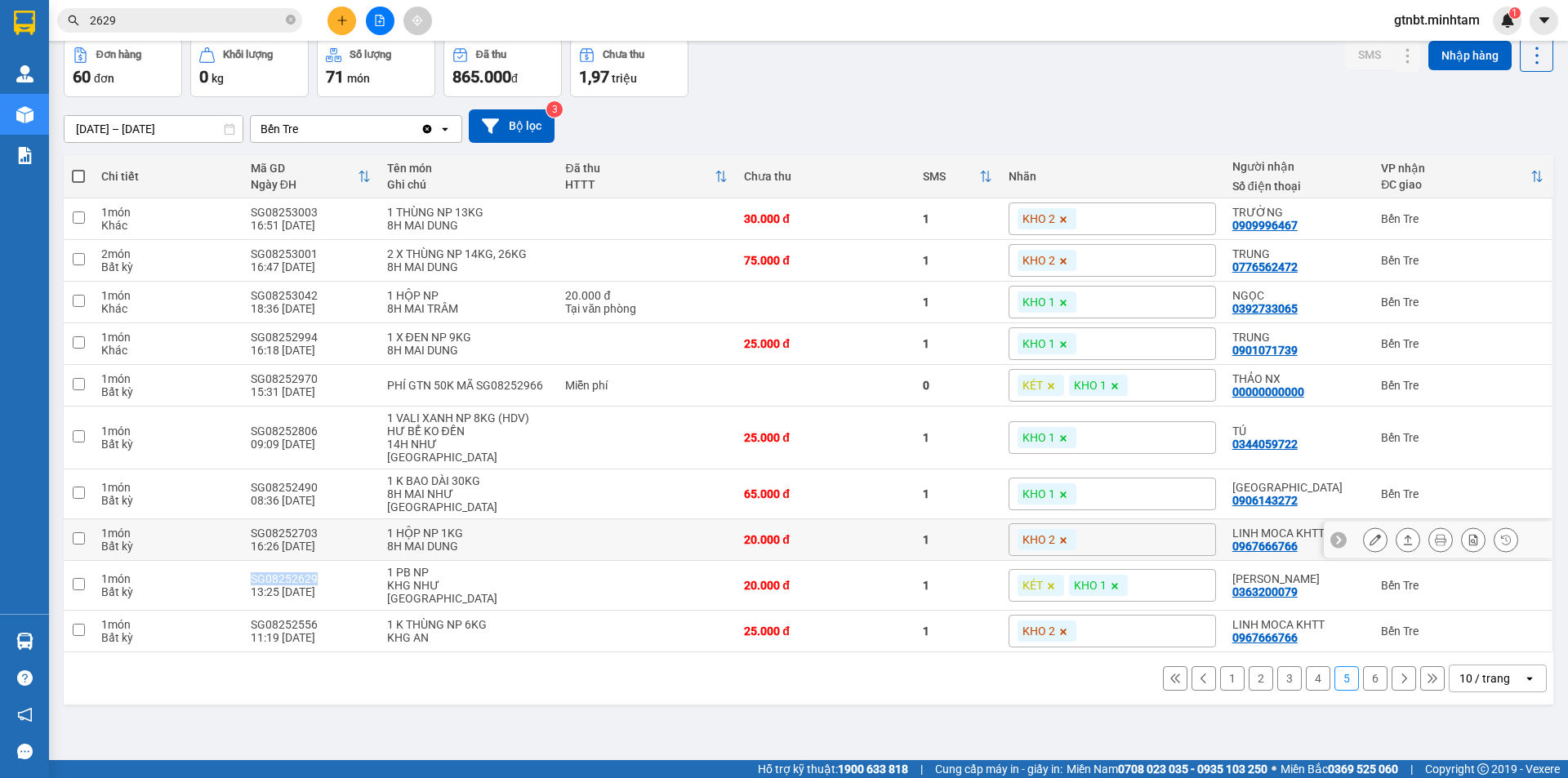
copy div "SG08252629"
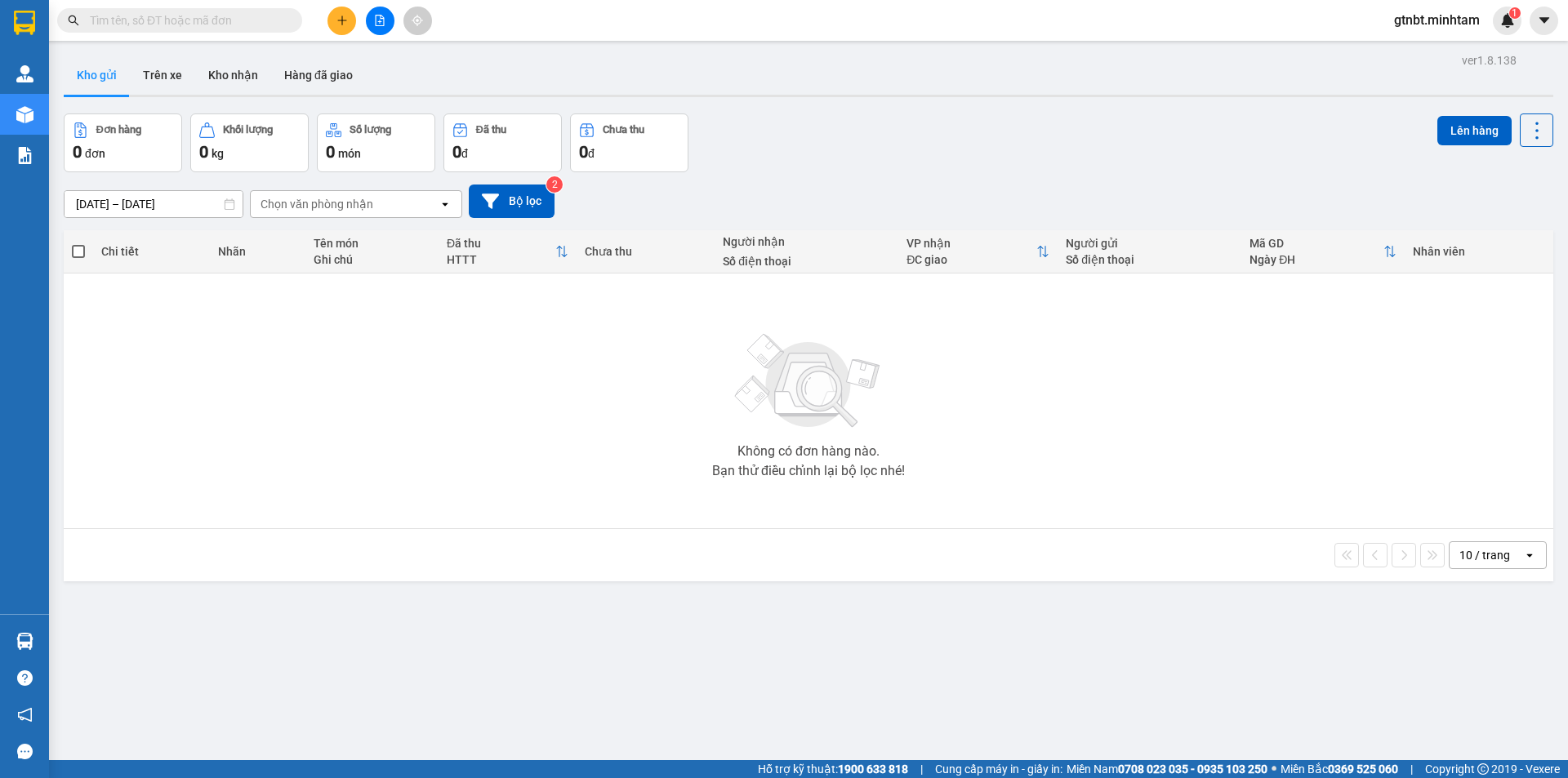
click at [199, 24] on input "text" at bounding box center [186, 20] width 192 height 18
paste input "SG08253201"
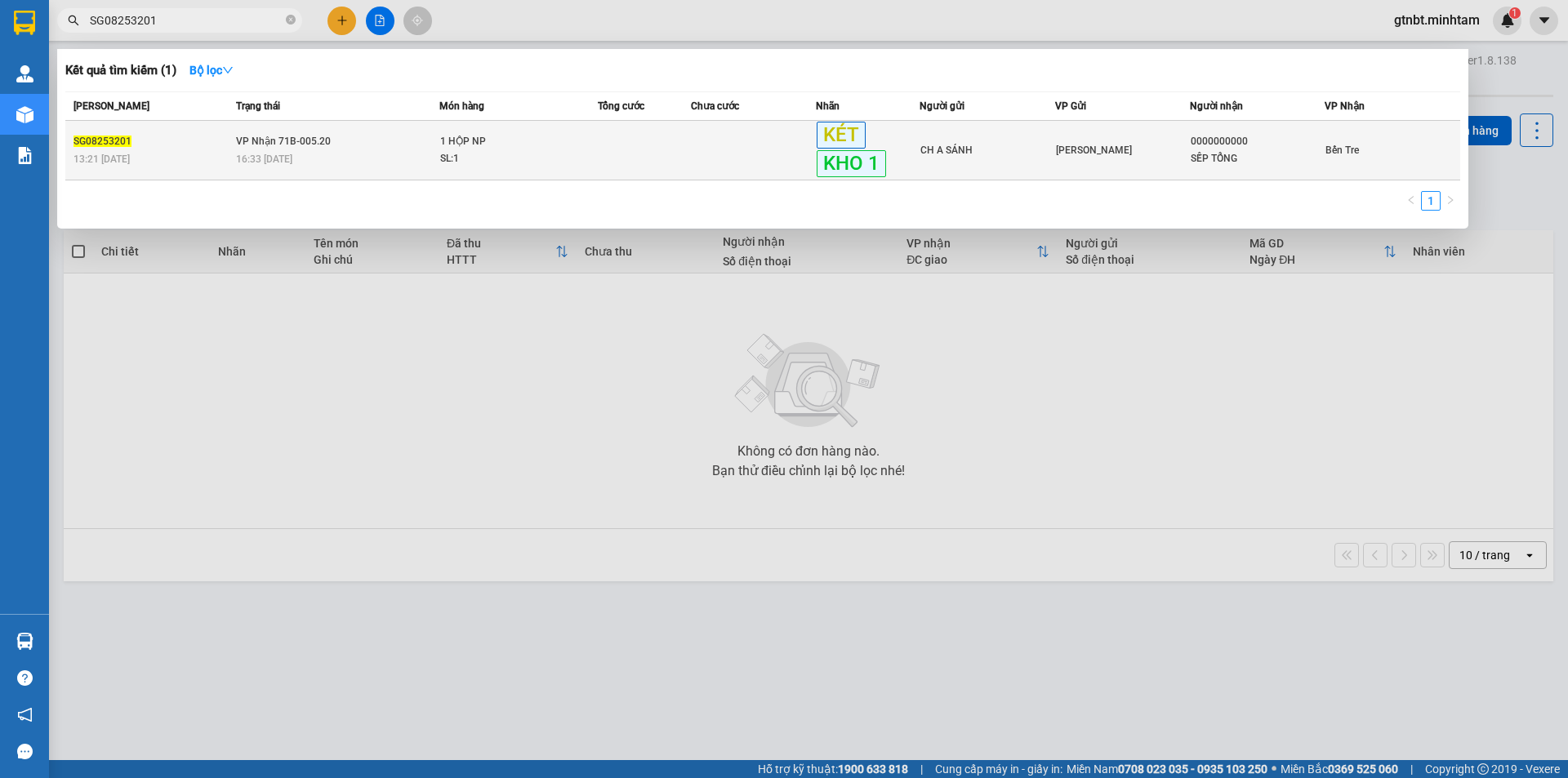
type input "SG08253201"
click at [398, 173] on td "VP Nhận 71B-005.20 16:33 - 13/08" at bounding box center [335, 150] width 209 height 60
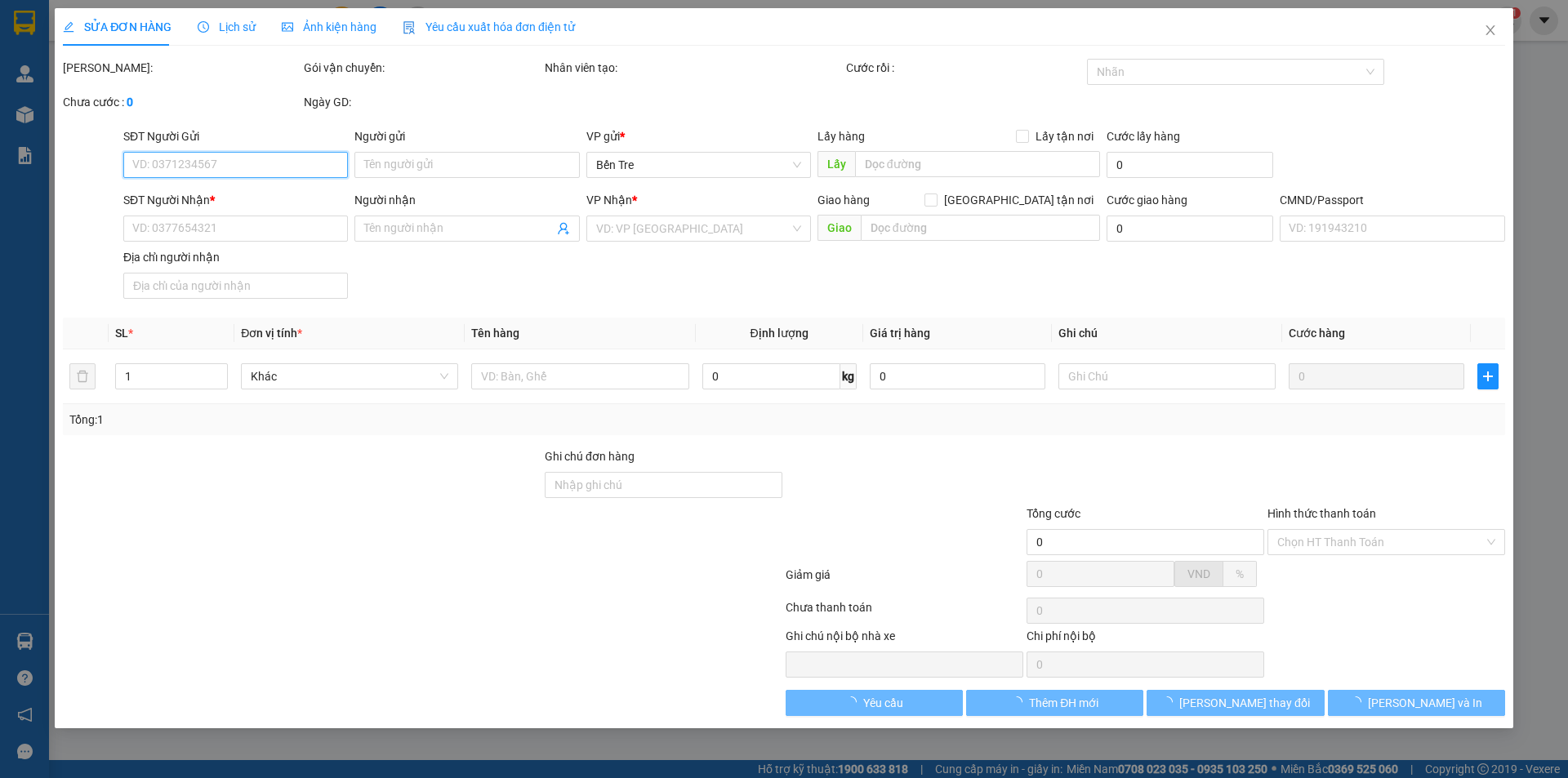
type input "CH A SÁNH"
type input "0000000000"
type input "SẾP TỔNG"
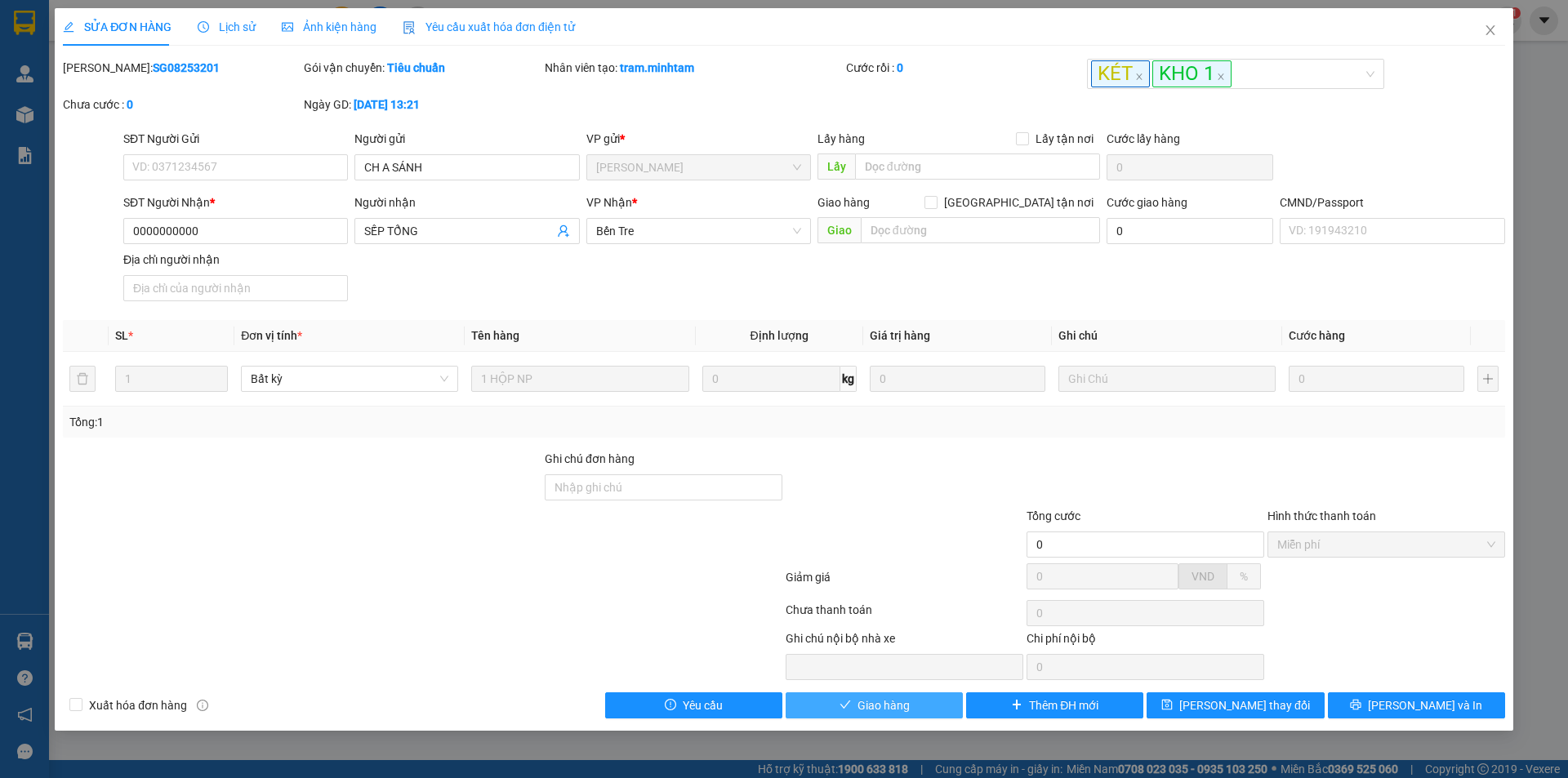
click at [905, 714] on span "Giao hàng" at bounding box center [883, 705] width 52 height 18
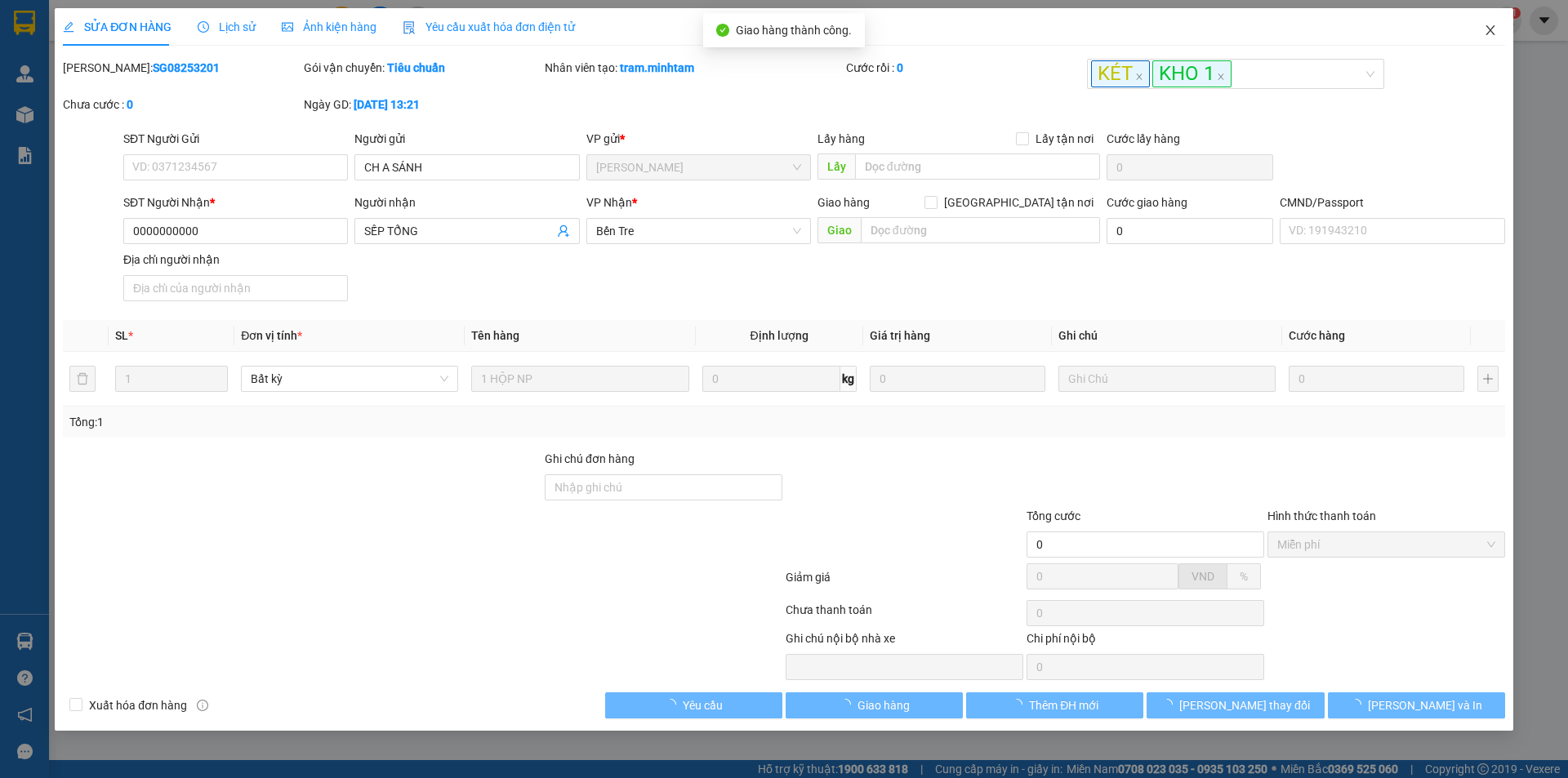
click at [1484, 30] on icon "close" at bounding box center [1491, 30] width 13 height 13
